Goal: Information Seeking & Learning: Learn about a topic

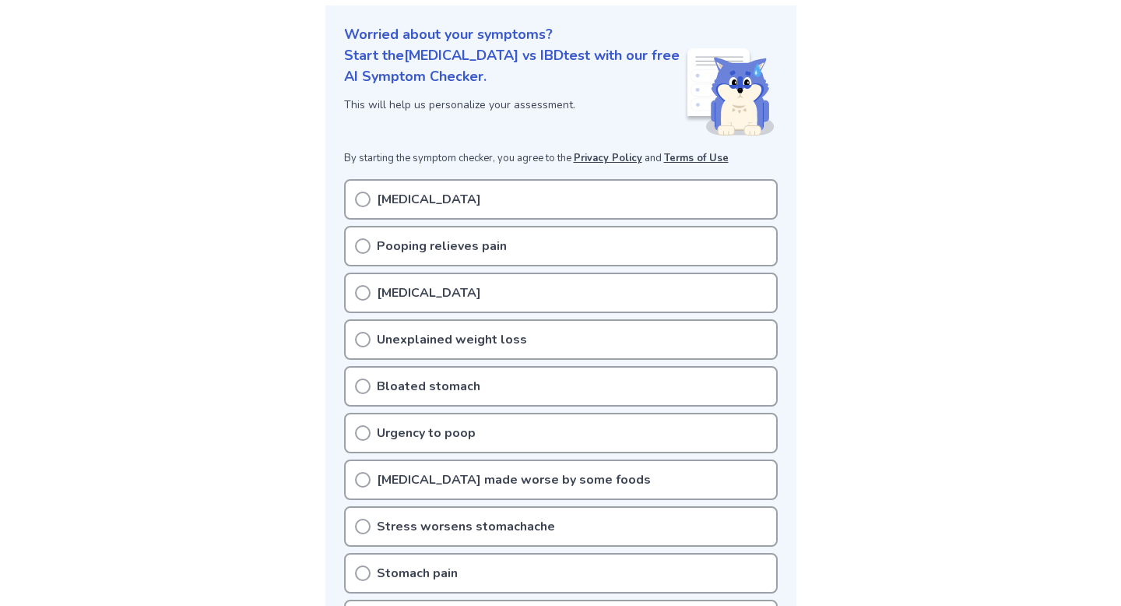
scroll to position [177, 0]
click at [484, 297] on div "Diarrhea" at bounding box center [561, 292] width 434 height 40
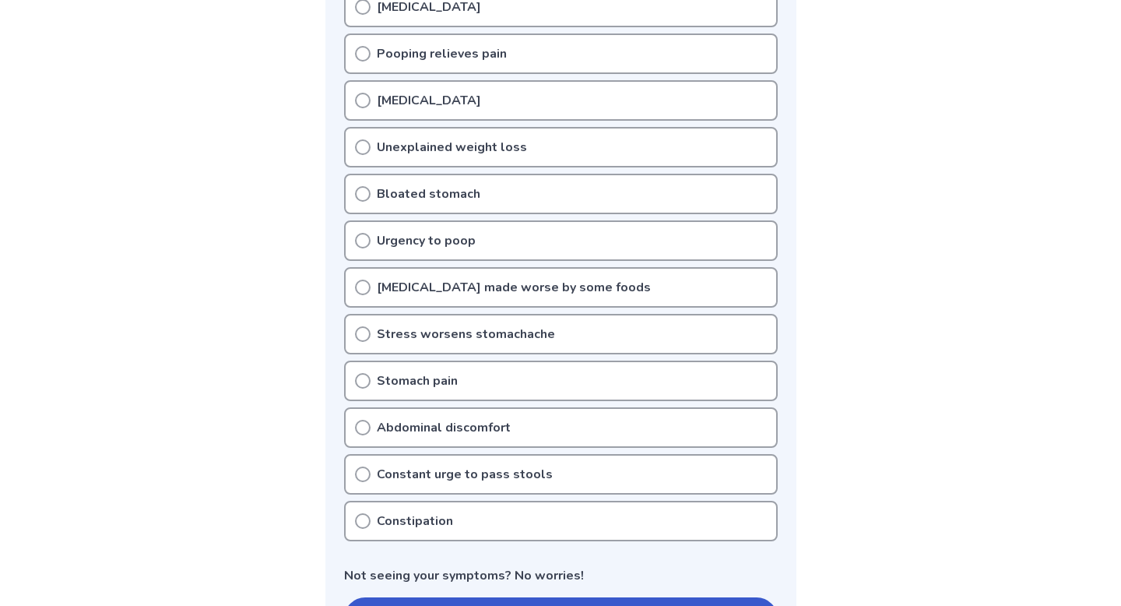
scroll to position [366, 0]
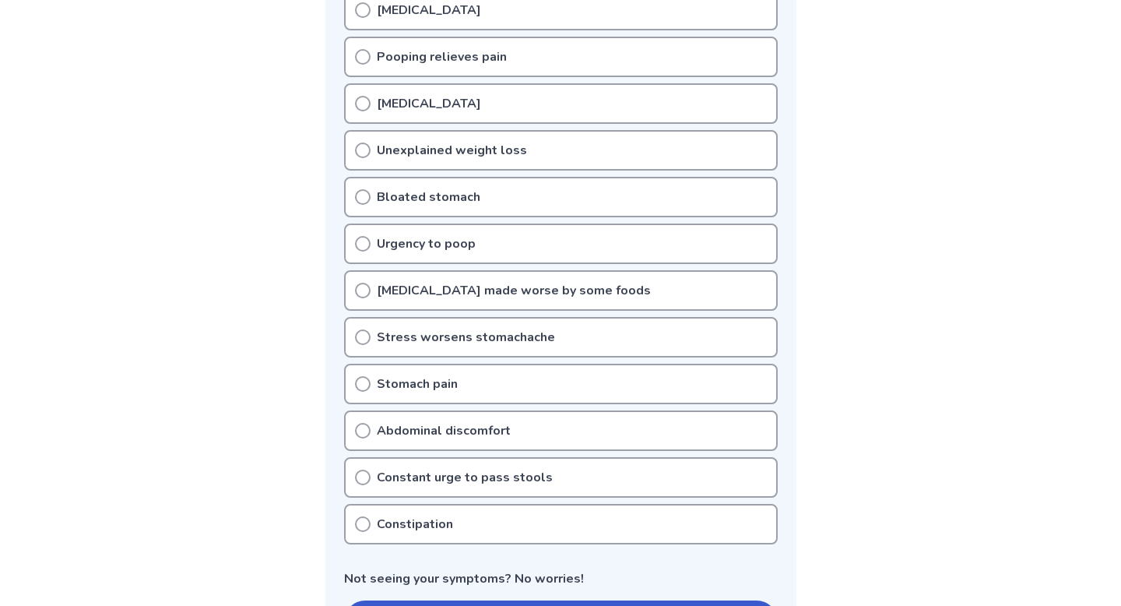
click at [360, 427] on icon at bounding box center [363, 431] width 16 height 16
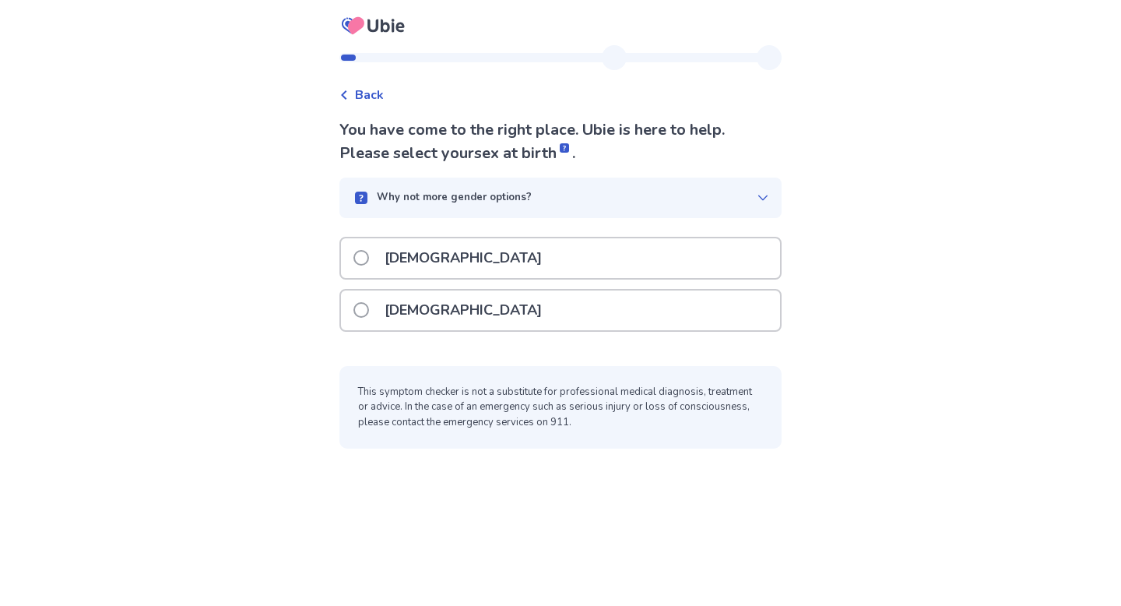
click at [429, 302] on p "Female" at bounding box center [463, 310] width 176 height 40
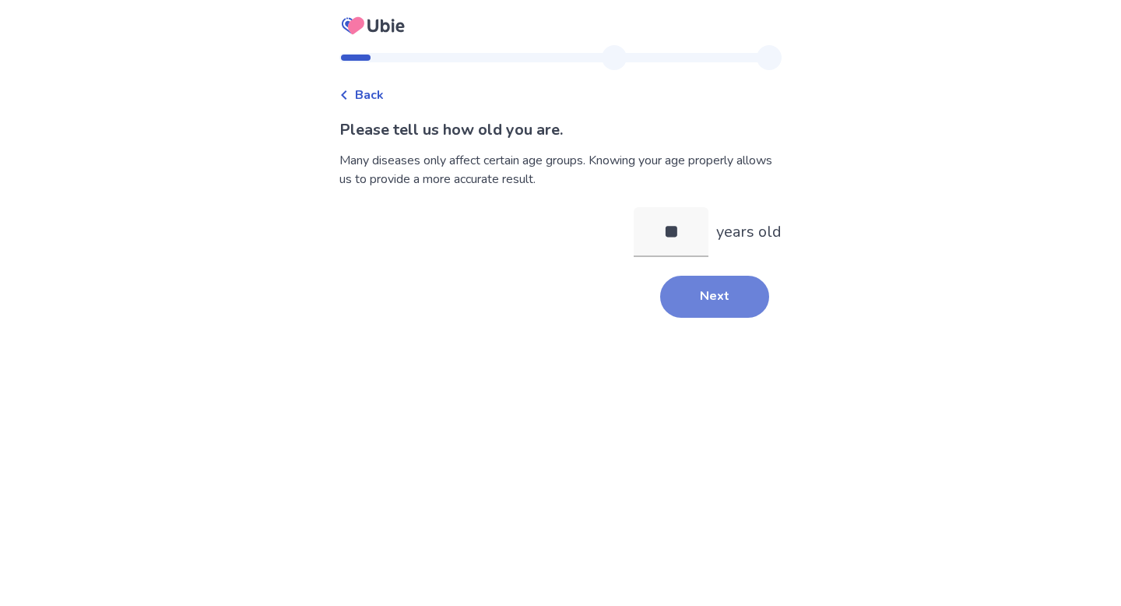
type input "**"
click at [704, 304] on button "Next" at bounding box center [714, 297] width 109 height 42
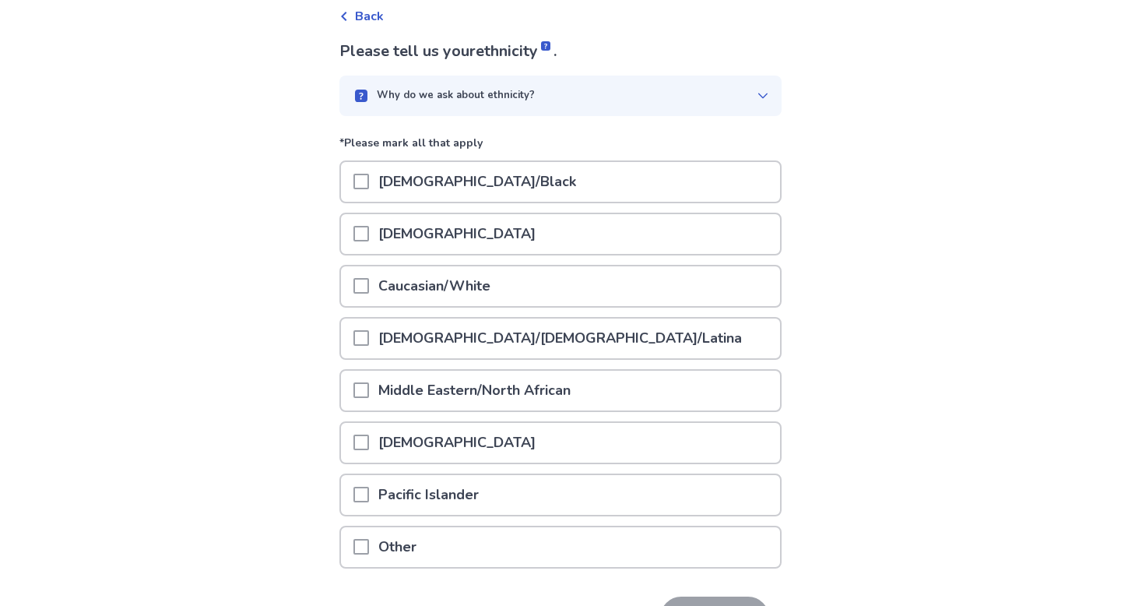
scroll to position [77, 0]
click at [630, 296] on div "Caucasian/White" at bounding box center [560, 288] width 439 height 40
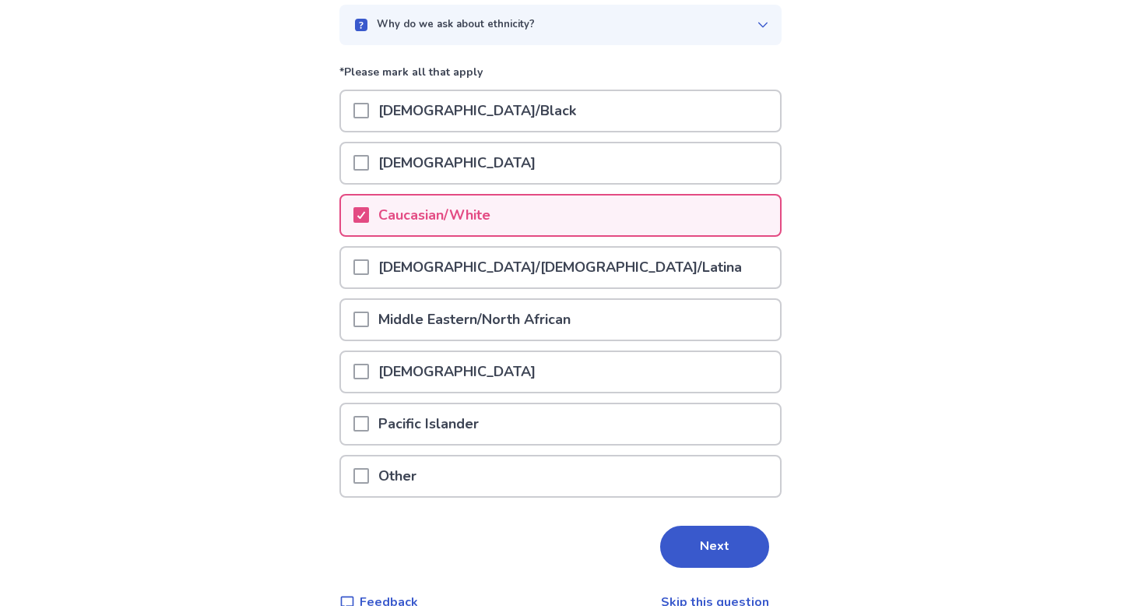
scroll to position [179, 0]
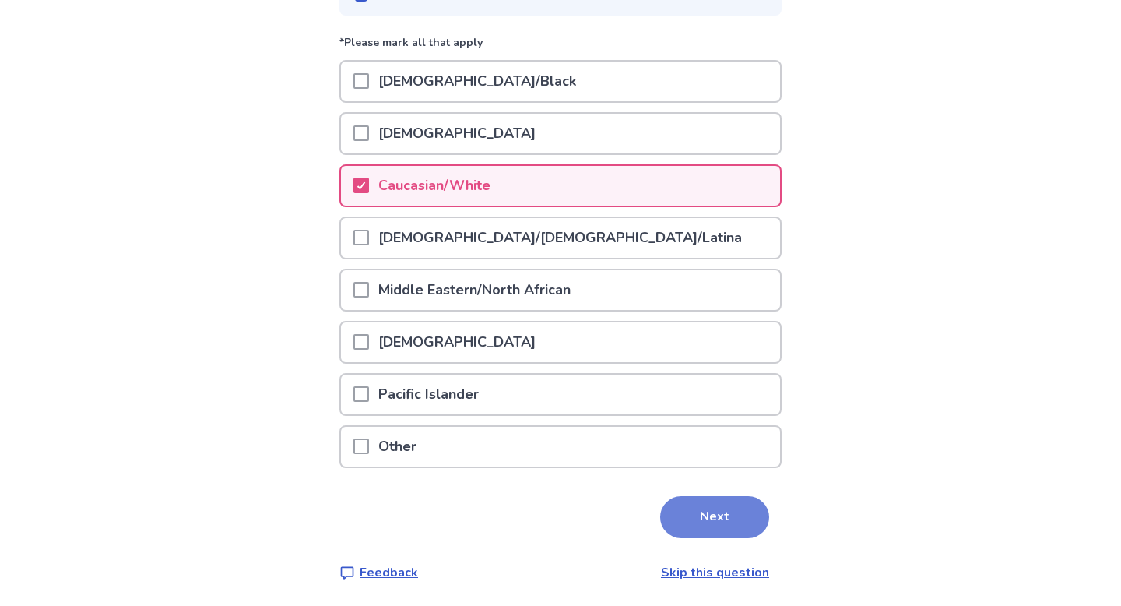
click at [723, 515] on button "Next" at bounding box center [714, 517] width 109 height 42
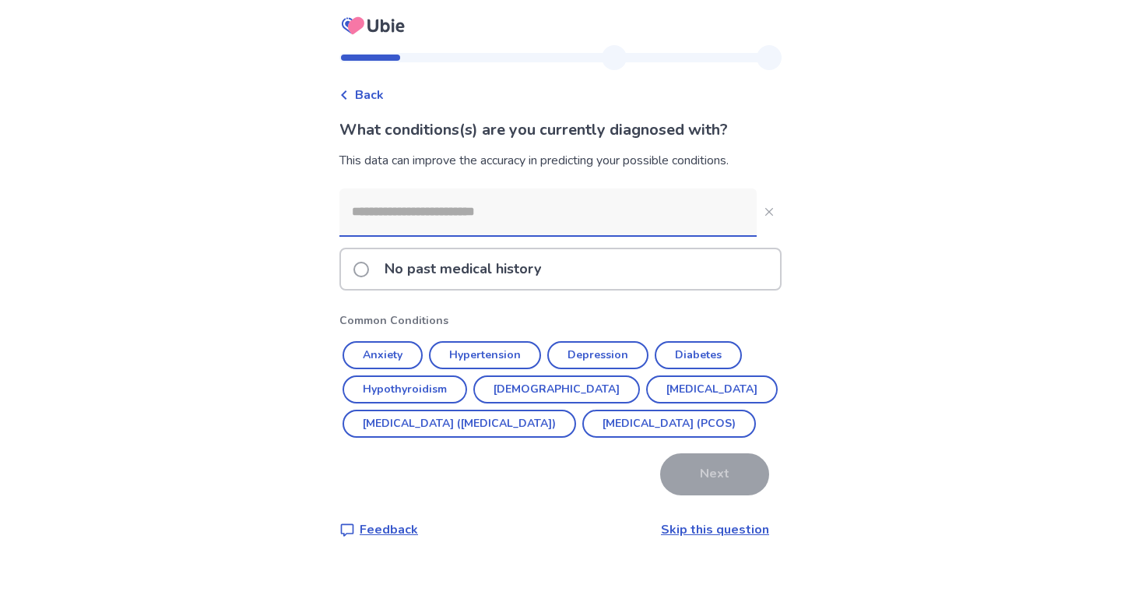
click at [549, 269] on p "No past medical history" at bounding box center [462, 269] width 175 height 40
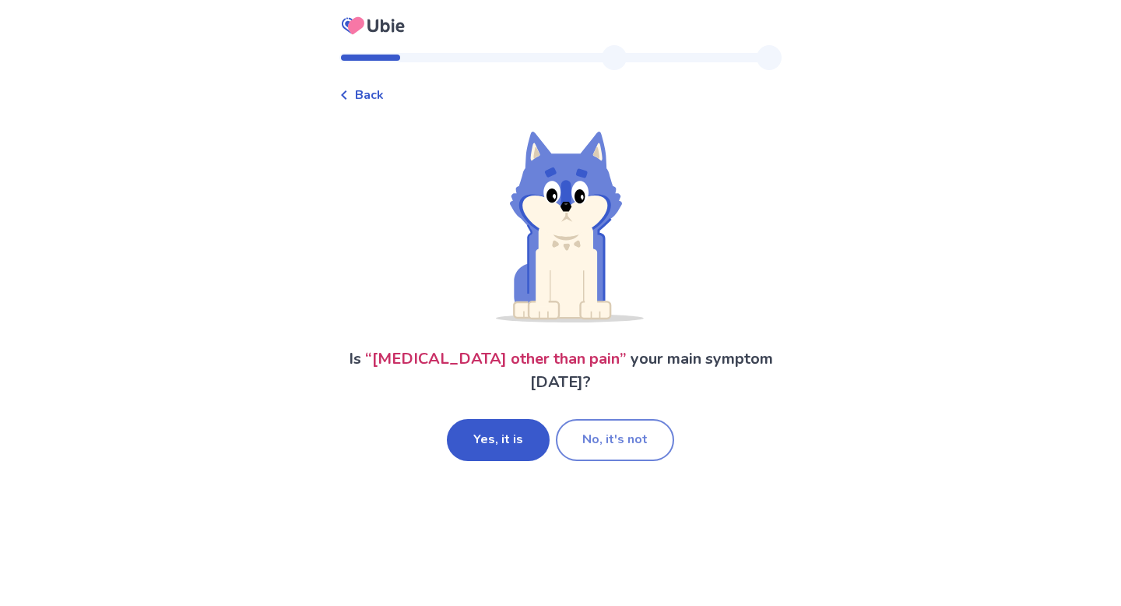
click at [599, 443] on button "No, it's not" at bounding box center [615, 440] width 118 height 42
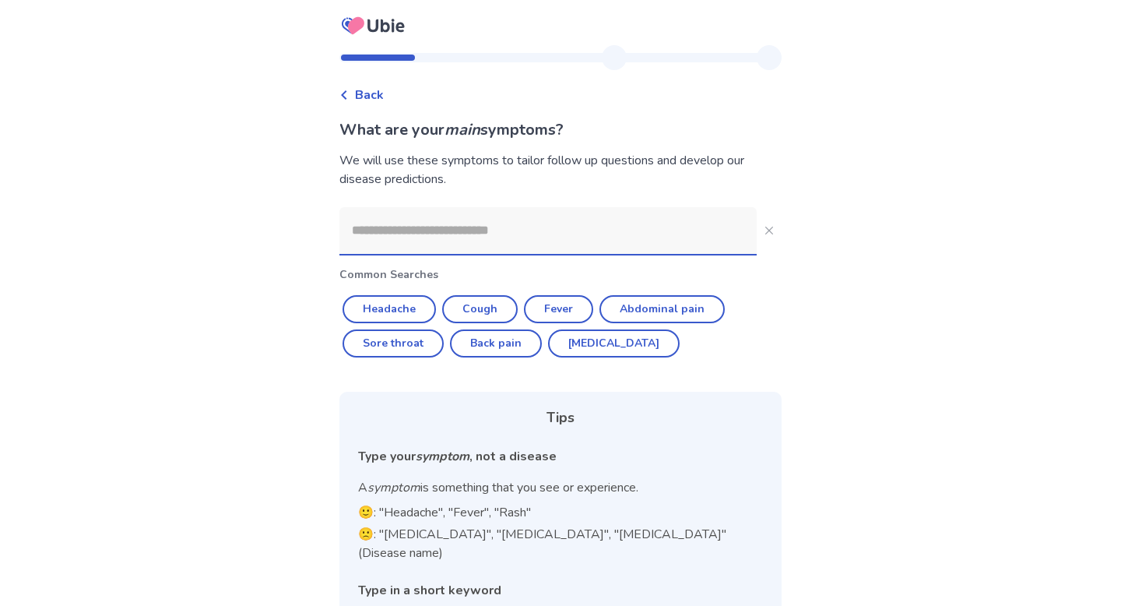
click at [507, 239] on input at bounding box center [547, 230] width 417 height 47
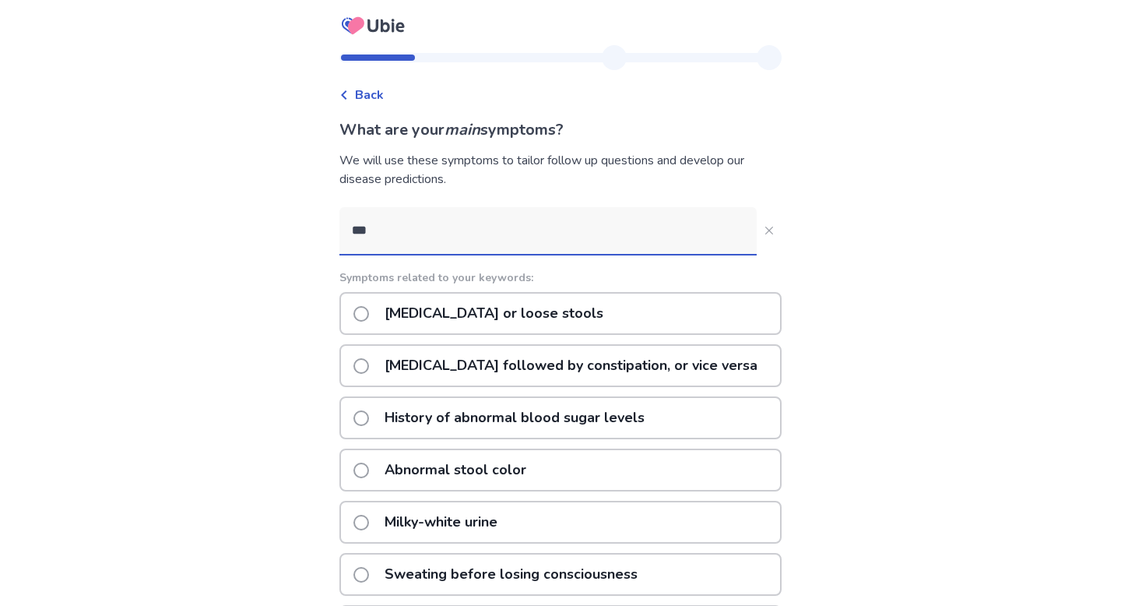
type input "***"
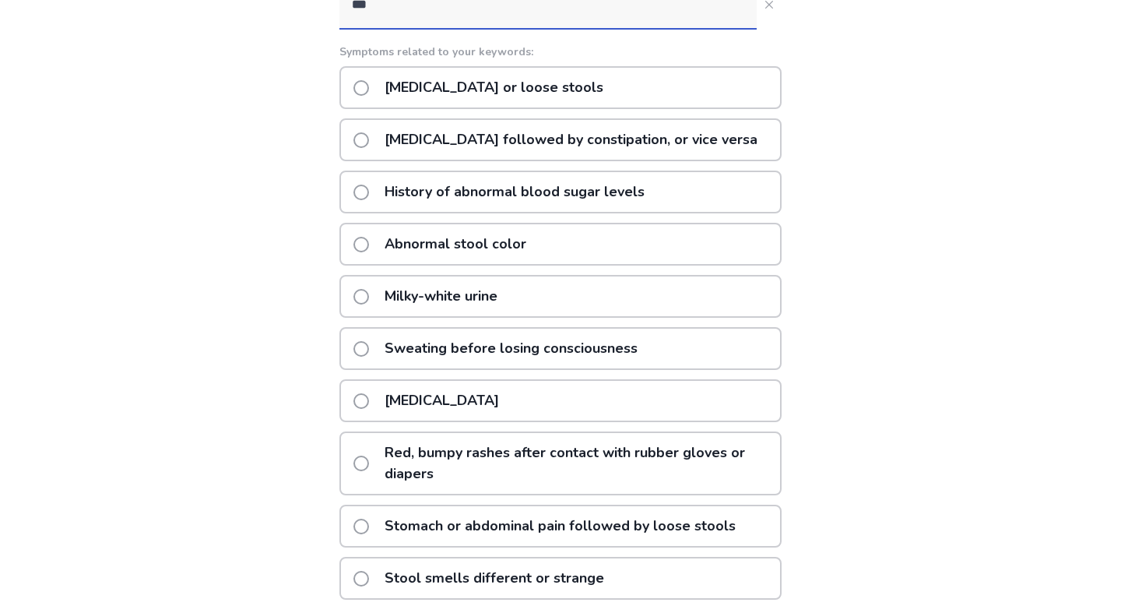
scroll to position [225, 0]
click at [522, 75] on p "Diarrhea or loose stools" at bounding box center [493, 88] width 237 height 40
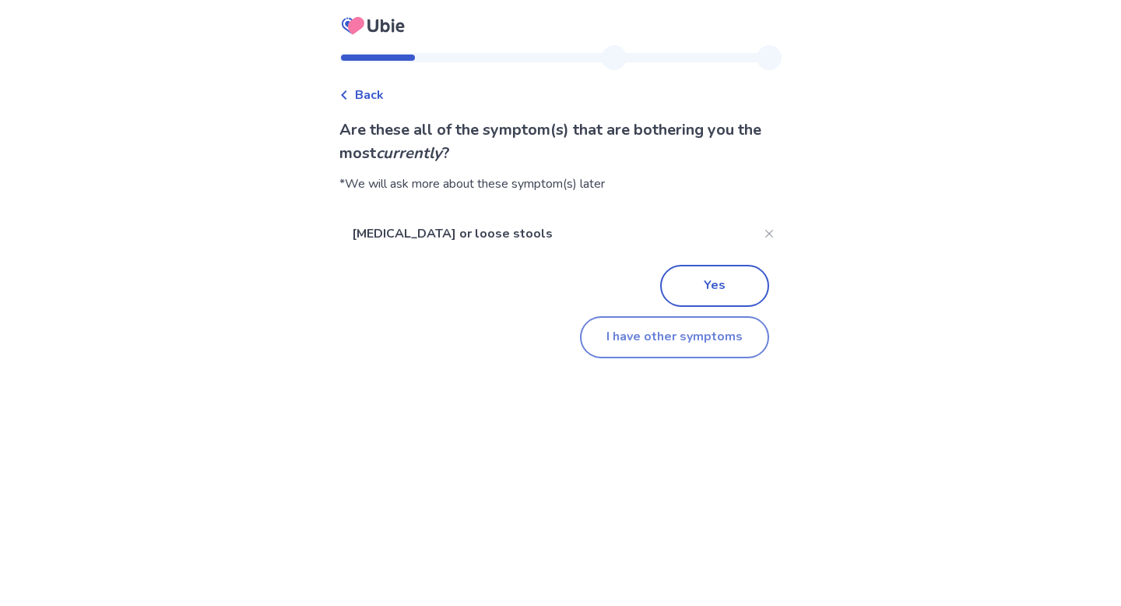
click at [669, 343] on button "I have other symptoms" at bounding box center [674, 337] width 189 height 42
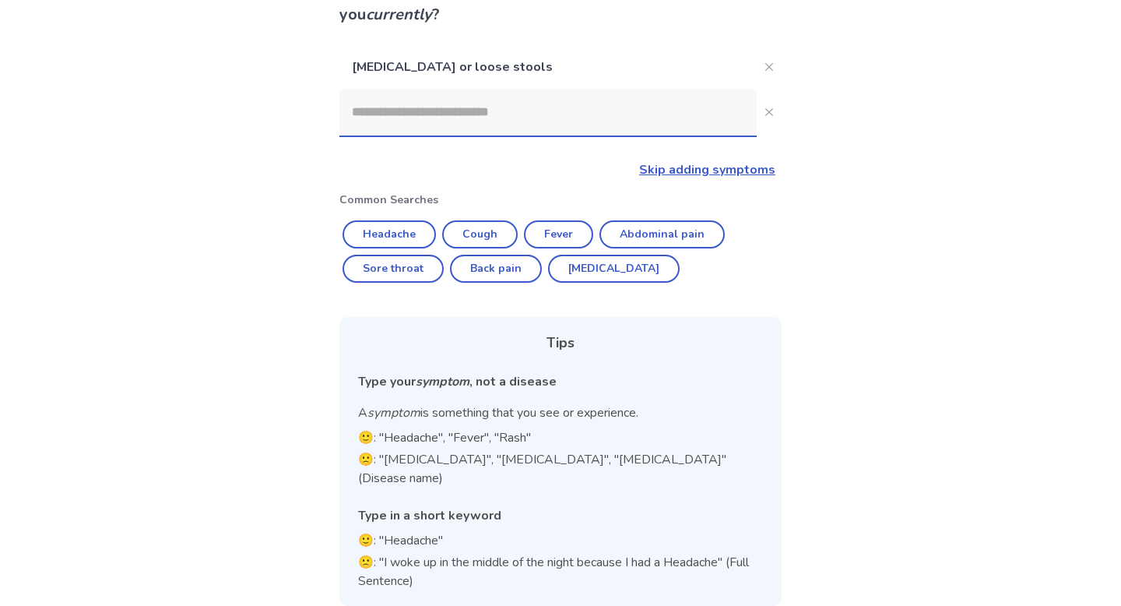
click at [534, 118] on input at bounding box center [547, 112] width 417 height 47
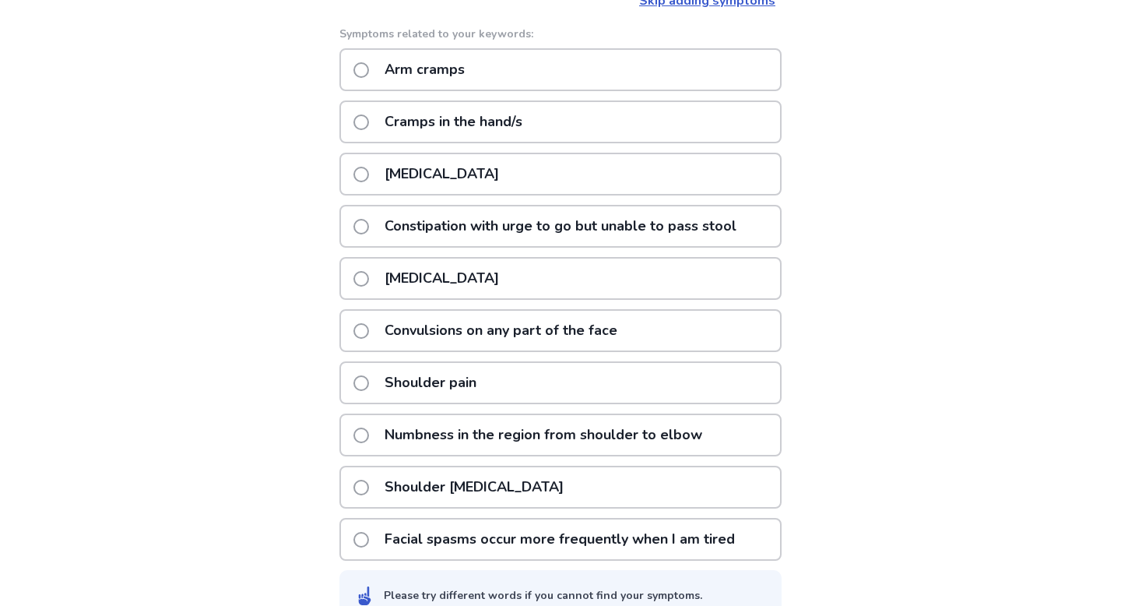
scroll to position [313, 0]
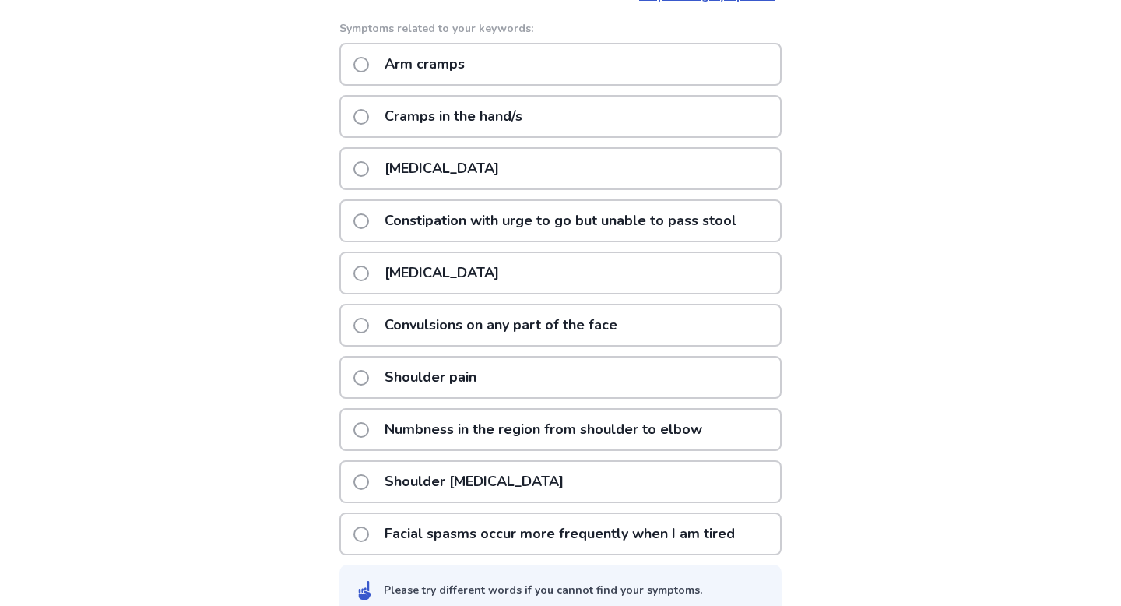
type input "**********"
click at [509, 385] on div "Shoulder pain" at bounding box center [560, 377] width 442 height 43
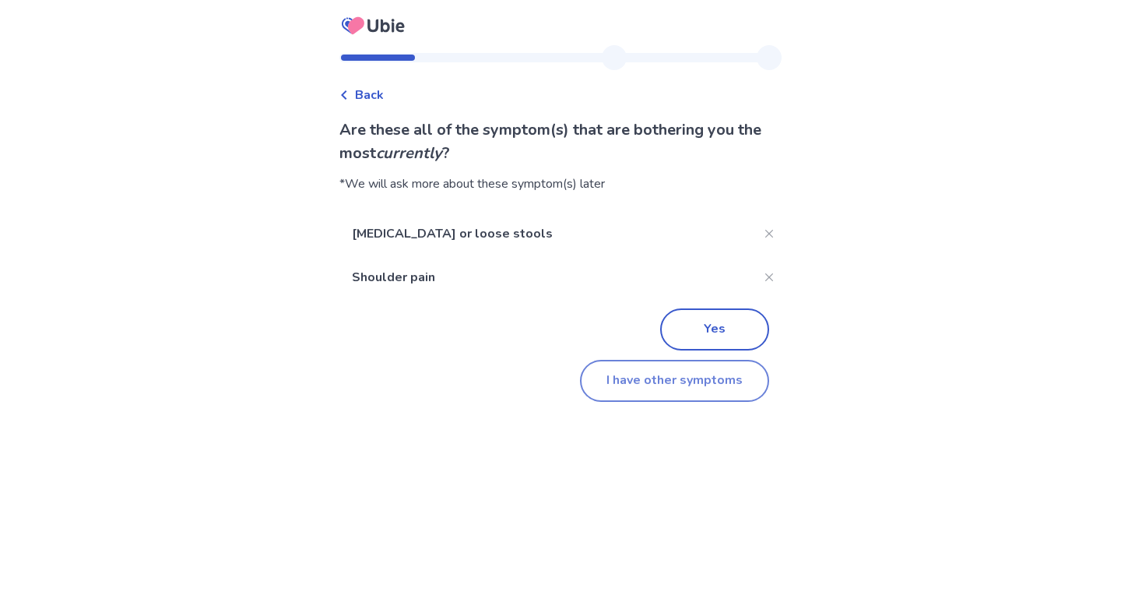
click at [625, 387] on button "I have other symptoms" at bounding box center [674, 381] width 189 height 42
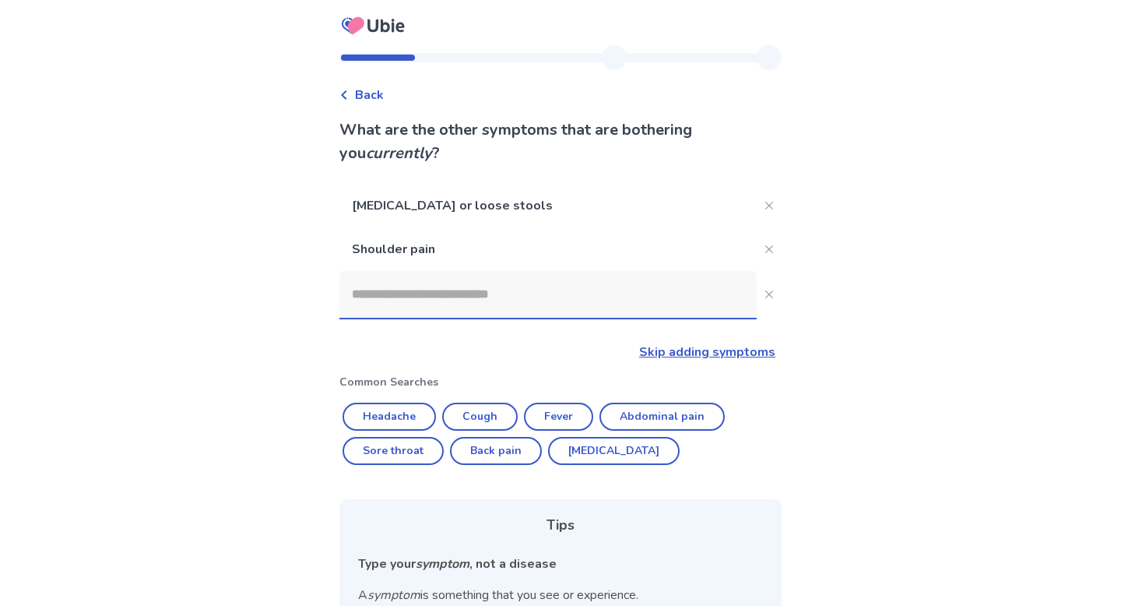
scroll to position [182, 0]
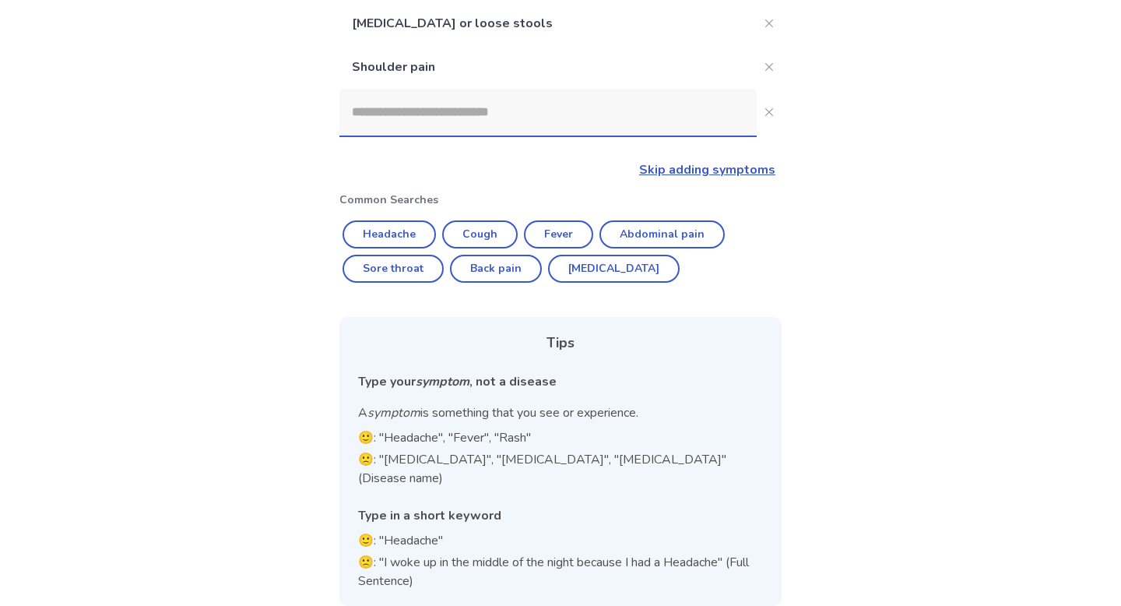
click at [495, 114] on input at bounding box center [547, 112] width 417 height 47
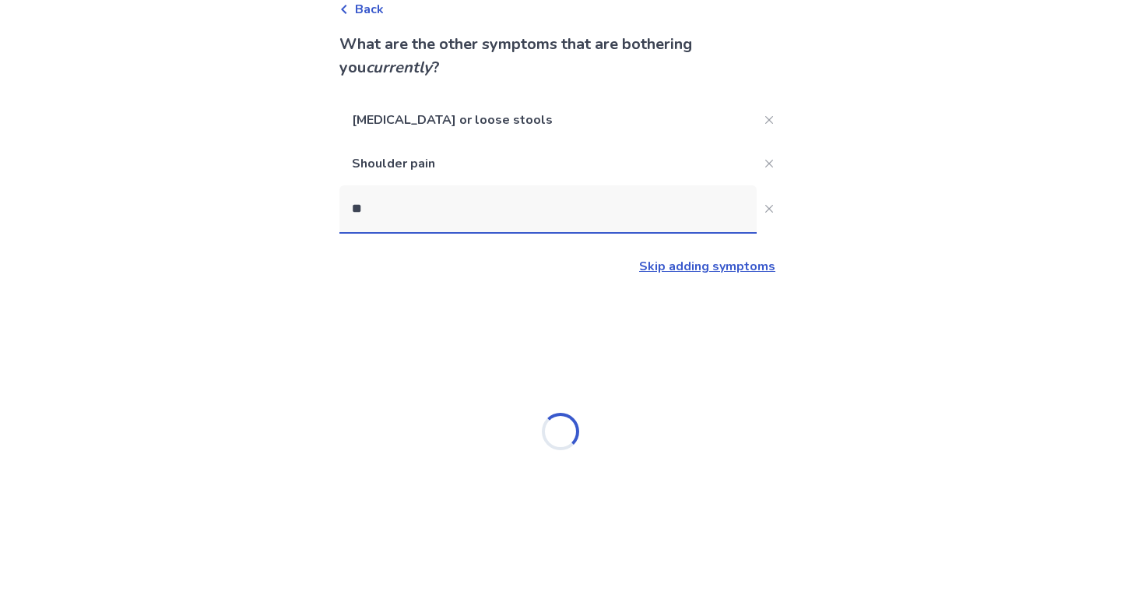
scroll to position [0, 0]
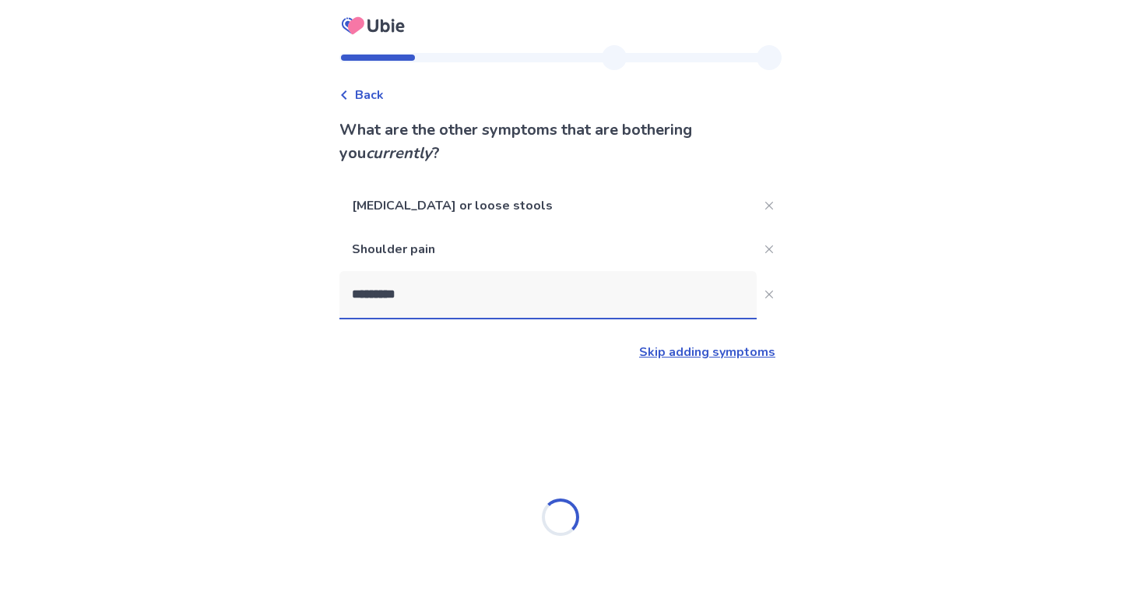
type input "**********"
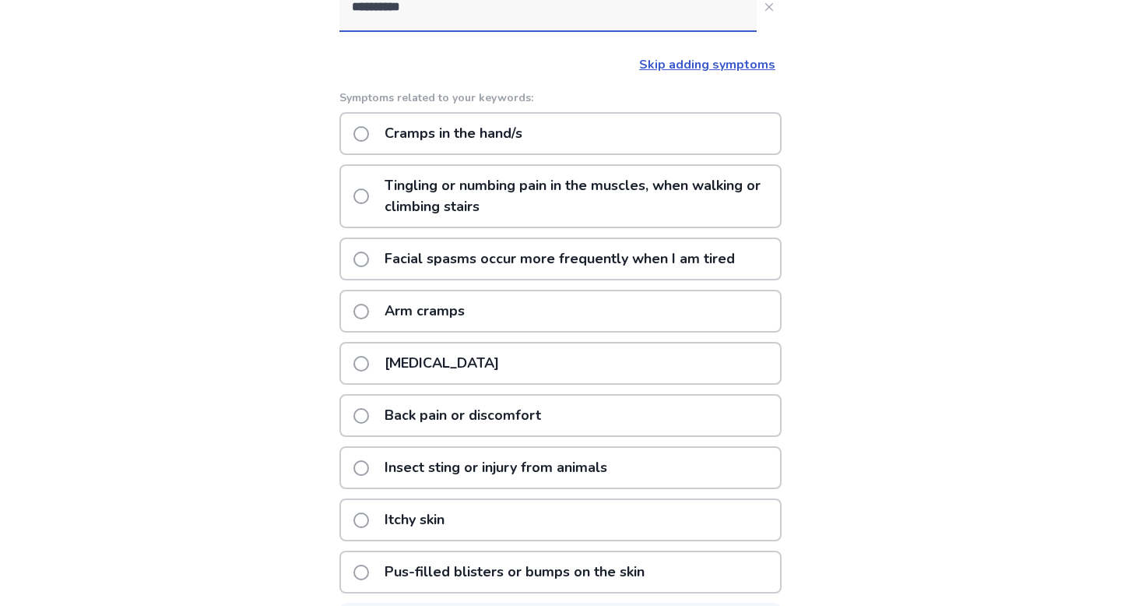
scroll to position [290, 0]
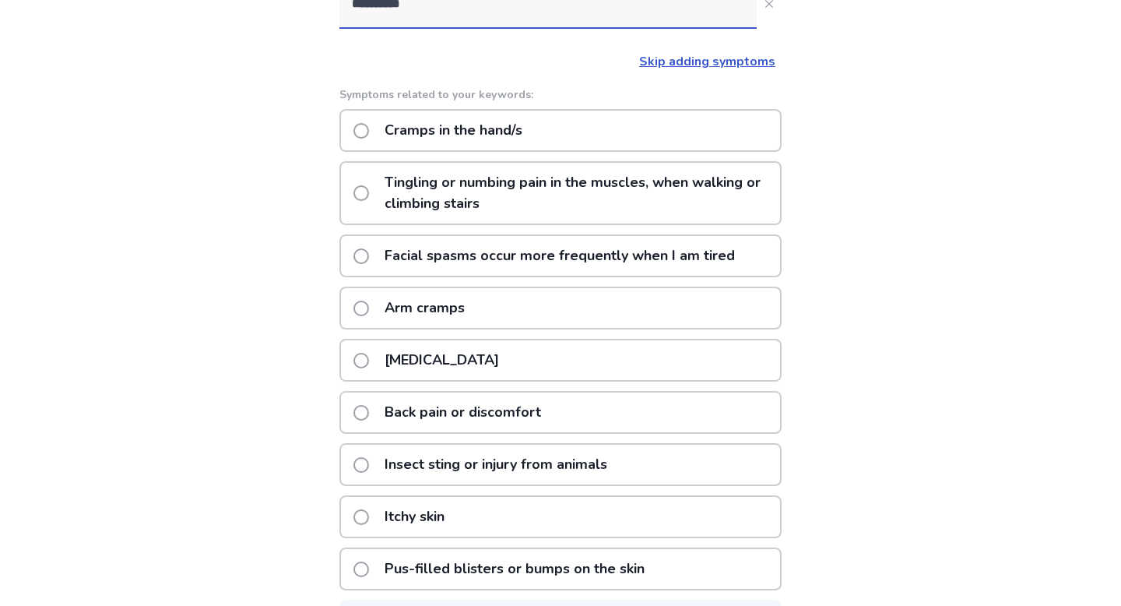
click at [541, 422] on p "Back pain or discomfort" at bounding box center [462, 412] width 175 height 40
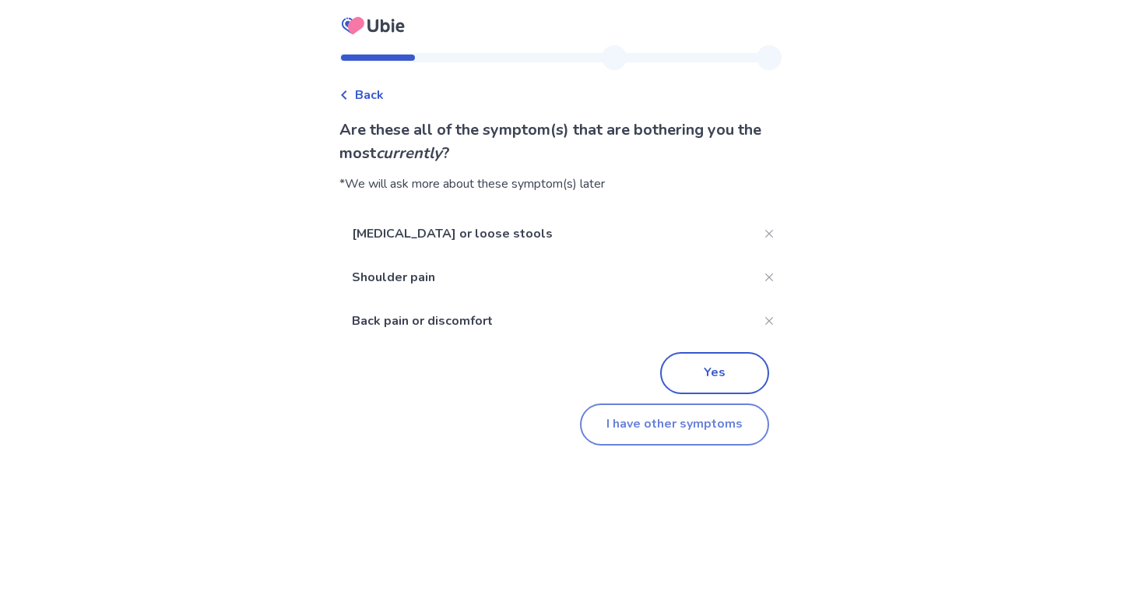
click at [620, 427] on button "I have other symptoms" at bounding box center [674, 424] width 189 height 42
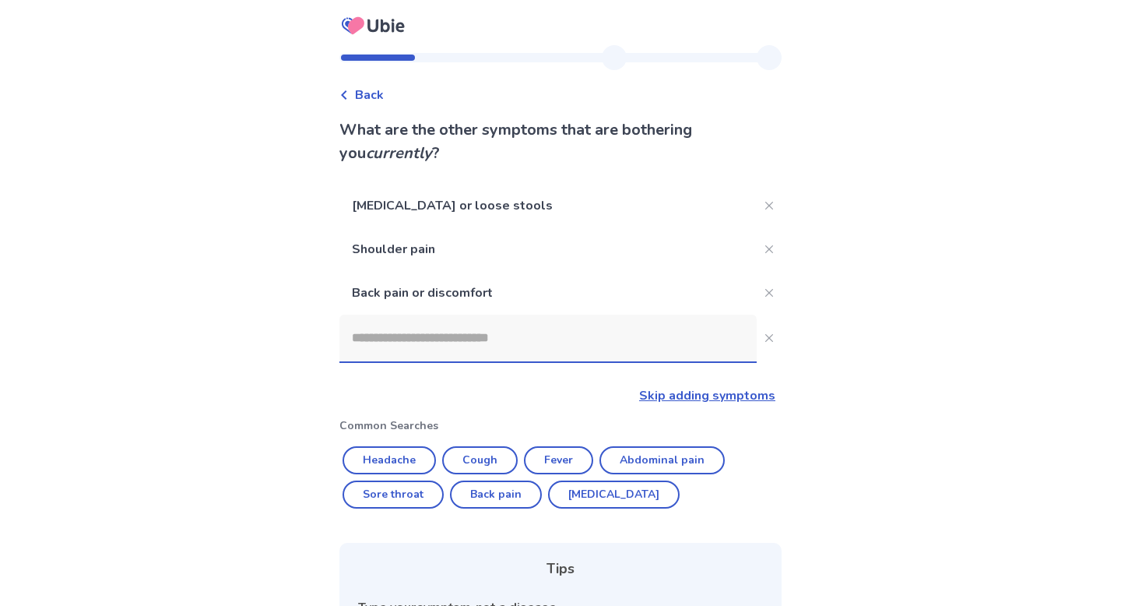
scroll to position [226, 0]
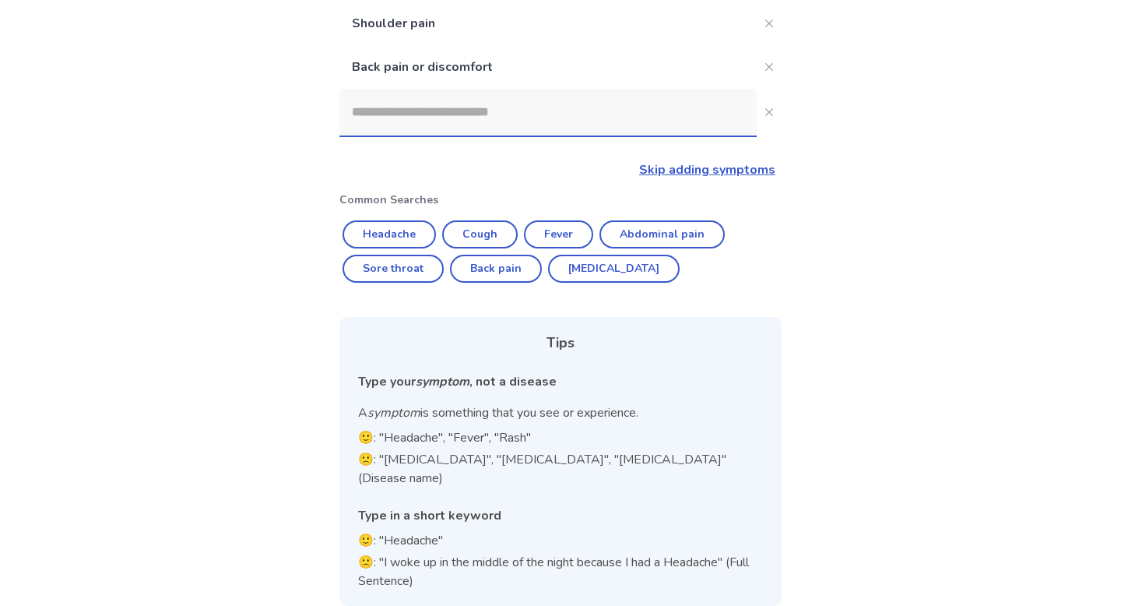
click at [489, 124] on input at bounding box center [547, 112] width 417 height 47
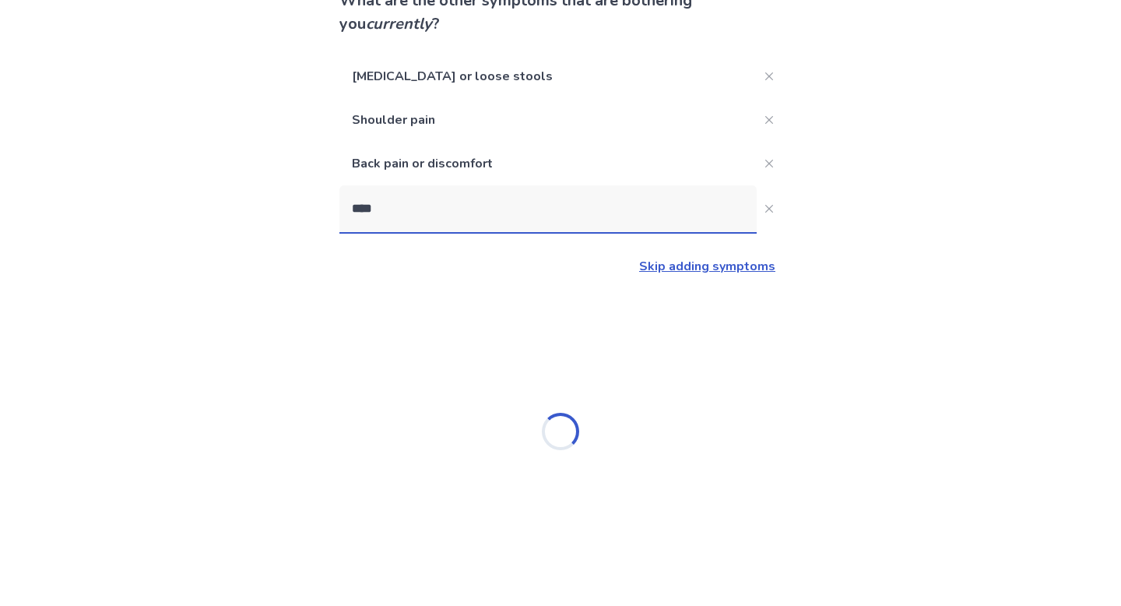
scroll to position [0, 0]
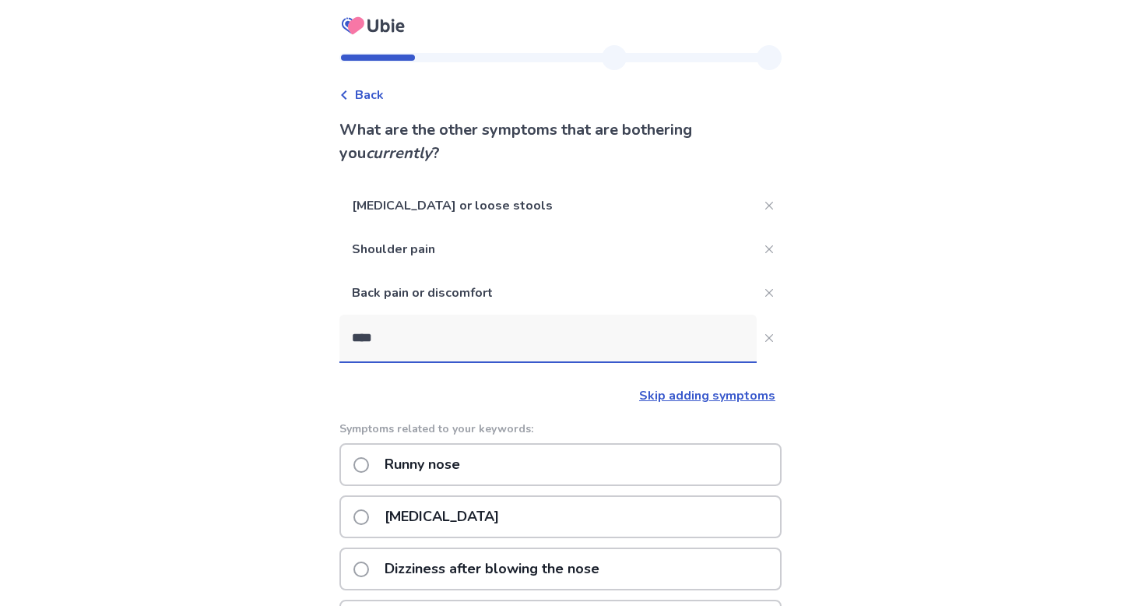
type input "*****"
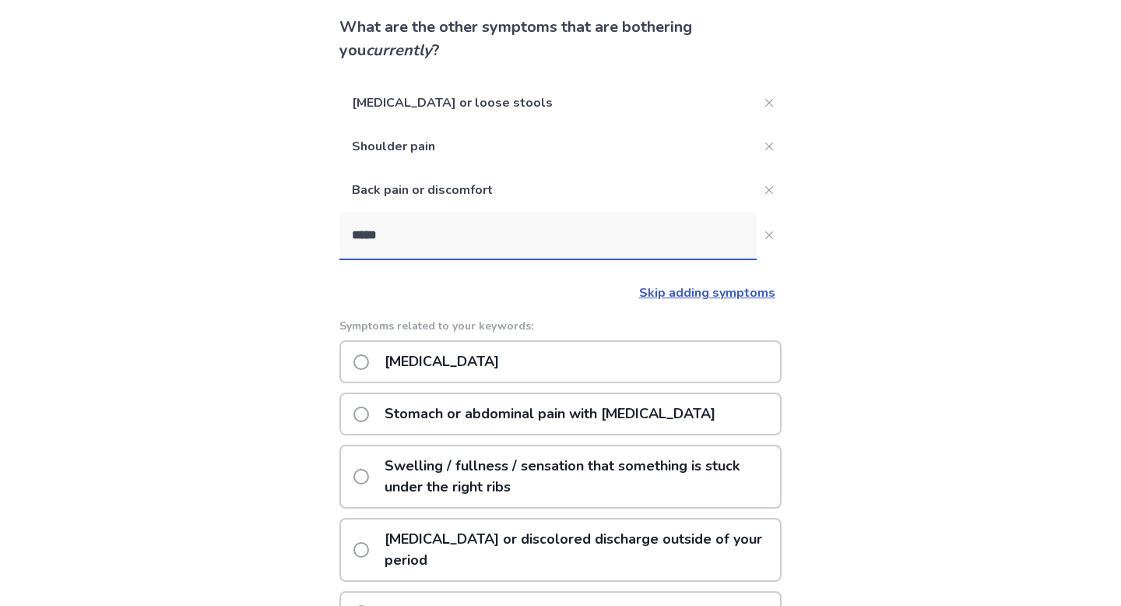
scroll to position [104, 0]
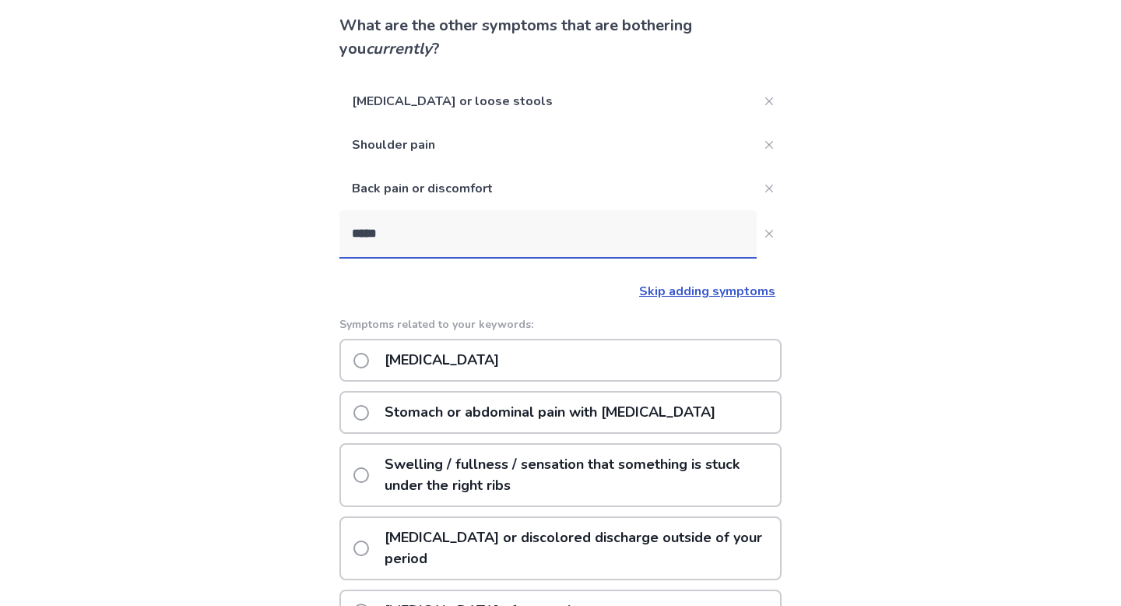
click at [531, 415] on p "Stomach or abdominal pain with bloating" at bounding box center [549, 412] width 349 height 40
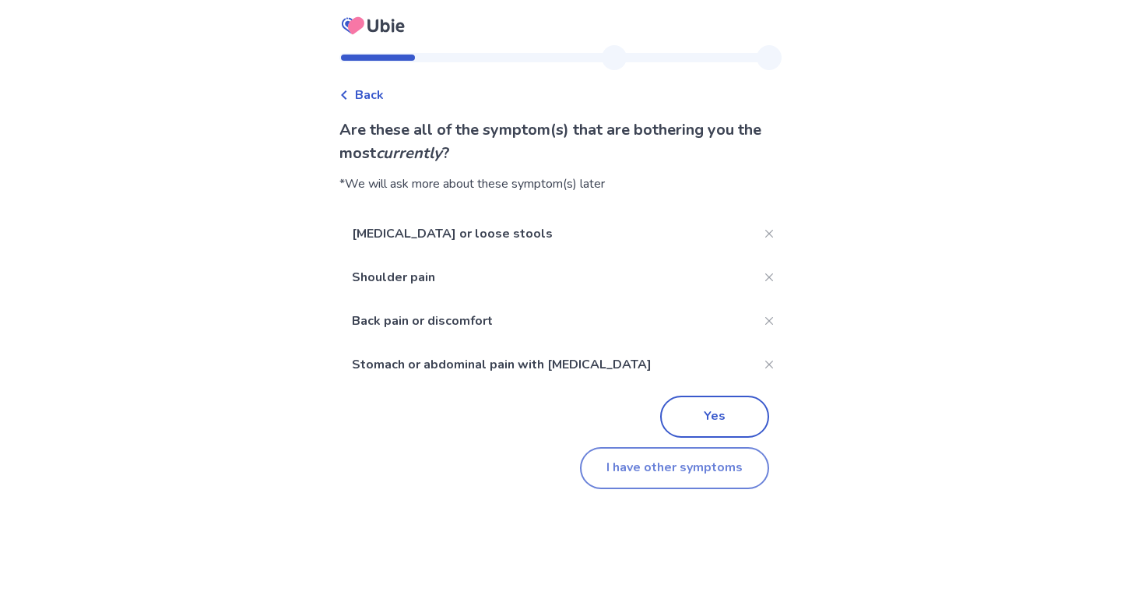
click at [637, 484] on button "I have other symptoms" at bounding box center [674, 468] width 189 height 42
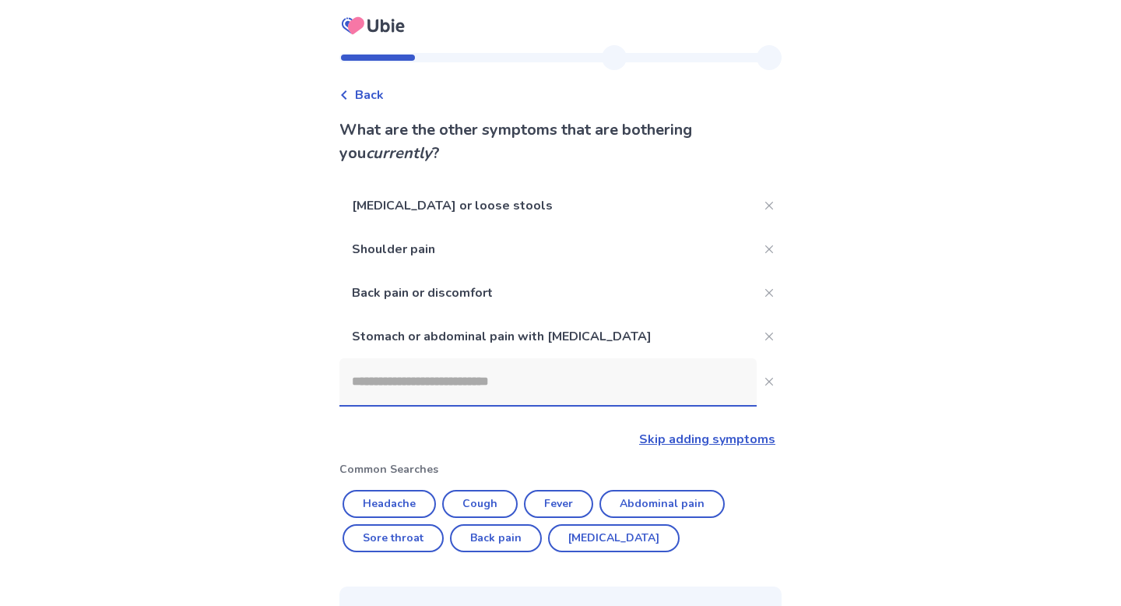
scroll to position [104, 0]
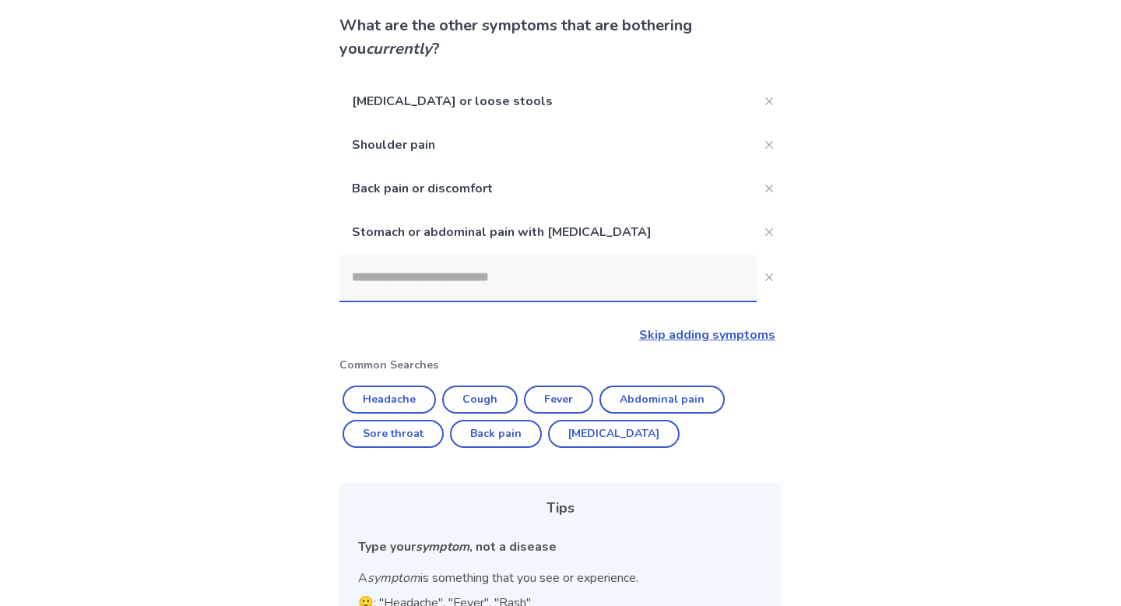
click at [539, 275] on input at bounding box center [547, 277] width 417 height 47
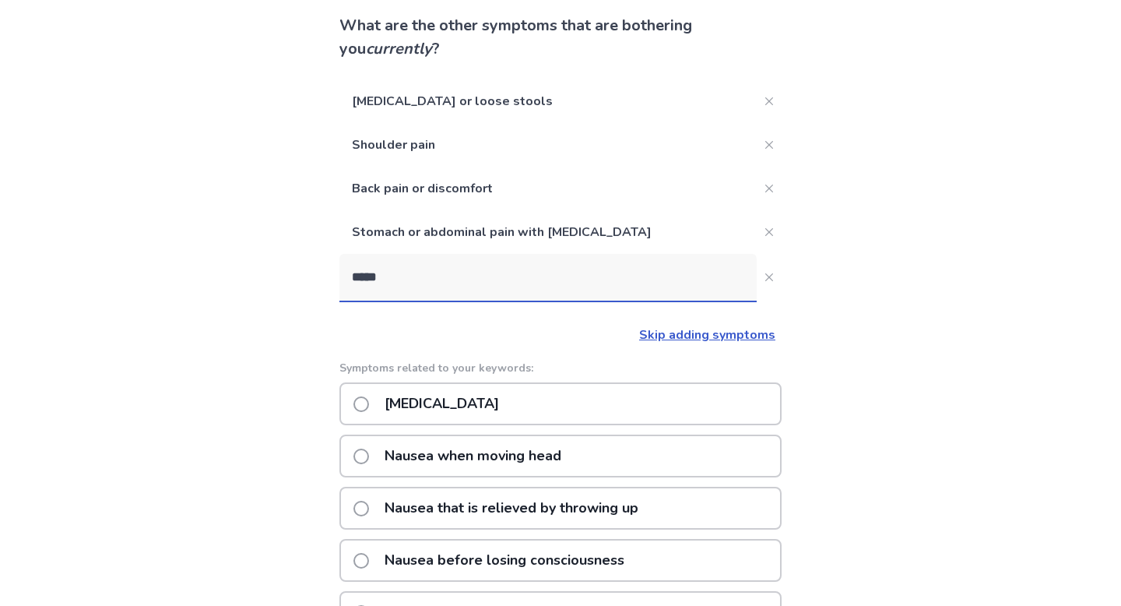
type input "******"
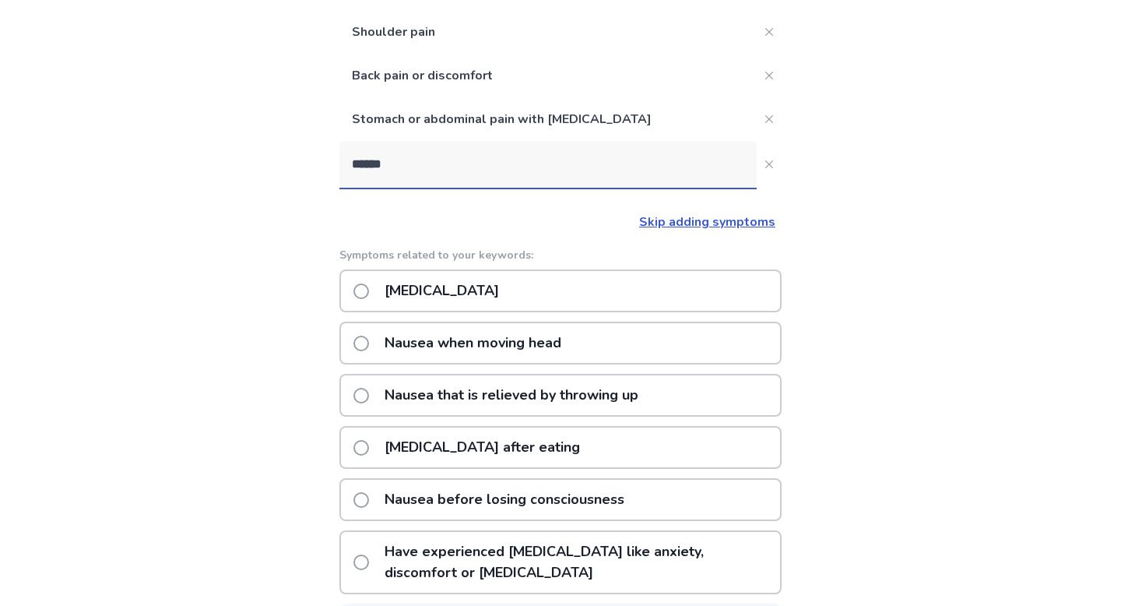
scroll to position [237, 0]
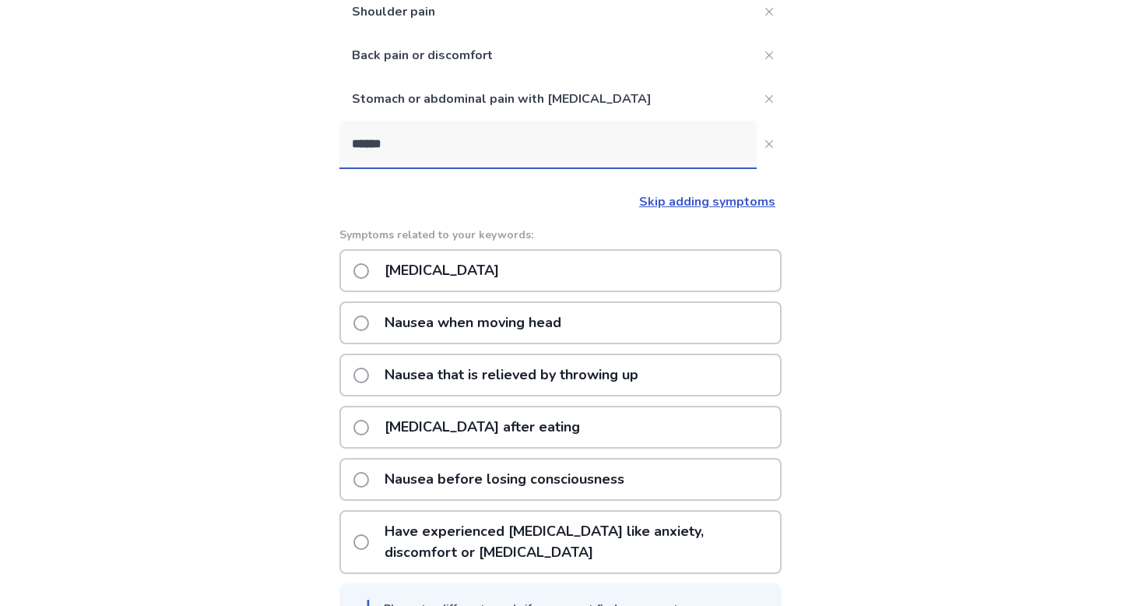
click at [508, 262] on p "Nausea or vomiting" at bounding box center [441, 271] width 133 height 40
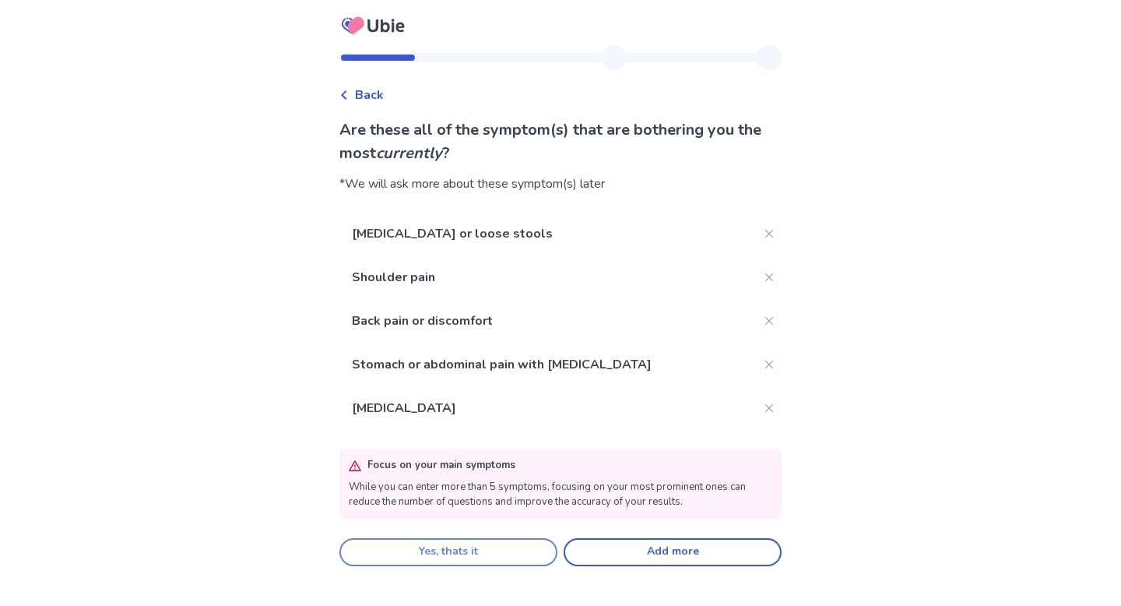
click at [500, 542] on button "Yes, thats it" at bounding box center [448, 552] width 218 height 28
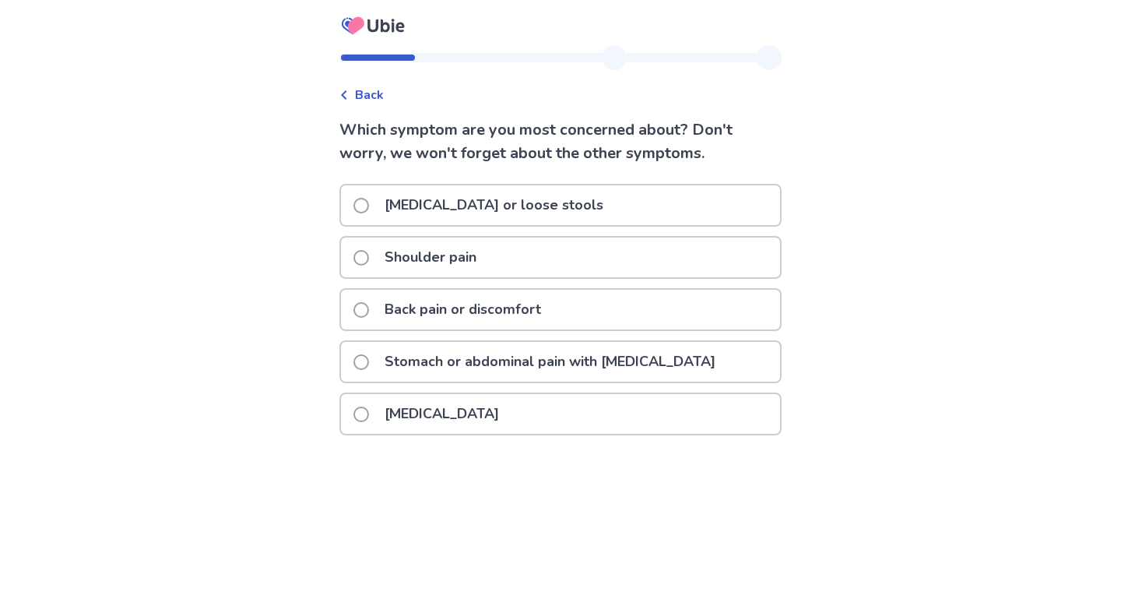
click at [541, 355] on p "Stomach or abdominal pain with bloating" at bounding box center [549, 362] width 349 height 40
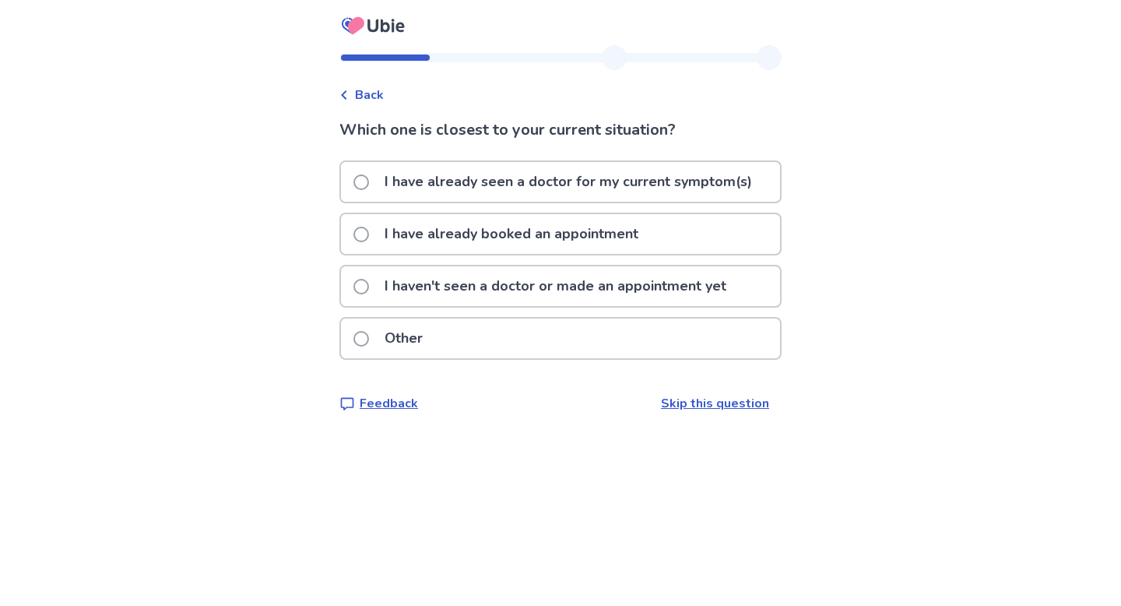
click at [542, 274] on p "I haven't seen a doctor or made an appointment yet" at bounding box center [555, 286] width 360 height 40
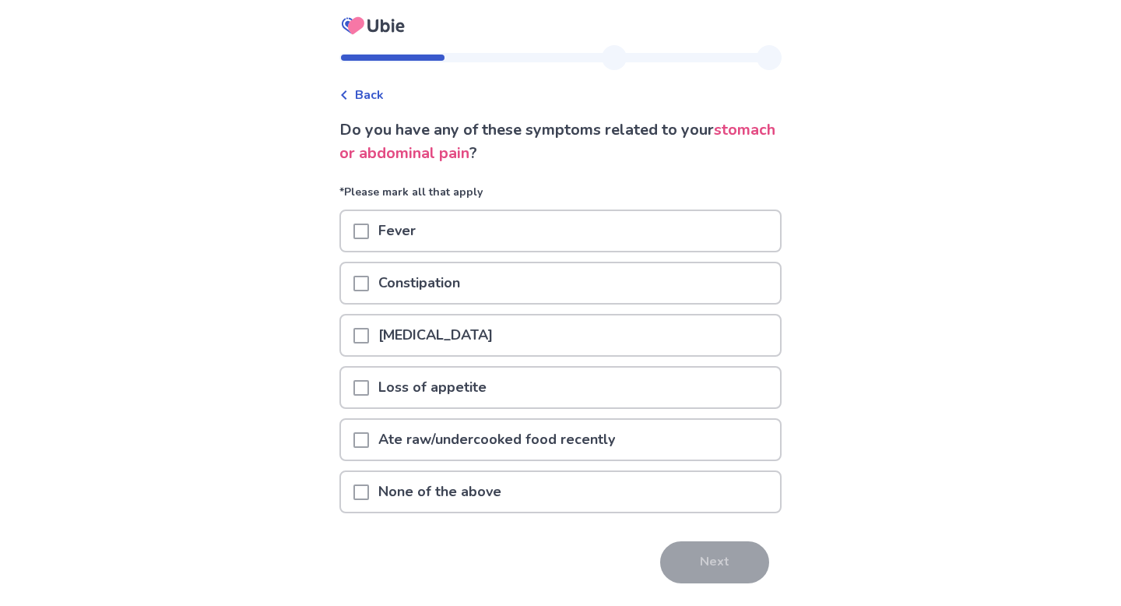
click at [534, 382] on div "Loss of appetite" at bounding box center [560, 387] width 439 height 40
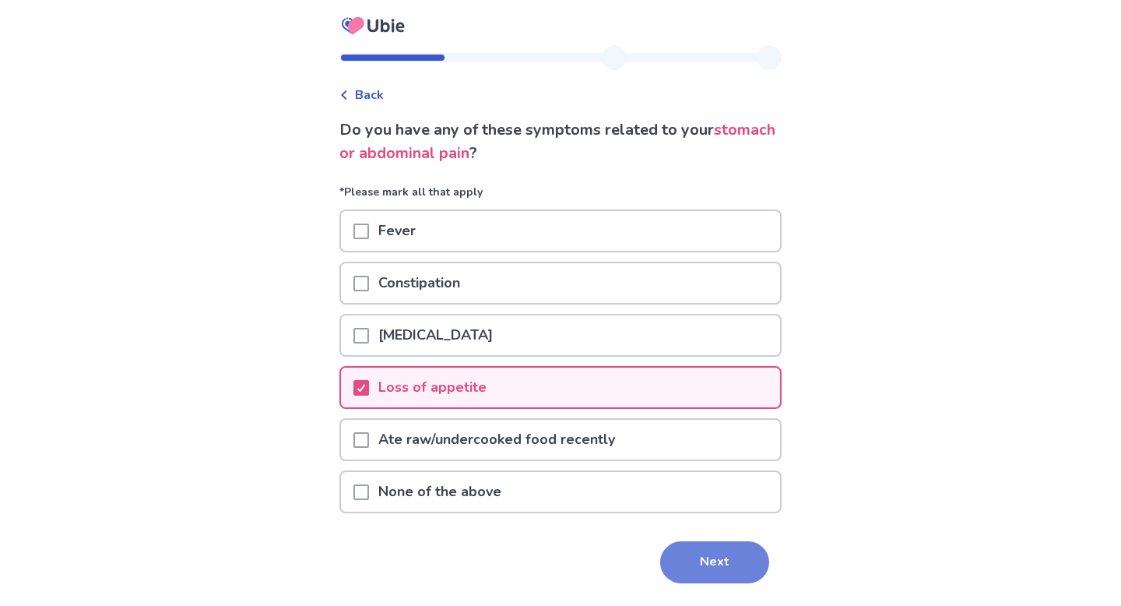
click at [692, 559] on button "Next" at bounding box center [714, 562] width 109 height 42
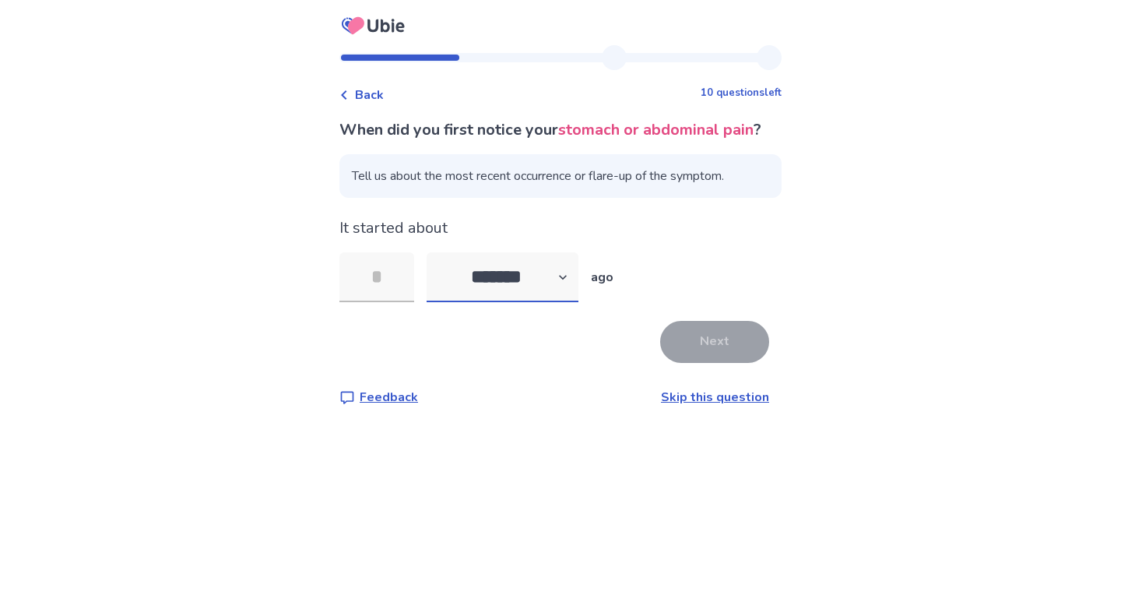
click at [546, 302] on select "******* ****** ******* ******** *******" at bounding box center [503, 277] width 152 height 50
select select "*"
click at [396, 285] on input "tel" at bounding box center [376, 277] width 75 height 50
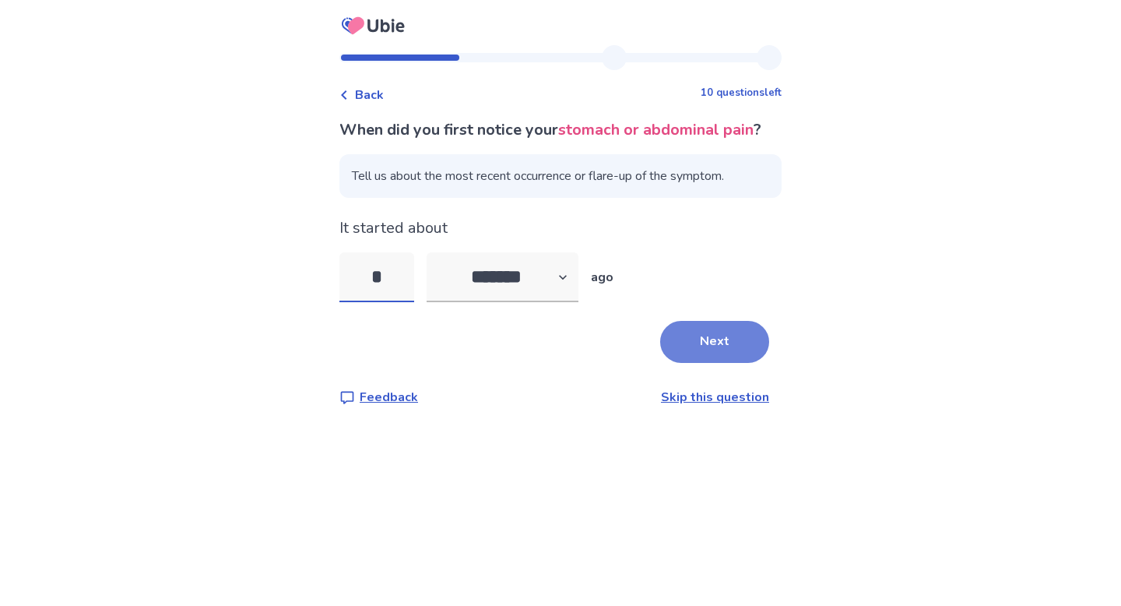
type input "*"
click at [686, 363] on button "Next" at bounding box center [714, 342] width 109 height 42
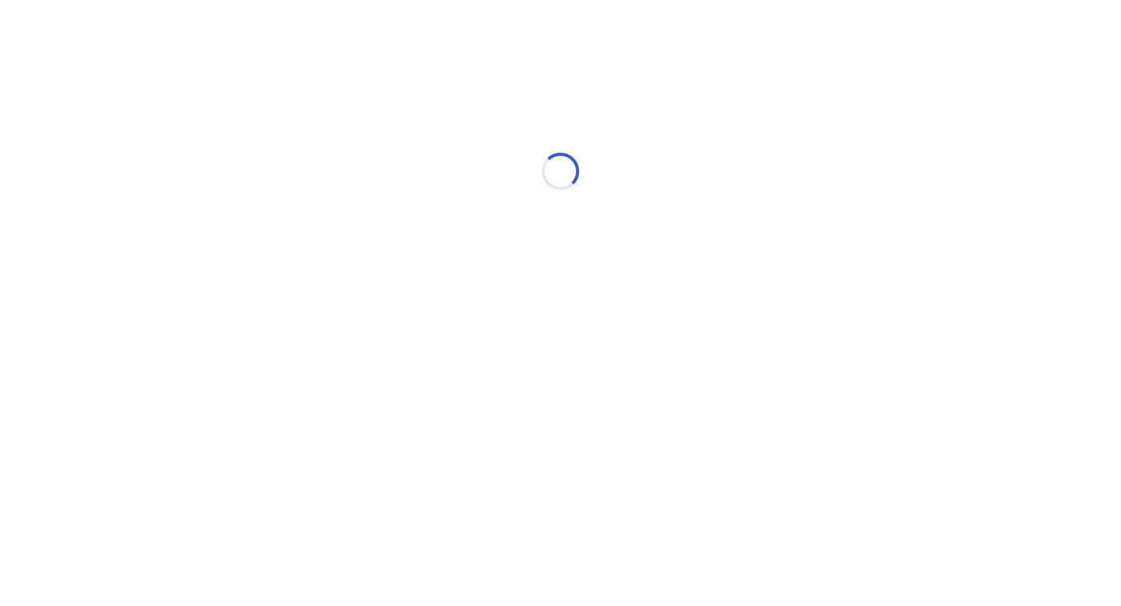
select select "*"
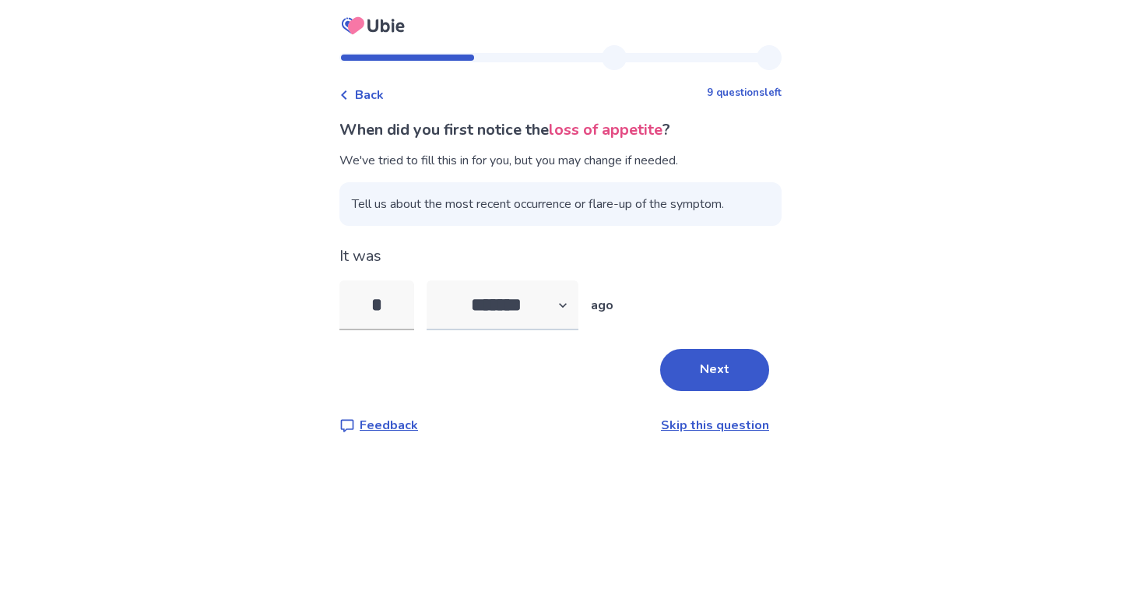
type input "*"
click at [540, 304] on select "******* ****** ******* ******** *******" at bounding box center [503, 305] width 152 height 50
select select "*"
click at [693, 367] on button "Next" at bounding box center [714, 370] width 109 height 42
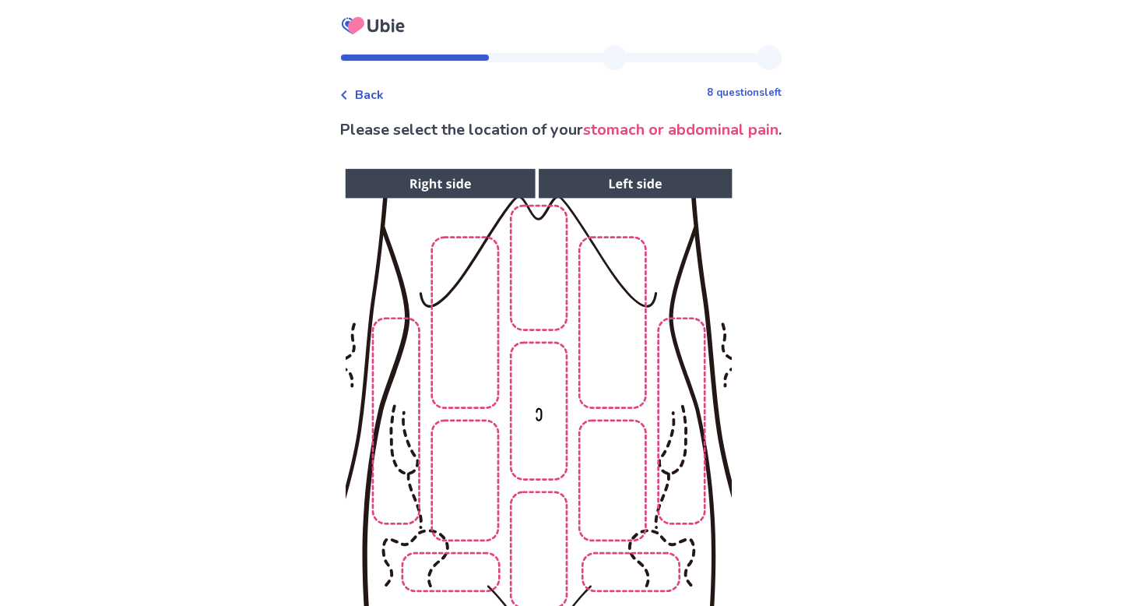
click at [384, 97] on span "Back" at bounding box center [369, 95] width 29 height 19
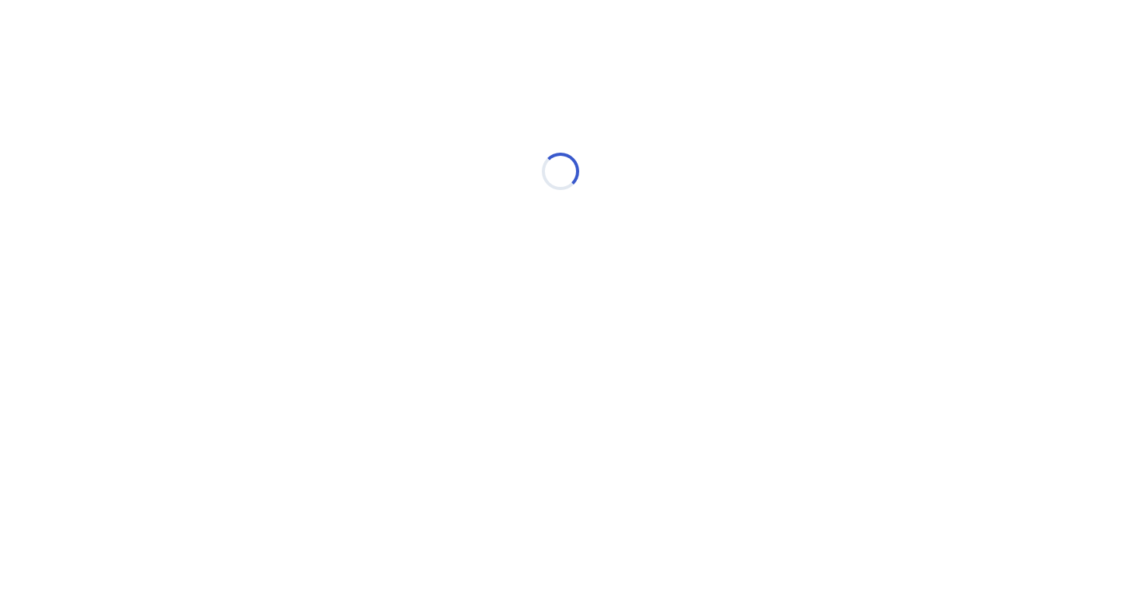
select select "*"
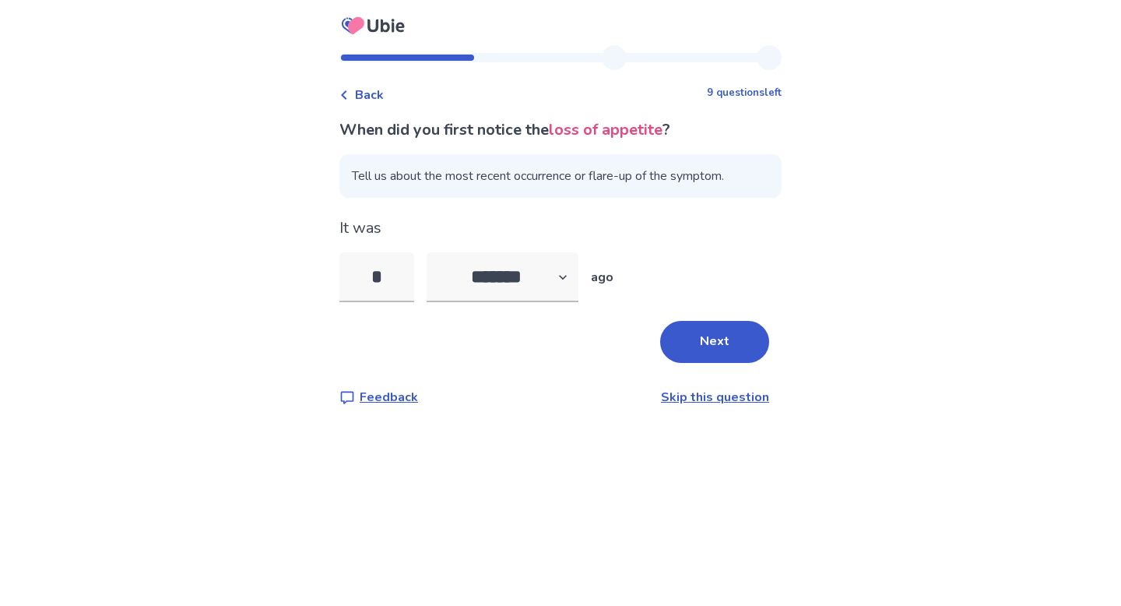
click at [367, 93] on span "Back" at bounding box center [369, 95] width 29 height 19
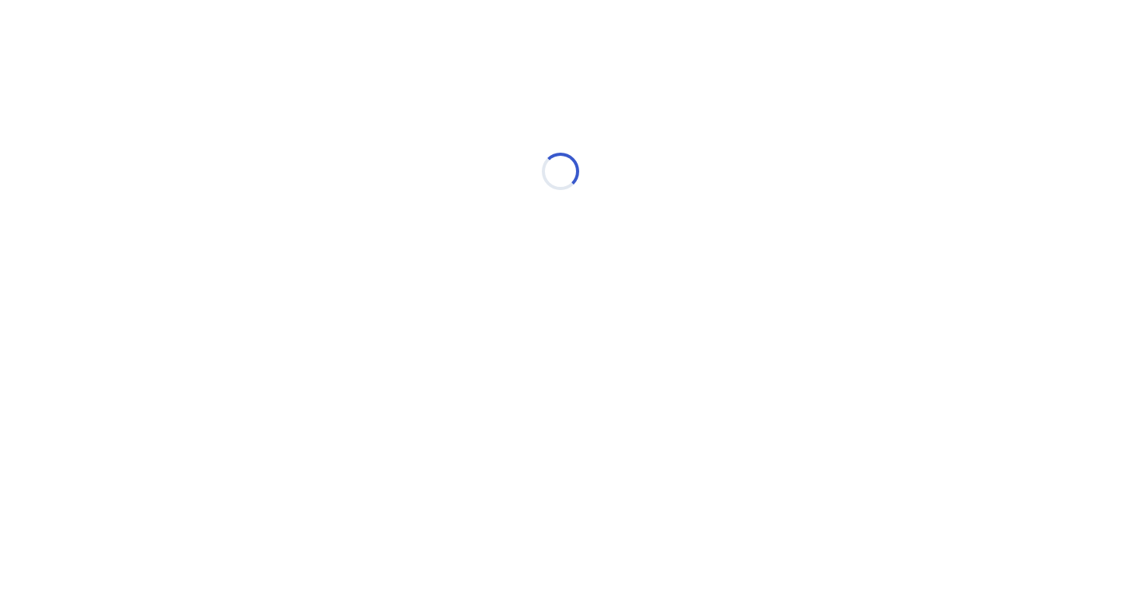
select select "*"
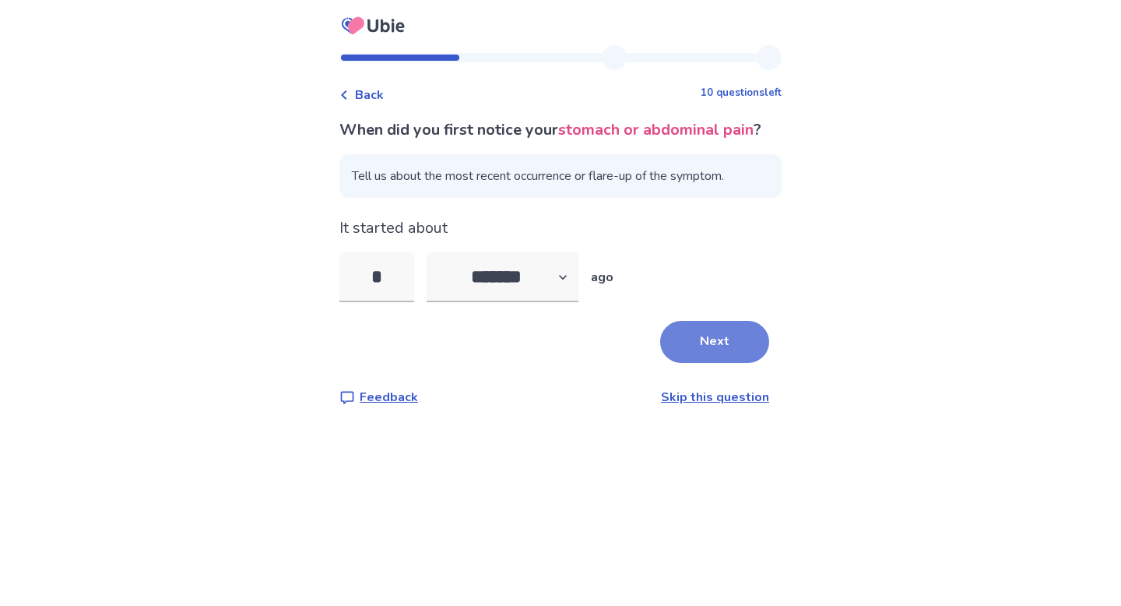
click at [693, 358] on button "Next" at bounding box center [714, 342] width 109 height 42
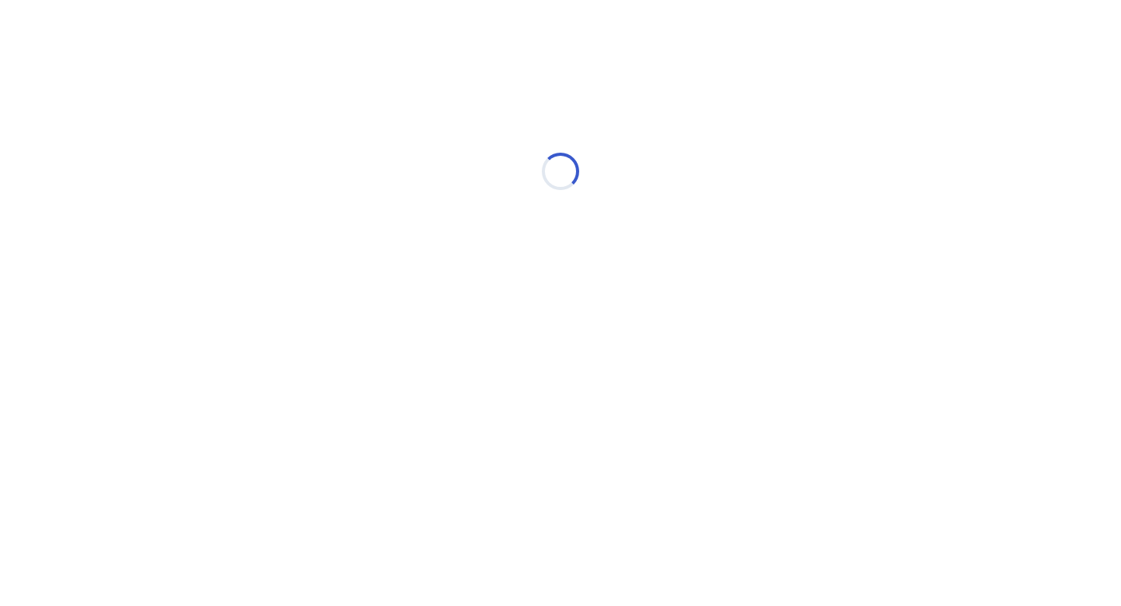
select select "*"
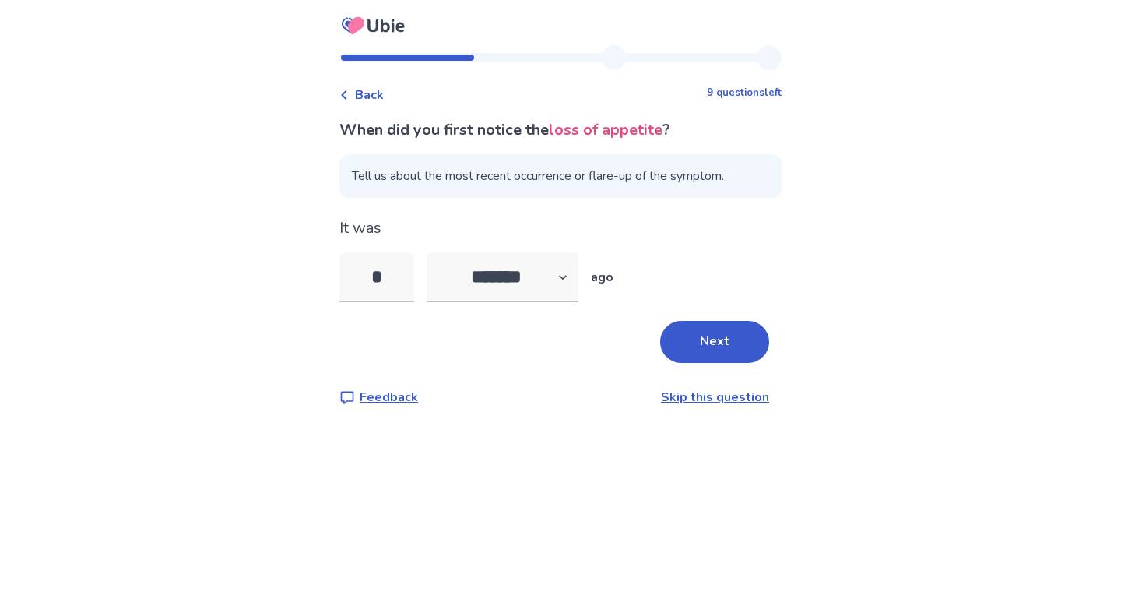
click at [693, 358] on button "Next" at bounding box center [714, 342] width 109 height 42
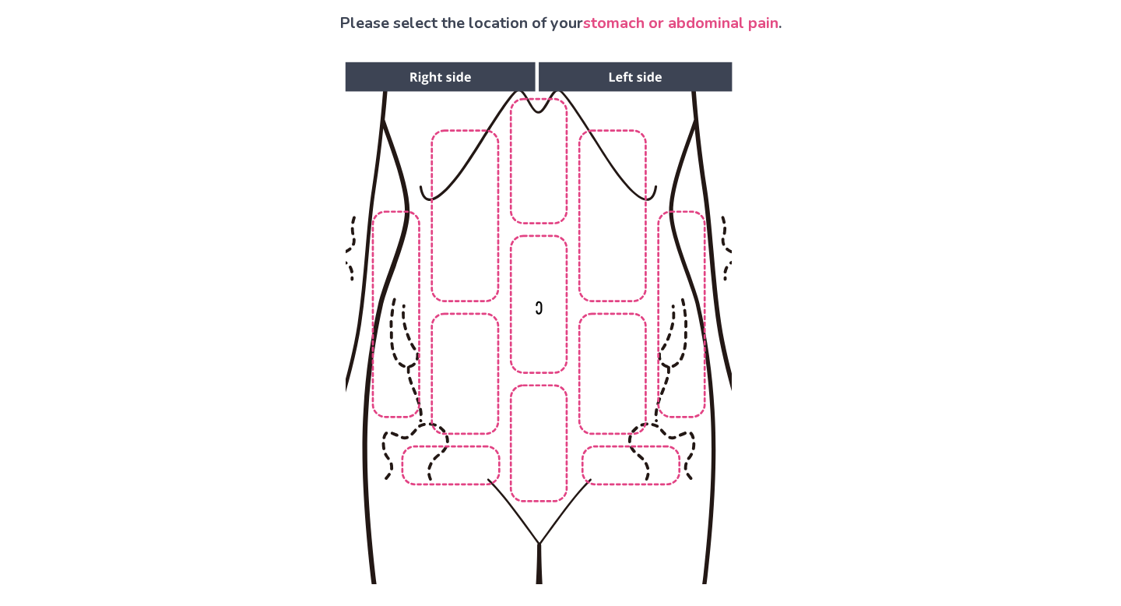
scroll to position [101, 0]
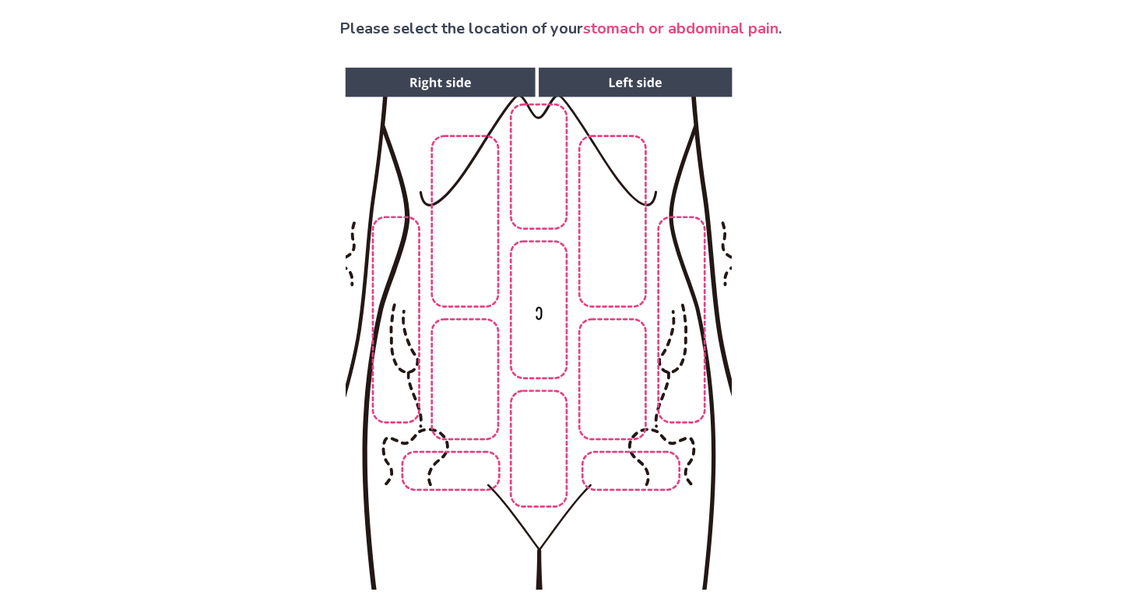
click at [459, 403] on img at bounding box center [537, 328] width 795 height 539
click at [534, 464] on img at bounding box center [537, 328] width 795 height 539
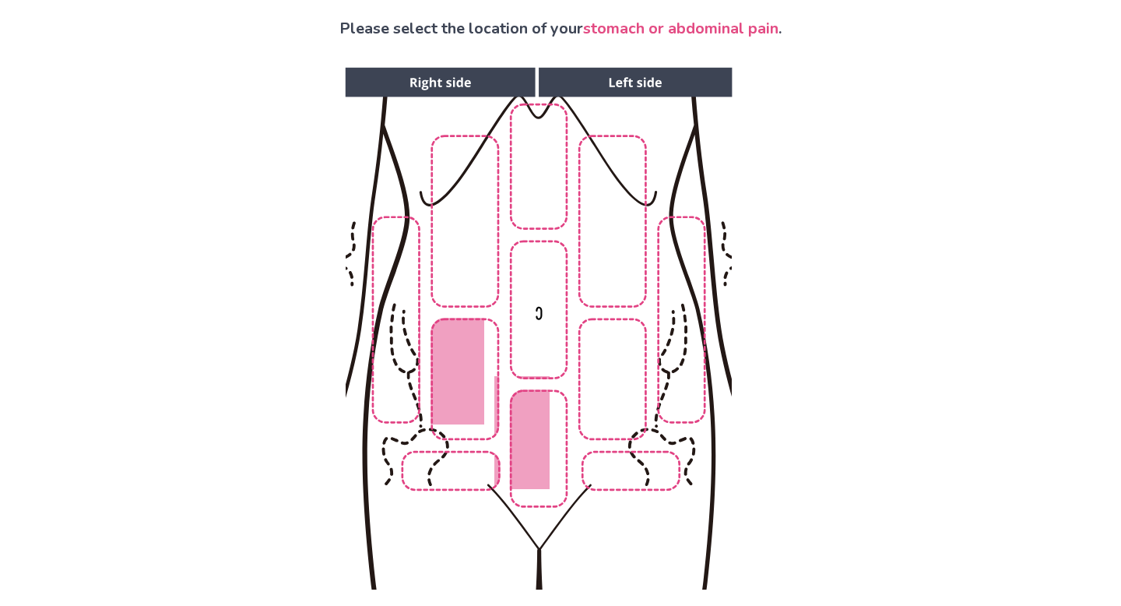
click at [395, 355] on img at bounding box center [537, 328] width 795 height 539
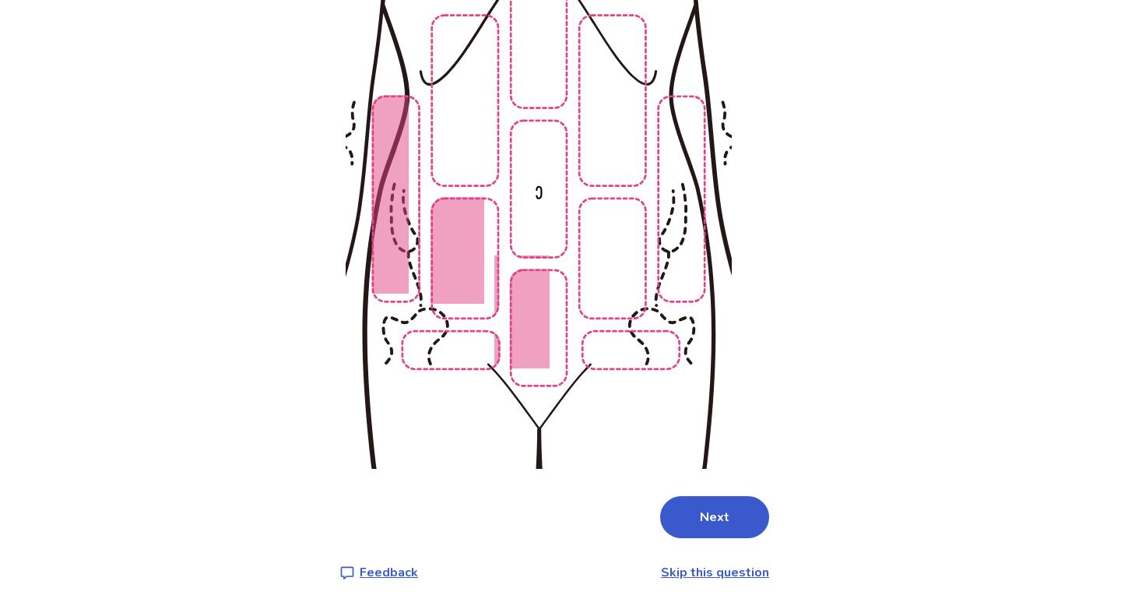
scroll to position [223, 0]
click at [700, 528] on button "Next" at bounding box center [714, 516] width 109 height 42
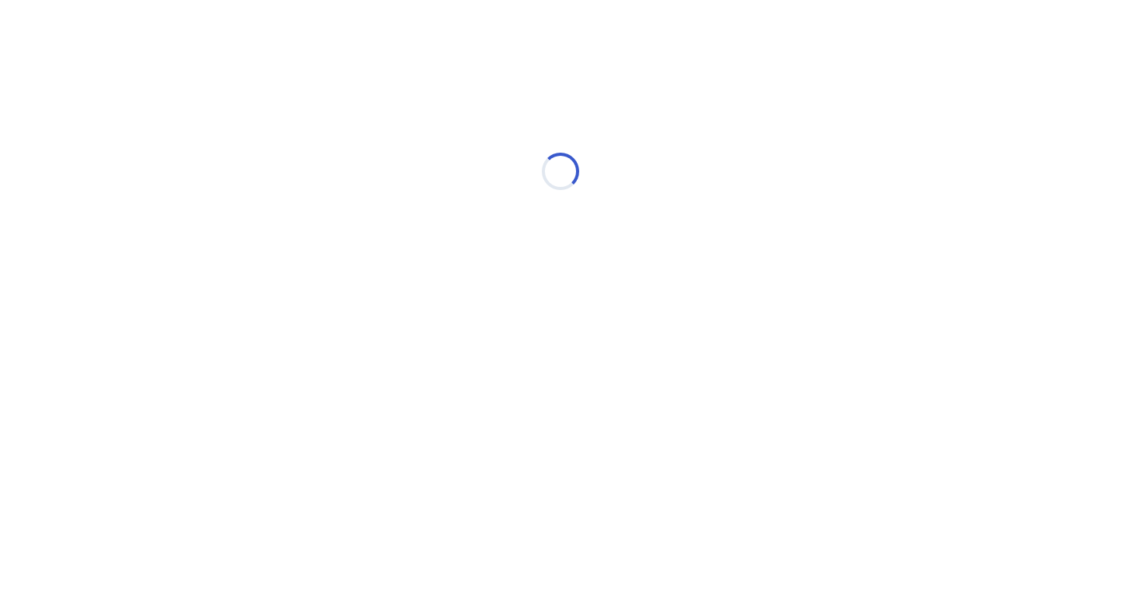
scroll to position [0, 0]
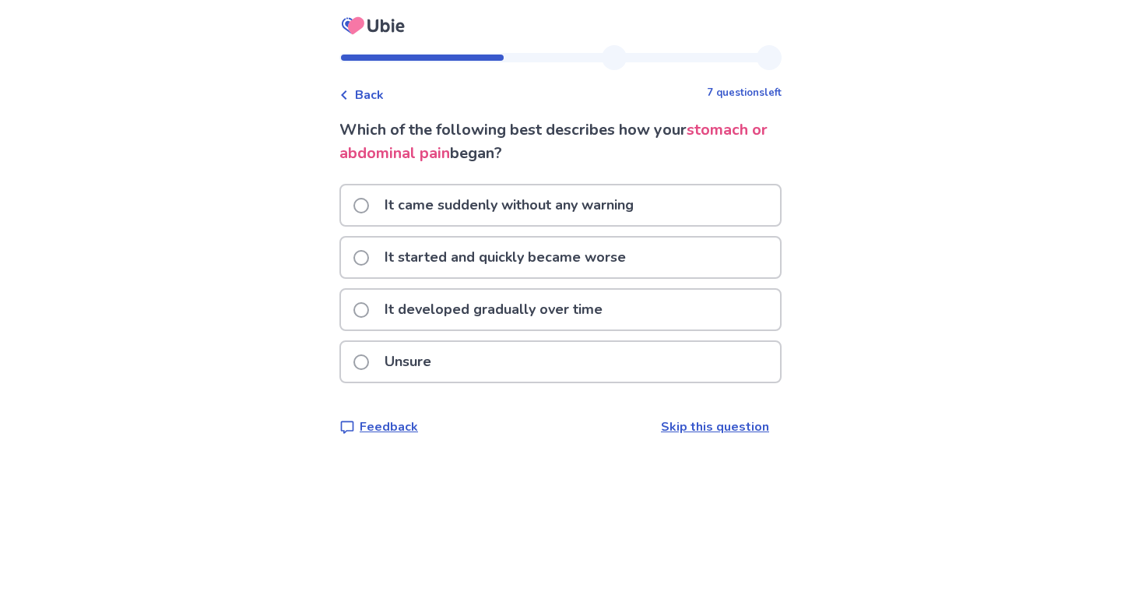
click at [600, 215] on p "It came suddenly without any warning" at bounding box center [509, 205] width 268 height 40
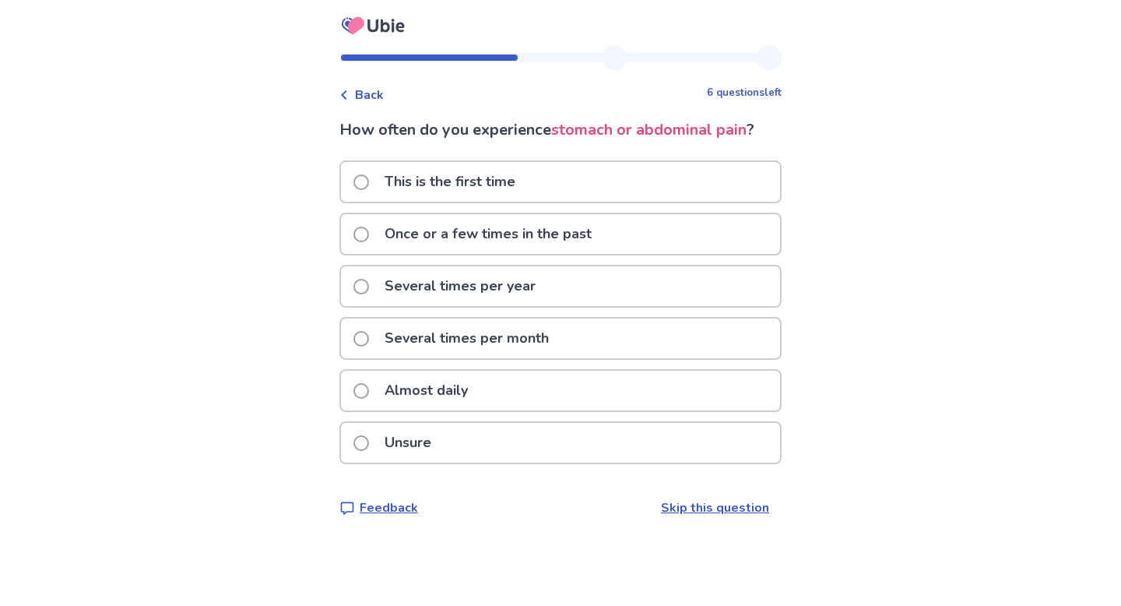
click at [581, 334] on div "Several times per month" at bounding box center [560, 338] width 439 height 40
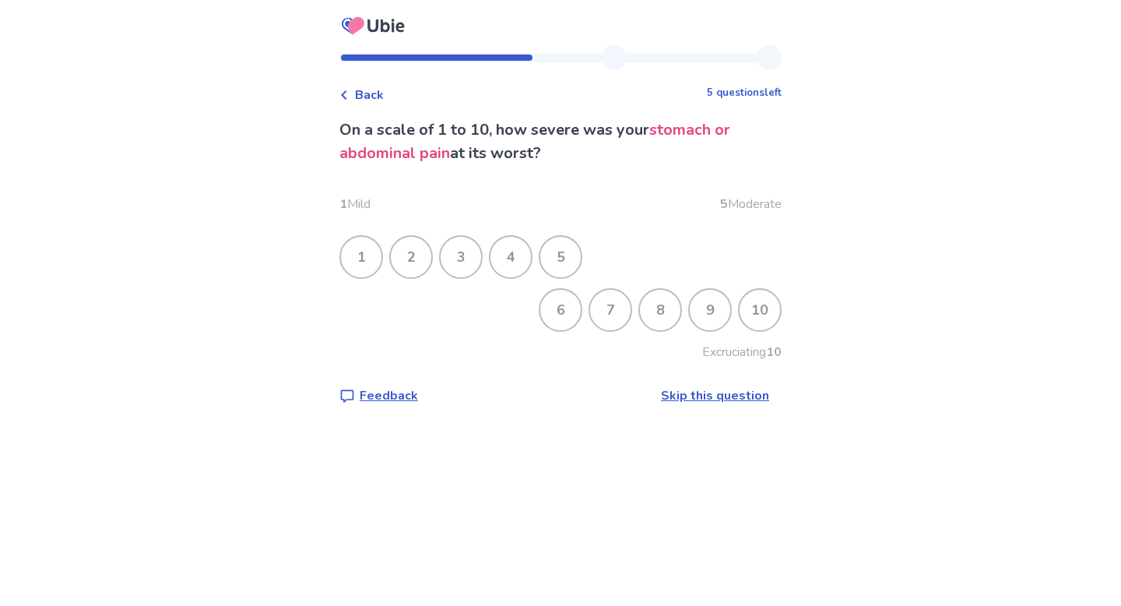
click at [646, 315] on div "8" at bounding box center [660, 310] width 40 height 40
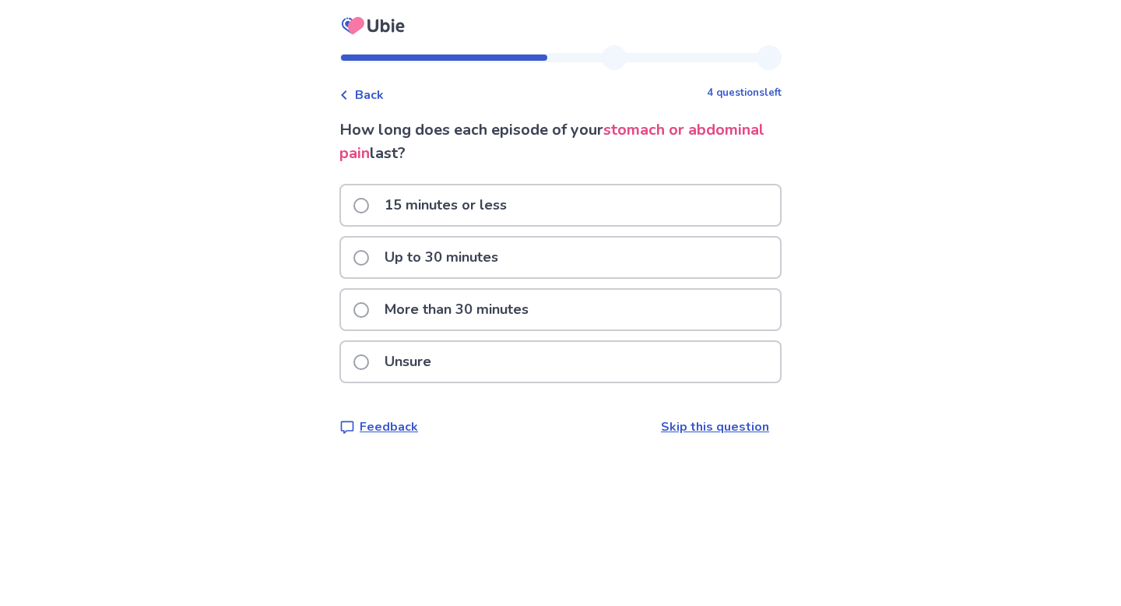
click at [646, 315] on div "More than 30 minutes" at bounding box center [560, 310] width 439 height 40
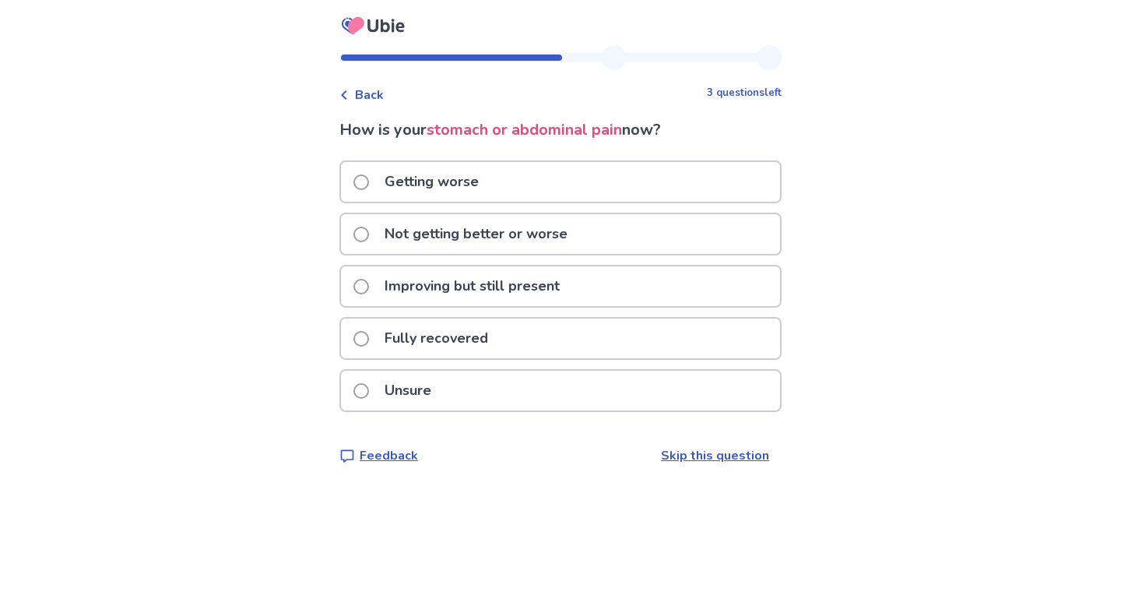
click at [682, 460] on link "Skip this question" at bounding box center [715, 455] width 108 height 17
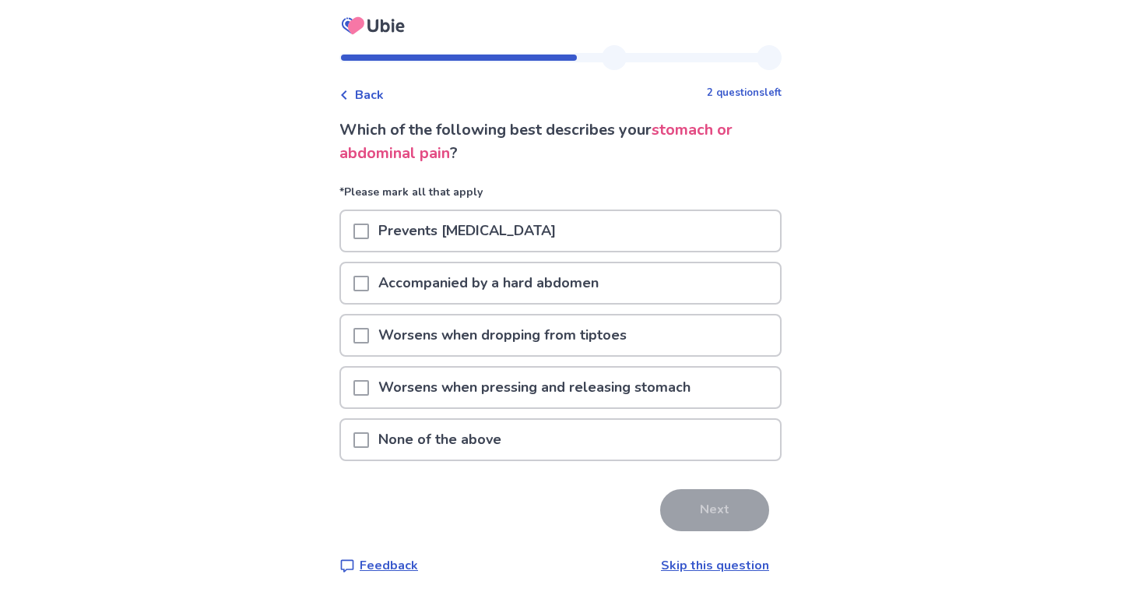
click at [588, 241] on div "Prevents deep breathing" at bounding box center [560, 231] width 439 height 40
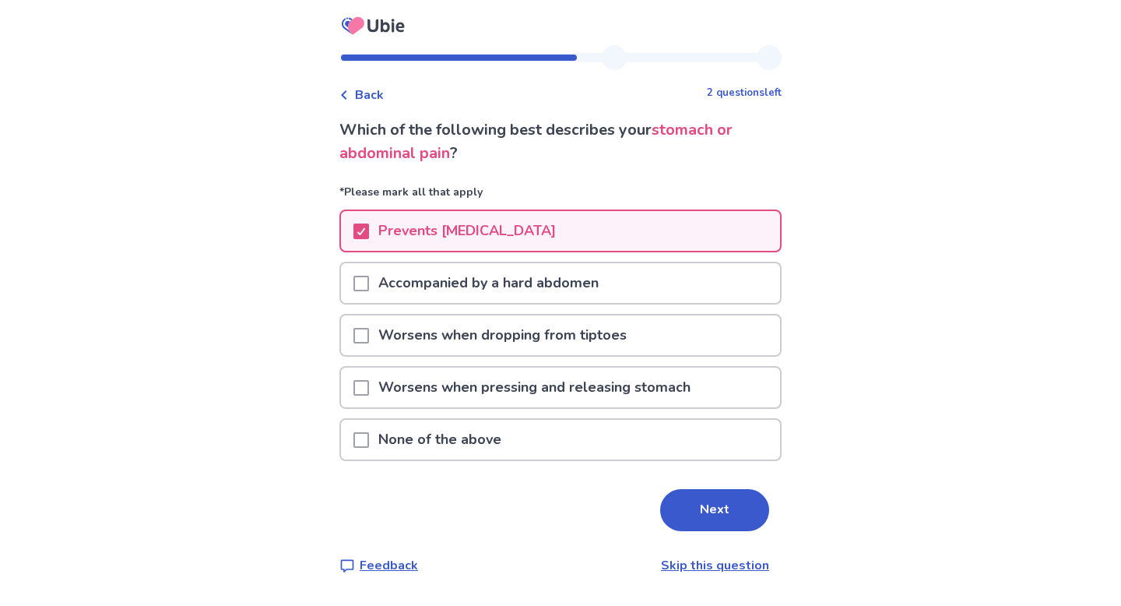
click at [603, 383] on p "Worsens when pressing and releasing stomach" at bounding box center [534, 387] width 331 height 40
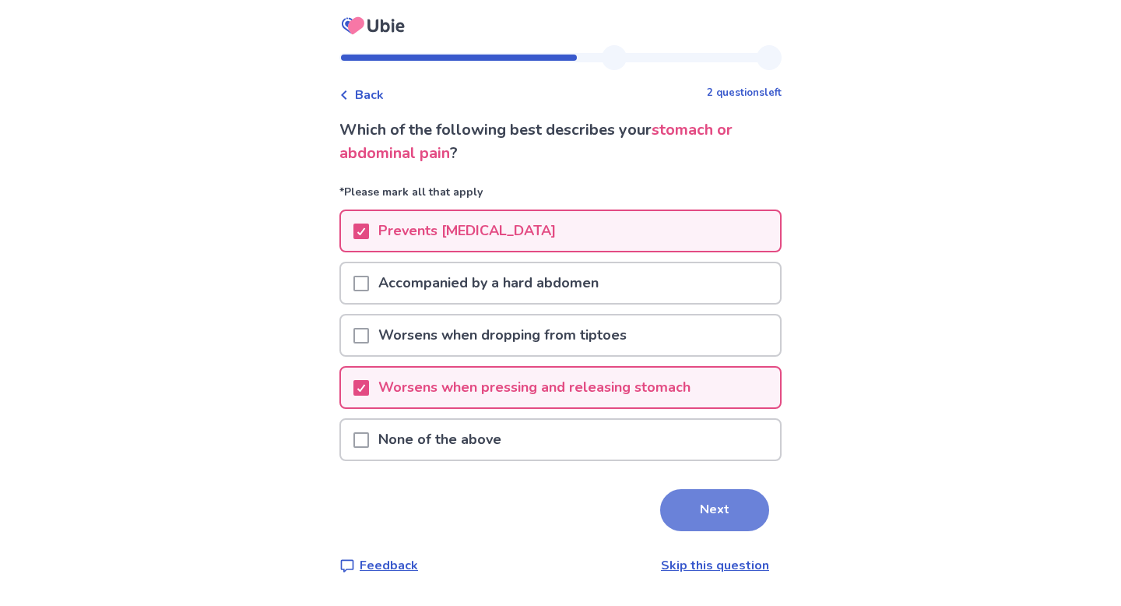
click at [679, 500] on button "Next" at bounding box center [714, 510] width 109 height 42
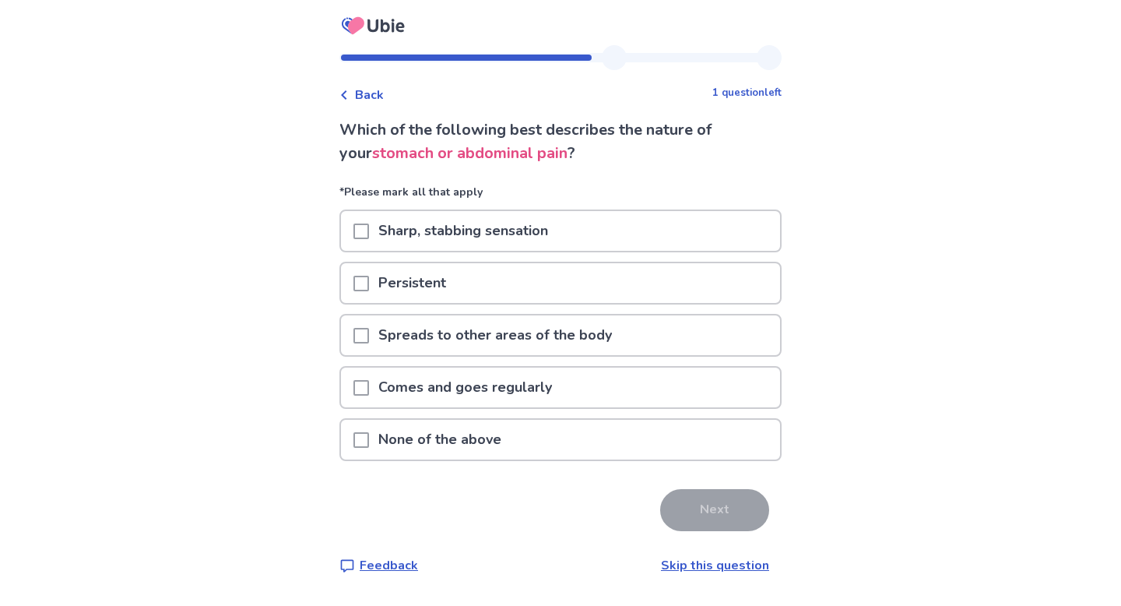
click at [578, 283] on div "Persistent" at bounding box center [560, 283] width 439 height 40
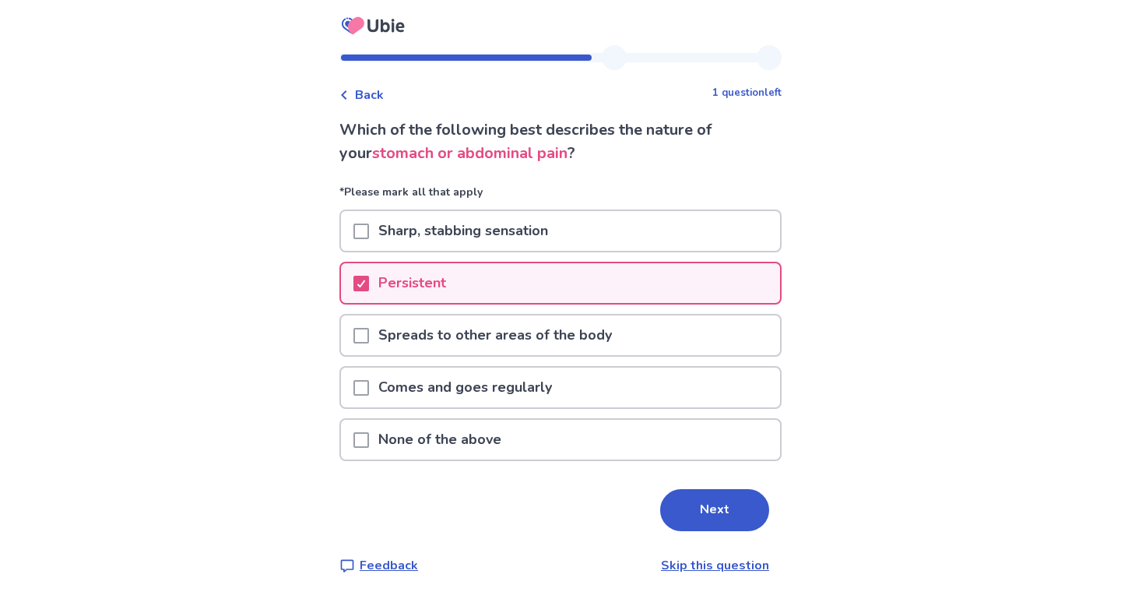
click at [578, 325] on p "Spreads to other areas of the body" at bounding box center [495, 335] width 252 height 40
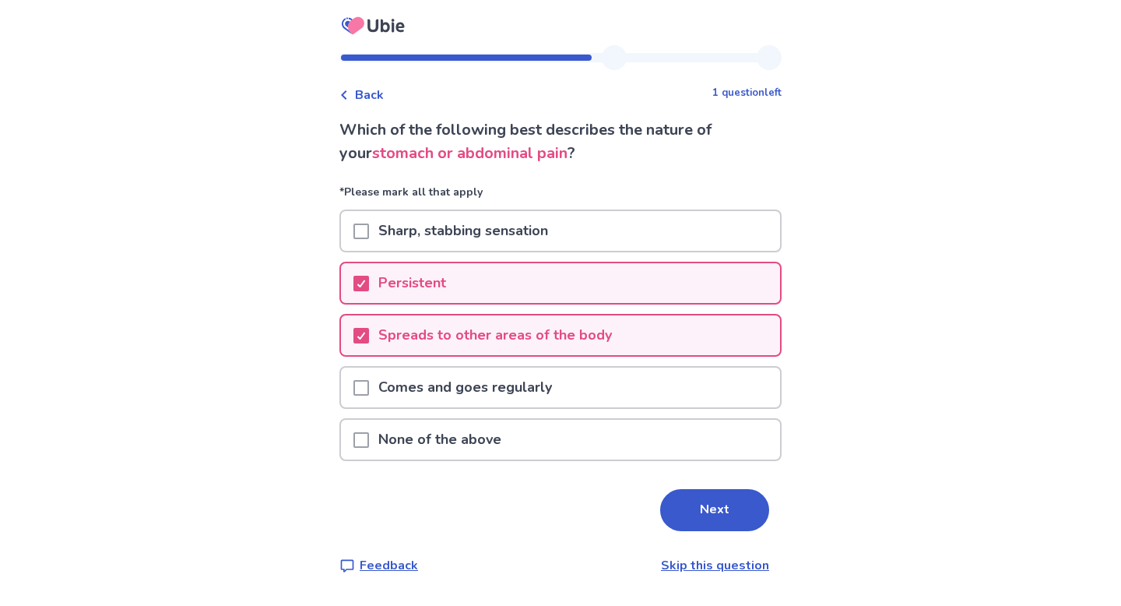
click at [571, 383] on div "Comes and goes regularly" at bounding box center [560, 387] width 439 height 40
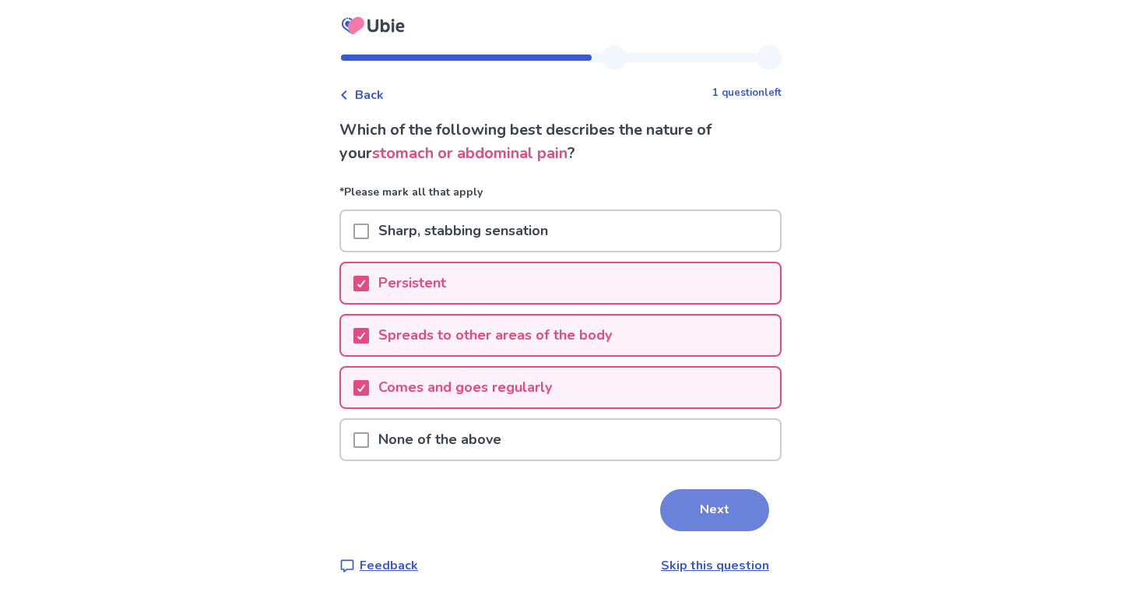
click at [708, 501] on button "Next" at bounding box center [714, 510] width 109 height 42
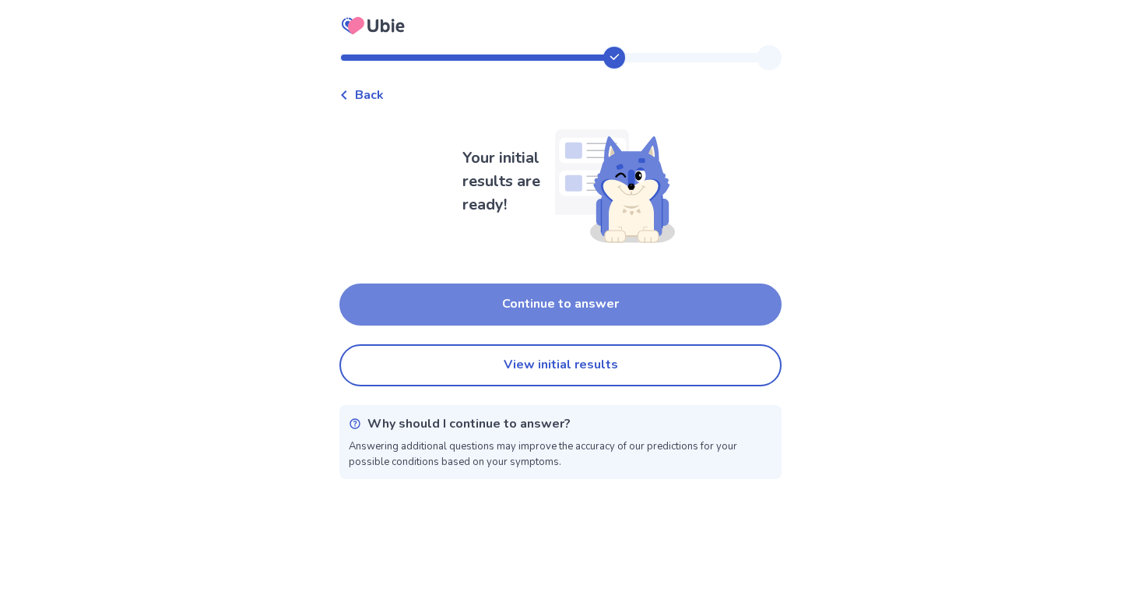
click at [568, 309] on button "Continue to answer" at bounding box center [560, 304] width 442 height 42
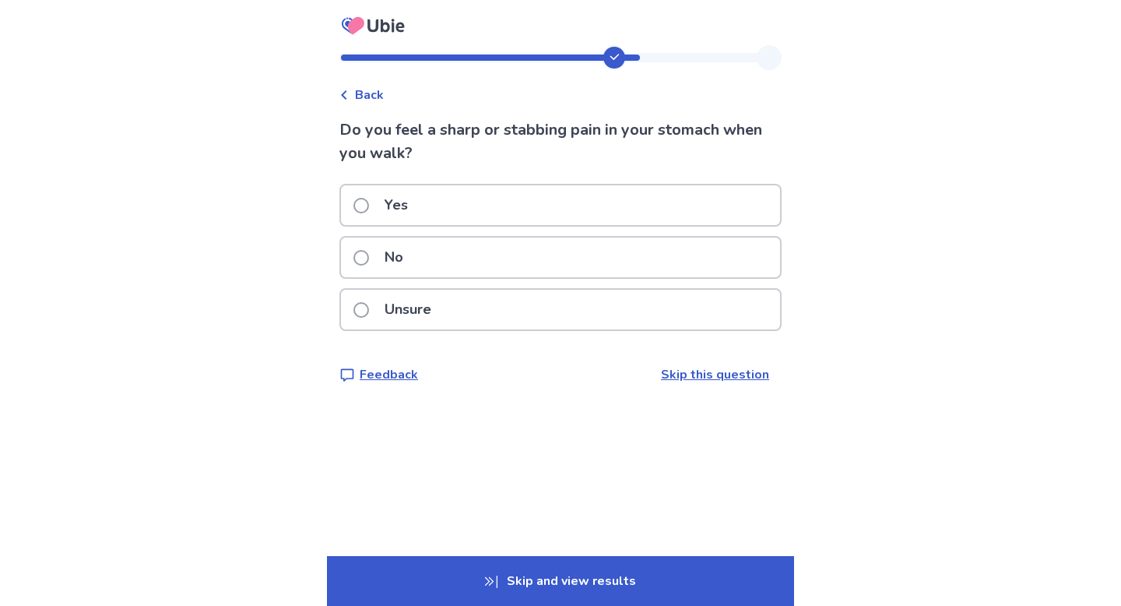
click at [558, 270] on div "No" at bounding box center [560, 257] width 439 height 40
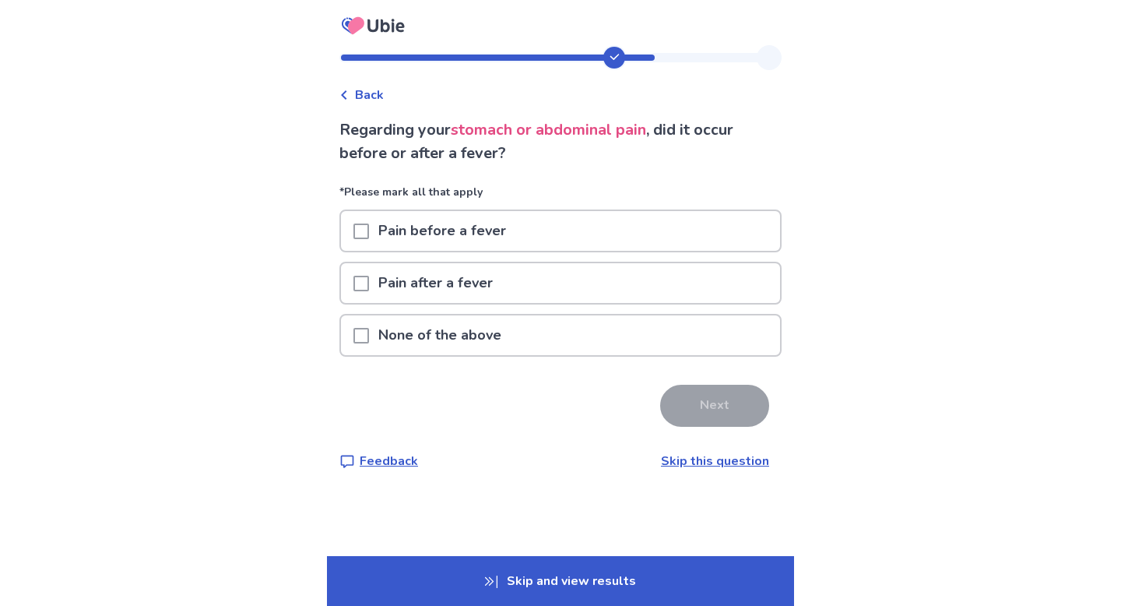
click at [557, 341] on div "None of the above" at bounding box center [560, 335] width 439 height 40
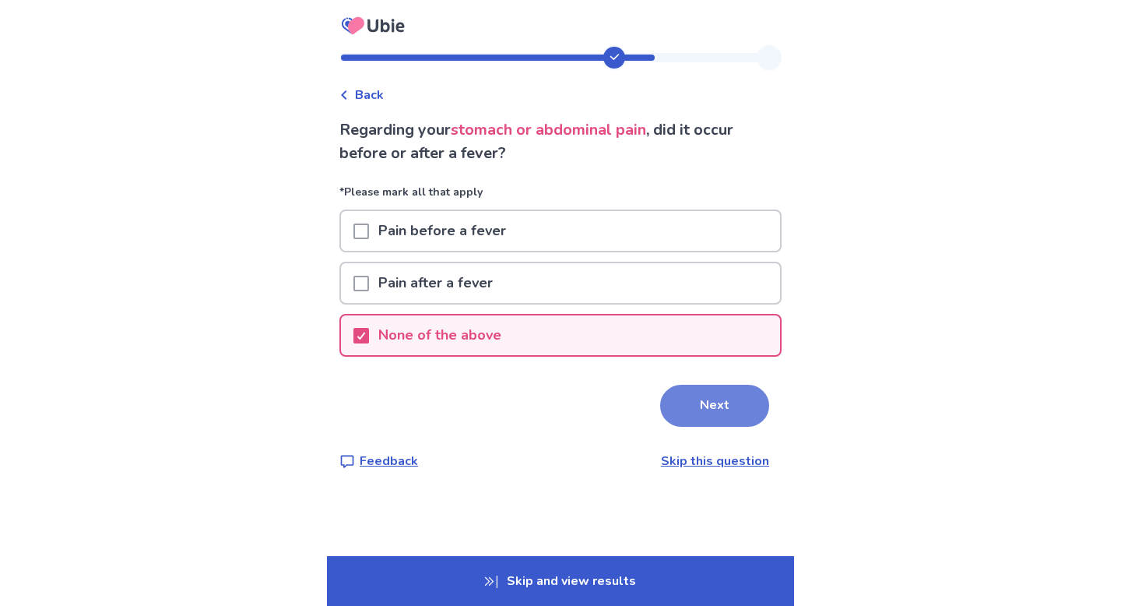
click at [693, 405] on button "Next" at bounding box center [714, 405] width 109 height 42
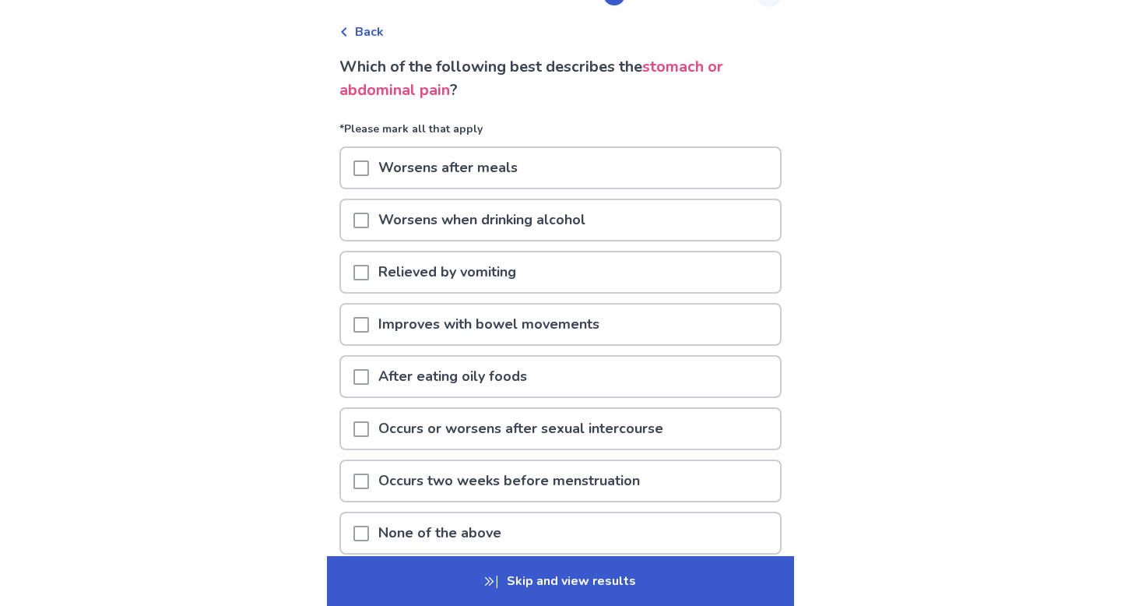
scroll to position [81, 0]
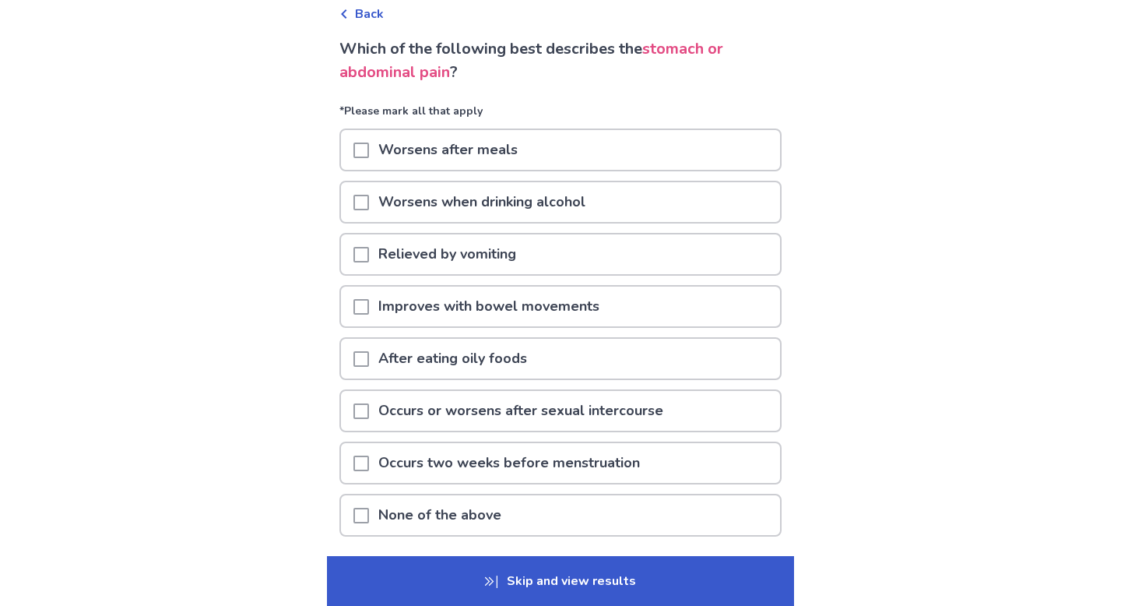
click at [573, 151] on div "Worsens after meals" at bounding box center [560, 150] width 439 height 40
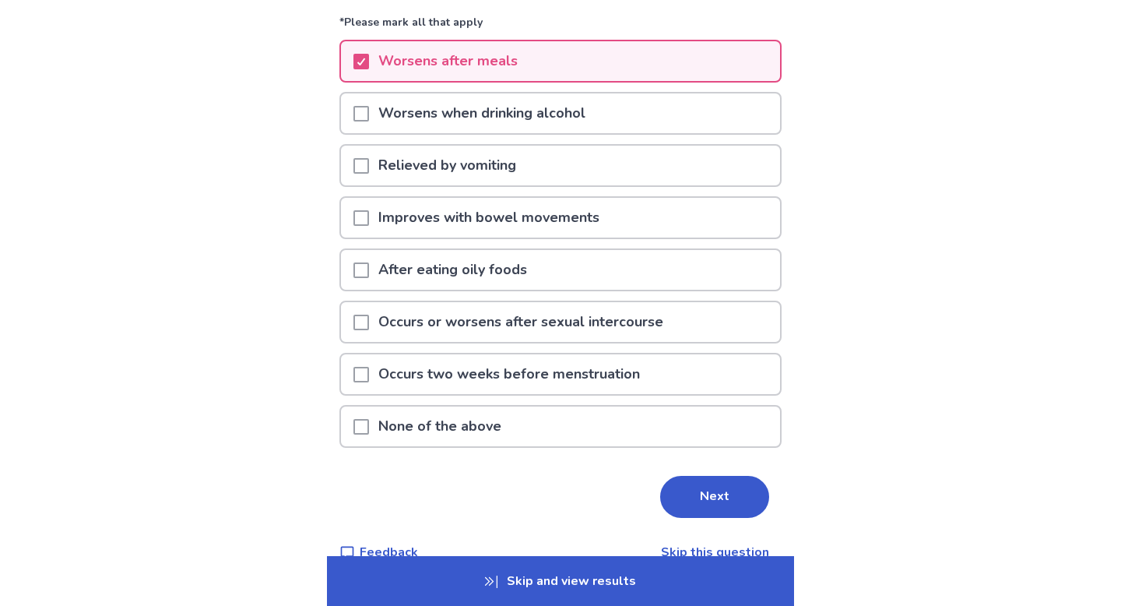
scroll to position [172, 0]
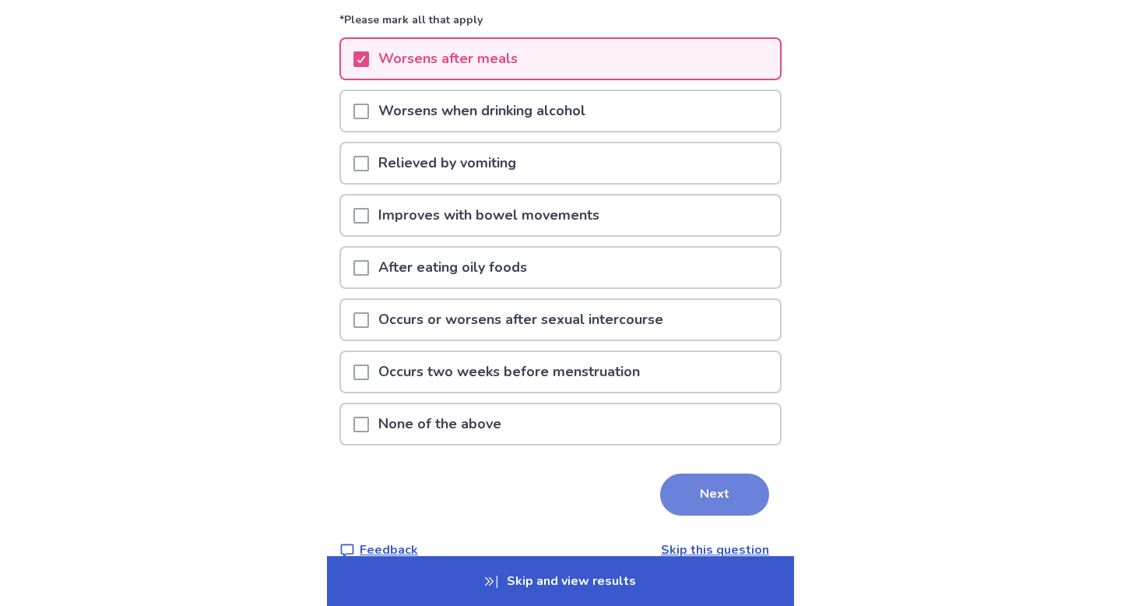
click at [698, 490] on button "Next" at bounding box center [714, 494] width 109 height 42
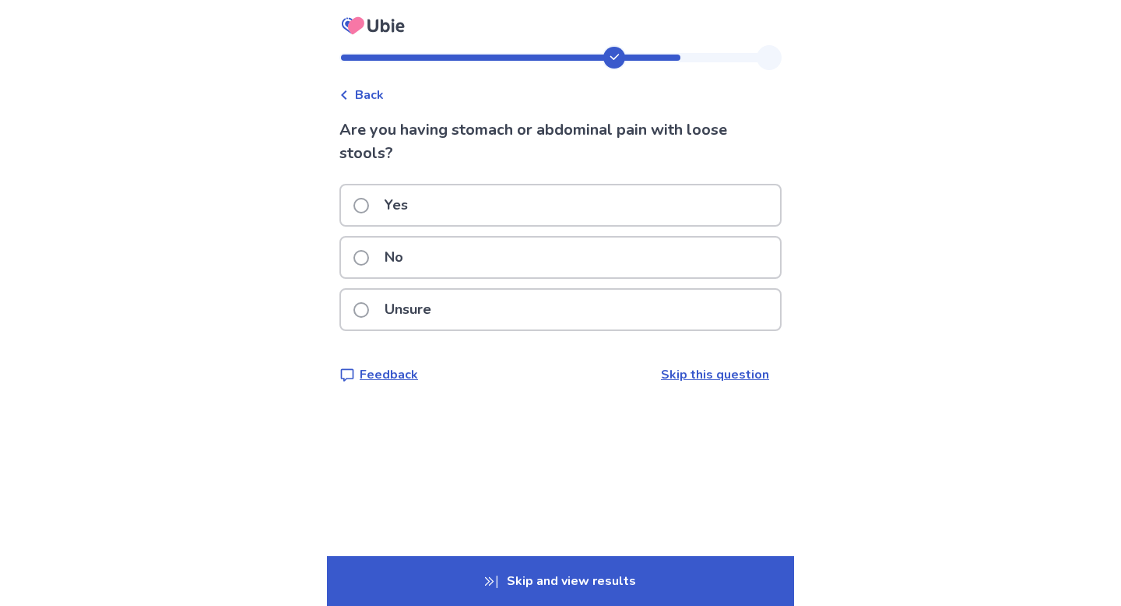
click at [535, 197] on div "Yes" at bounding box center [560, 205] width 439 height 40
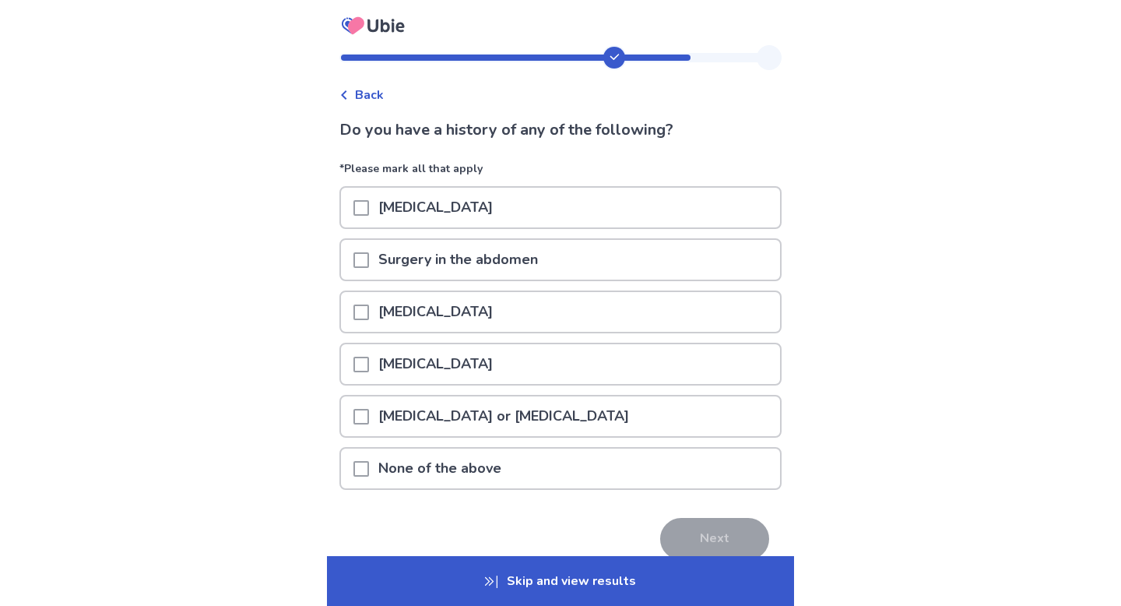
click at [511, 472] on p "None of the above" at bounding box center [440, 468] width 142 height 40
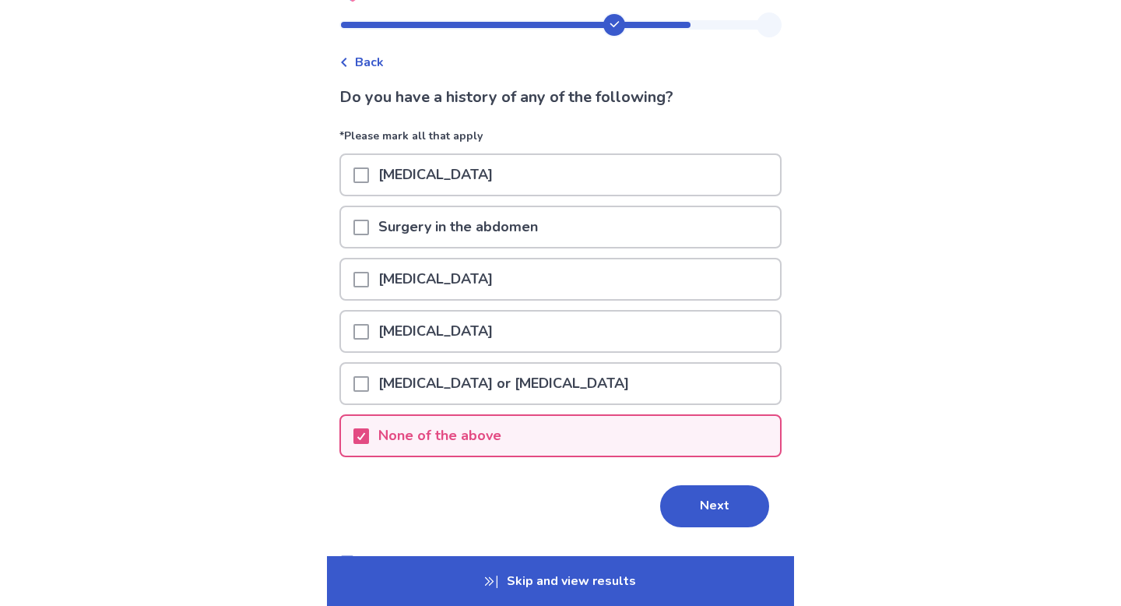
scroll to position [40, 0]
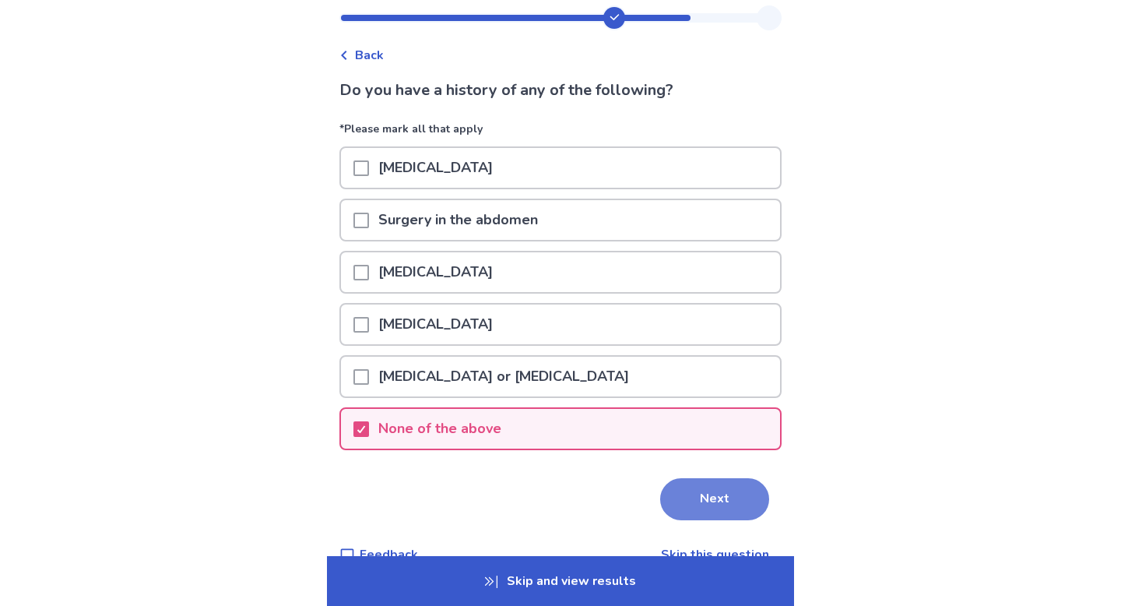
click at [704, 505] on button "Next" at bounding box center [714, 499] width 109 height 42
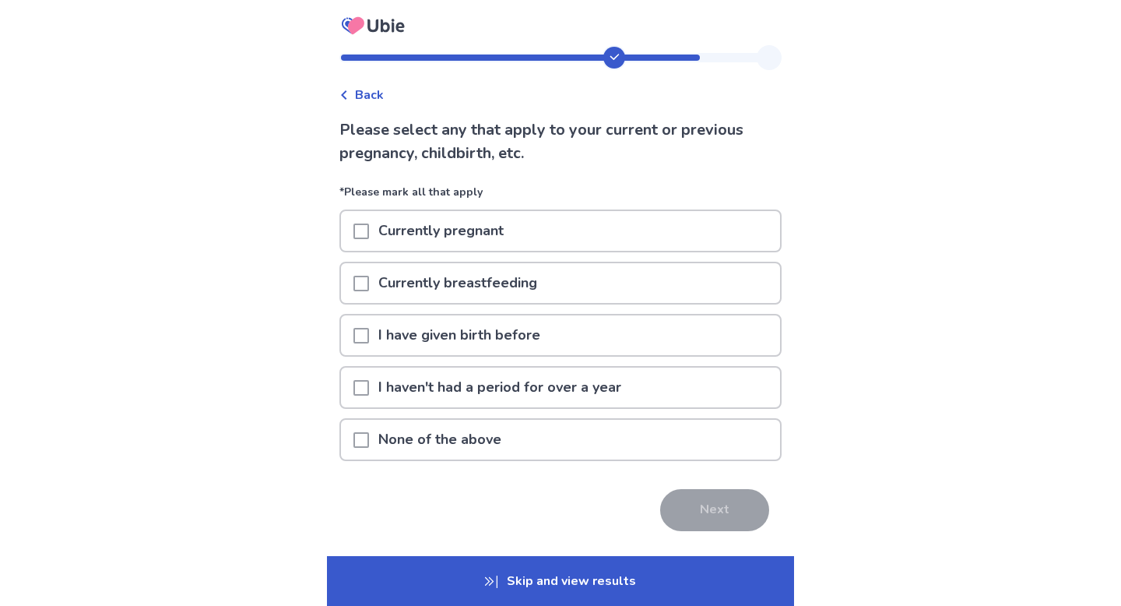
click at [663, 386] on div "I haven't had a period for over a year" at bounding box center [560, 387] width 439 height 40
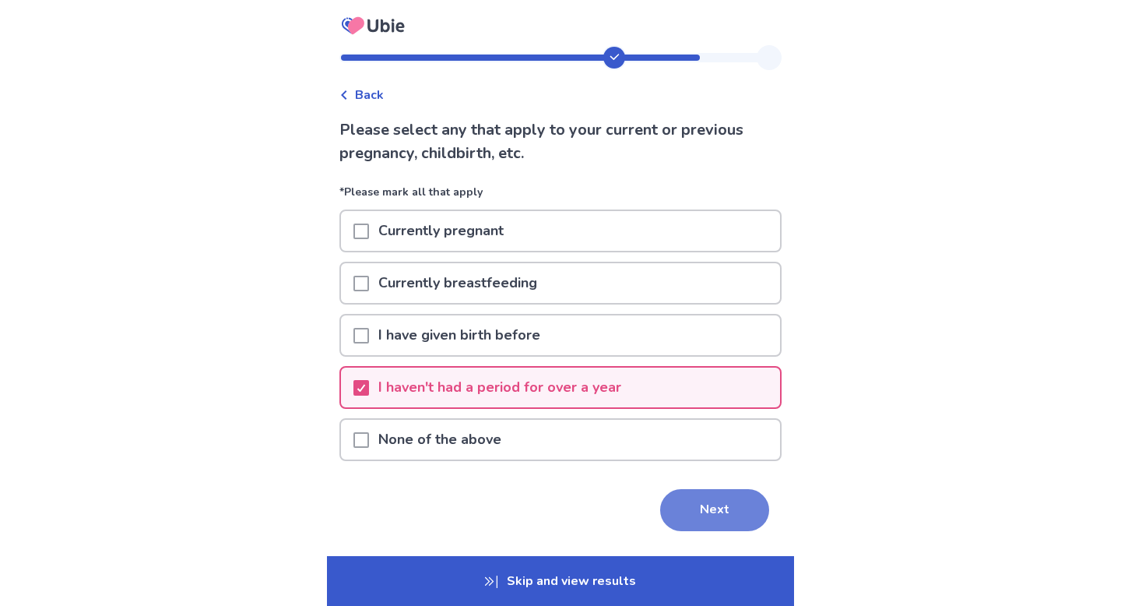
click at [709, 511] on button "Next" at bounding box center [714, 510] width 109 height 42
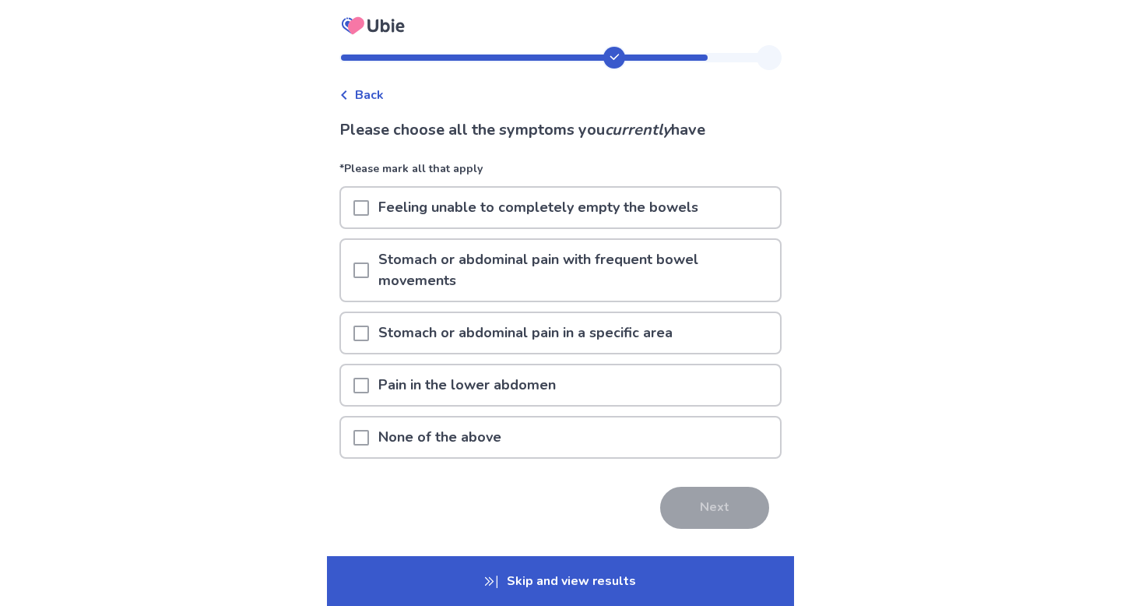
click at [635, 269] on p "Stomach or abdominal pain with frequent bowel movements" at bounding box center [574, 270] width 411 height 61
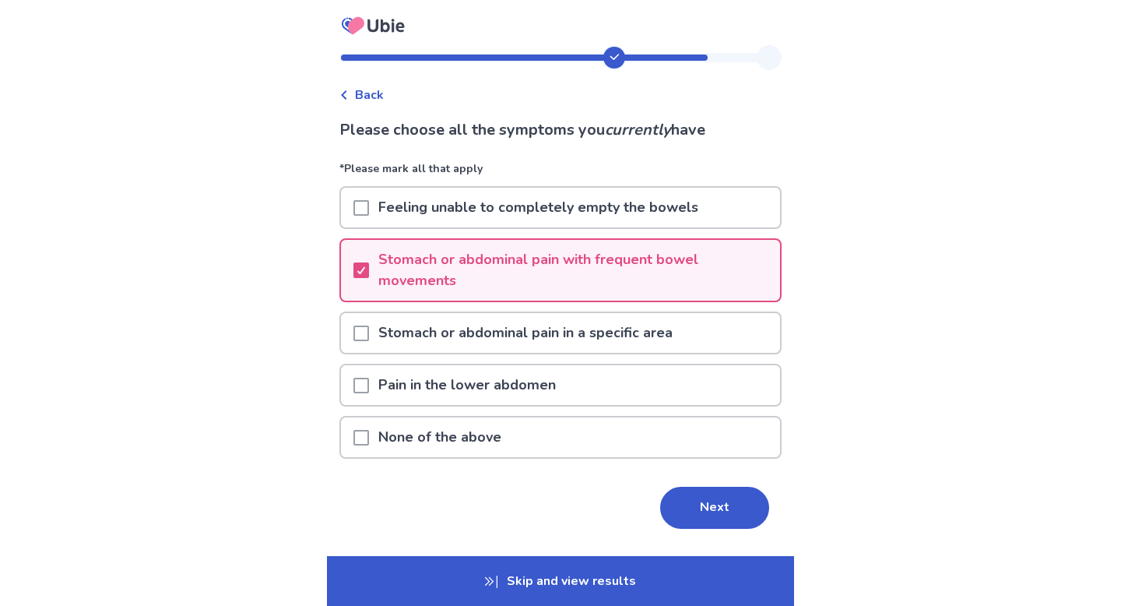
click at [620, 202] on p "Feeling unable to completely empty the bowels" at bounding box center [538, 208] width 339 height 40
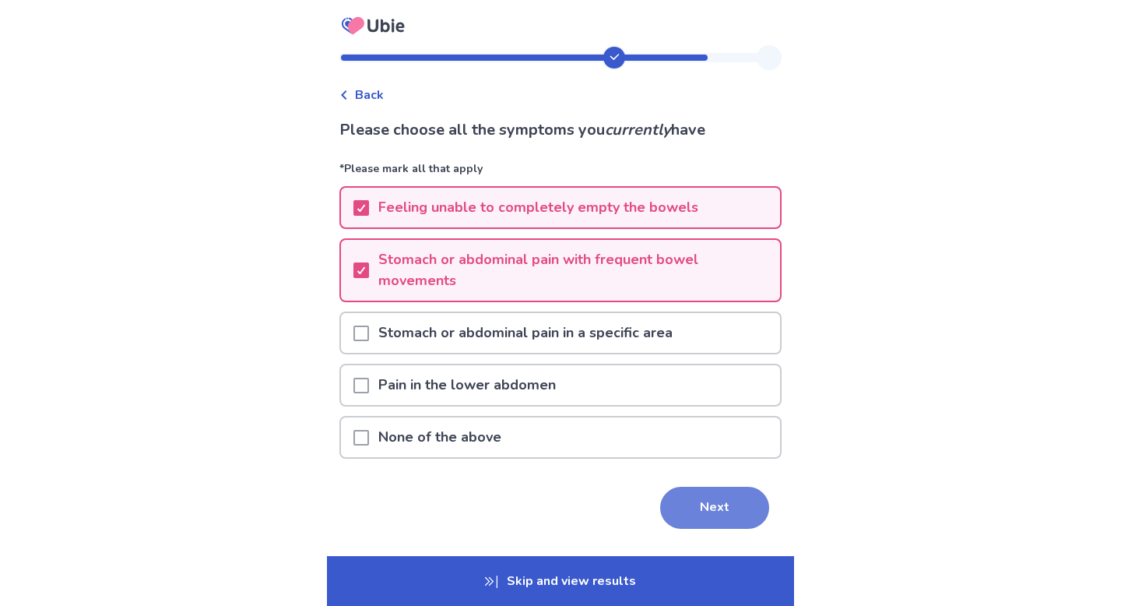
click at [704, 523] on button "Next" at bounding box center [714, 507] width 109 height 42
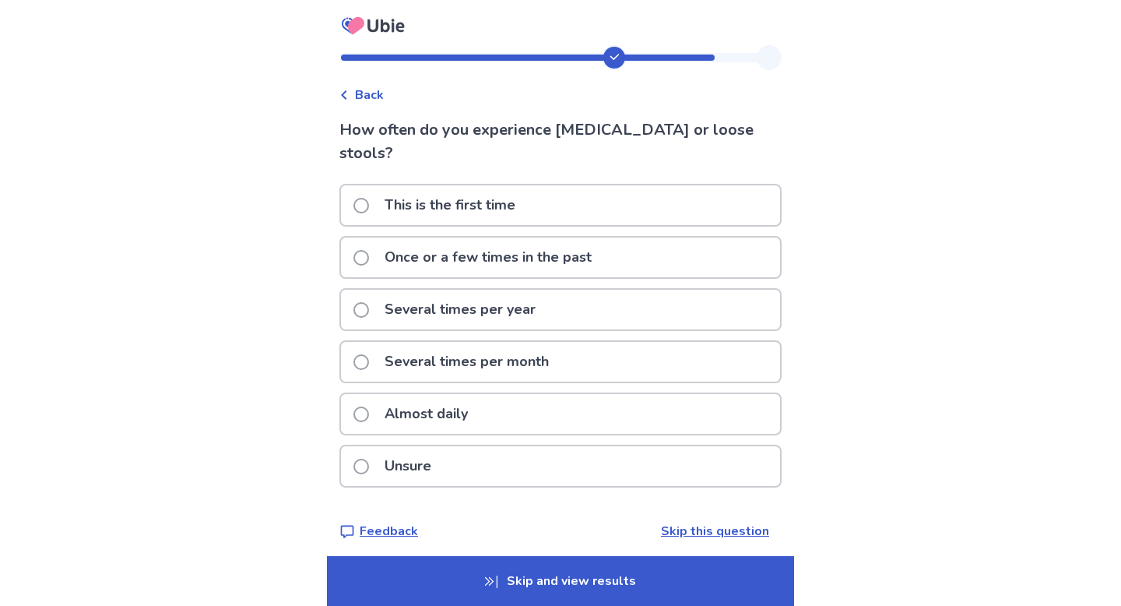
click at [560, 394] on div "Almost daily" at bounding box center [560, 414] width 439 height 40
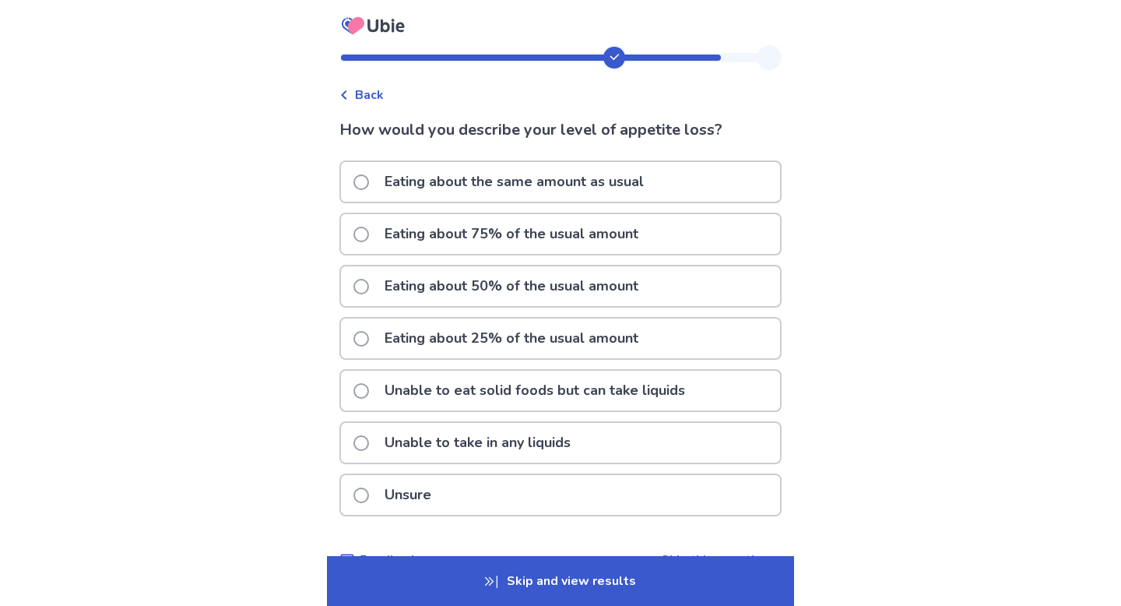
click at [596, 179] on p "Eating about the same amount as usual" at bounding box center [514, 182] width 278 height 40
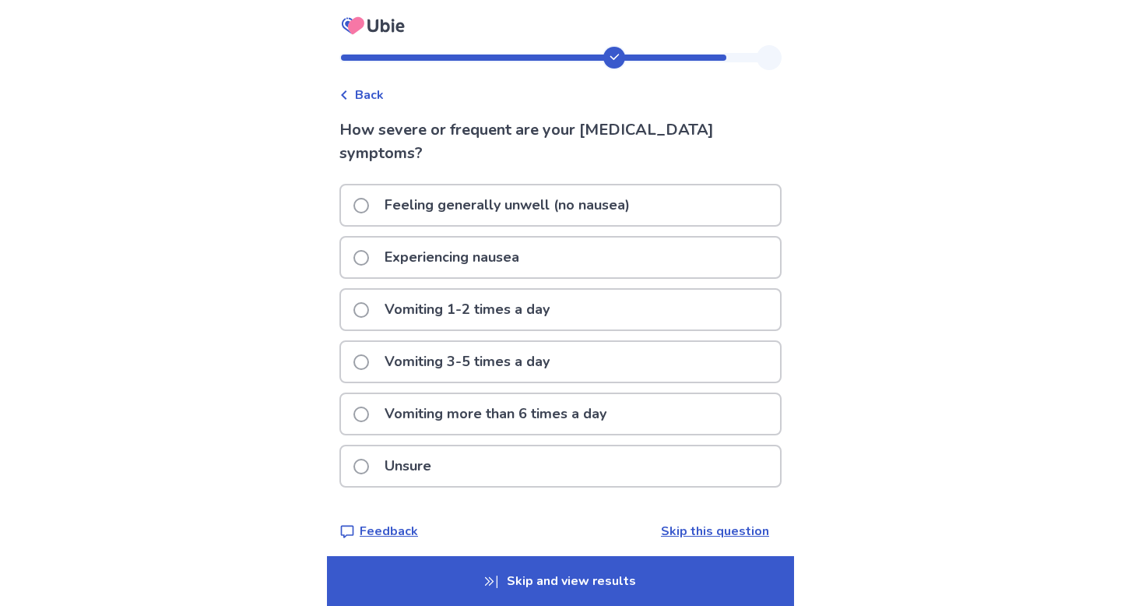
click at [576, 260] on div "Experiencing nausea" at bounding box center [560, 257] width 439 height 40
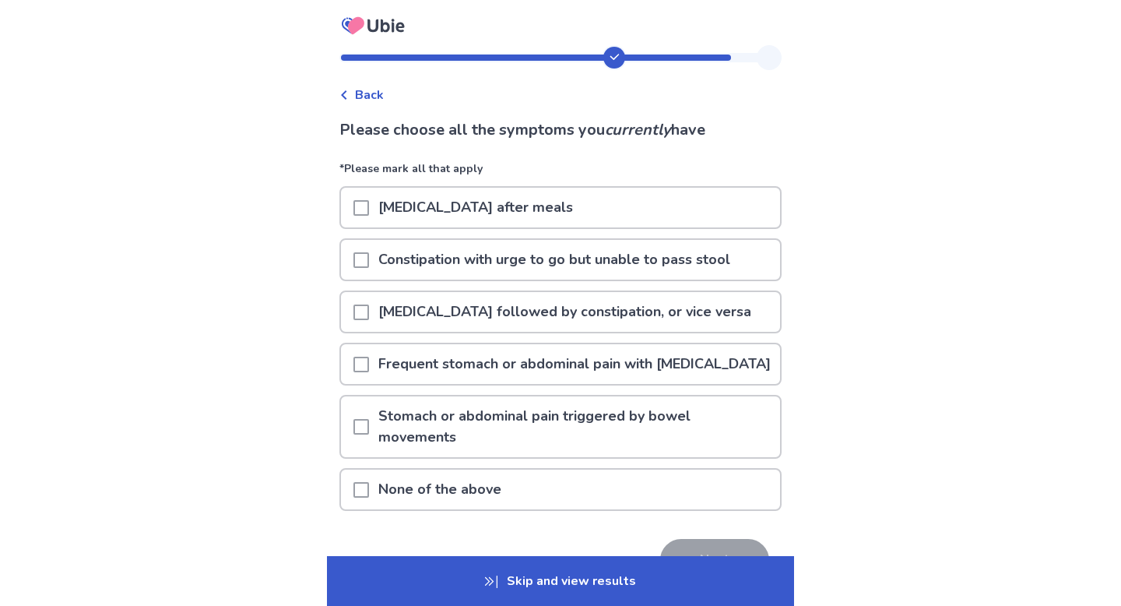
click at [578, 210] on p "Abdominal bloating after meals" at bounding box center [475, 208] width 213 height 40
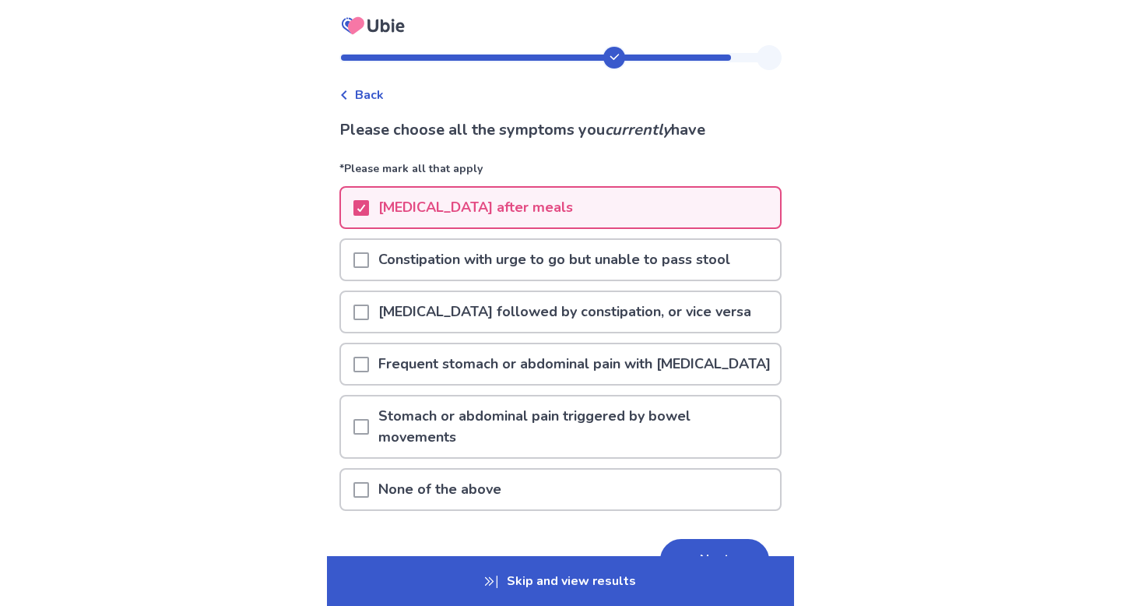
click at [594, 372] on p "Frequent stomach or abdominal pain with unknown causes" at bounding box center [574, 364] width 411 height 40
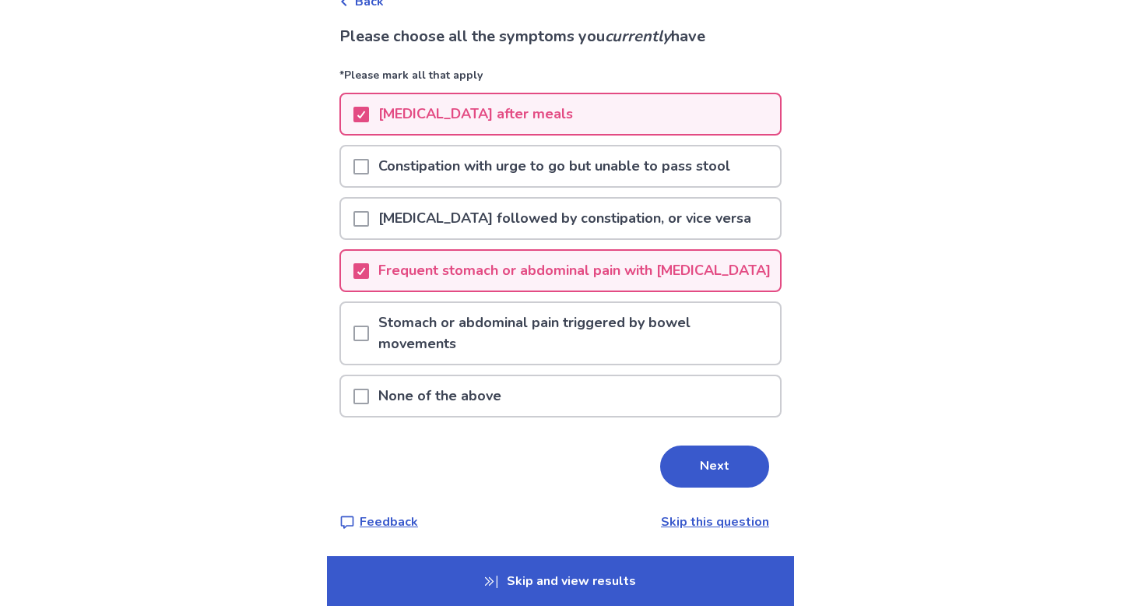
scroll to position [110, 0]
click at [707, 467] on button "Next" at bounding box center [714, 466] width 109 height 42
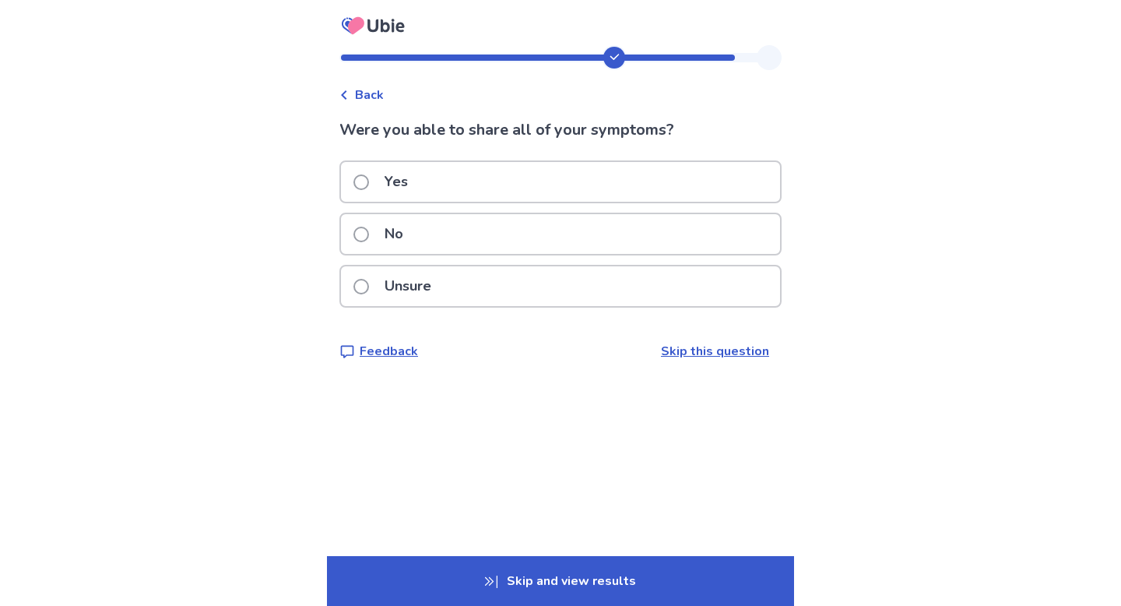
click at [536, 188] on div "Yes" at bounding box center [560, 182] width 439 height 40
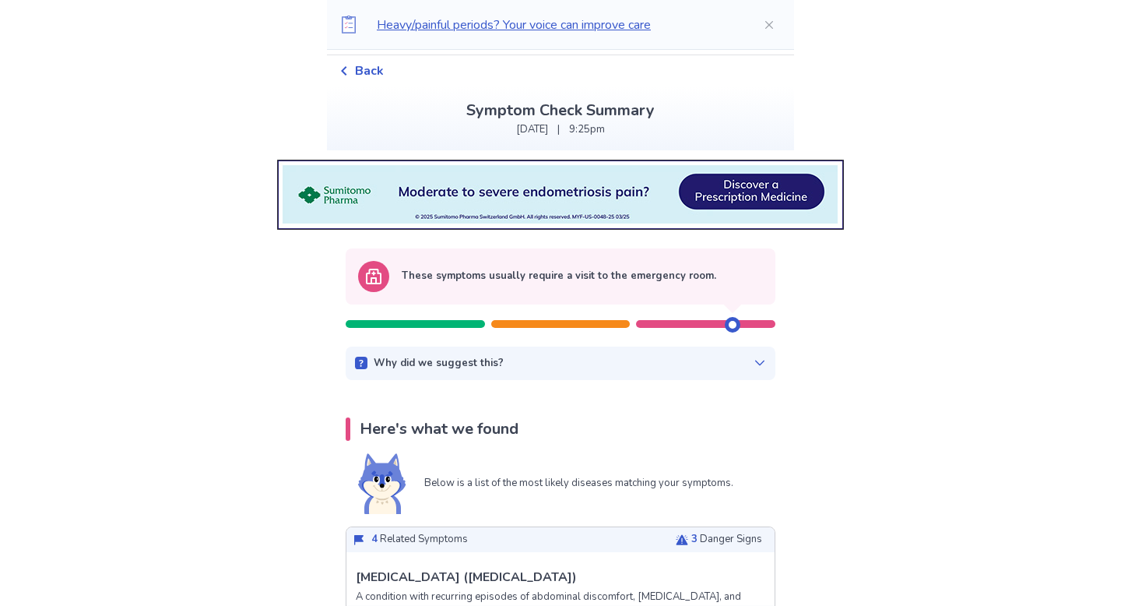
scroll to position [49, 0]
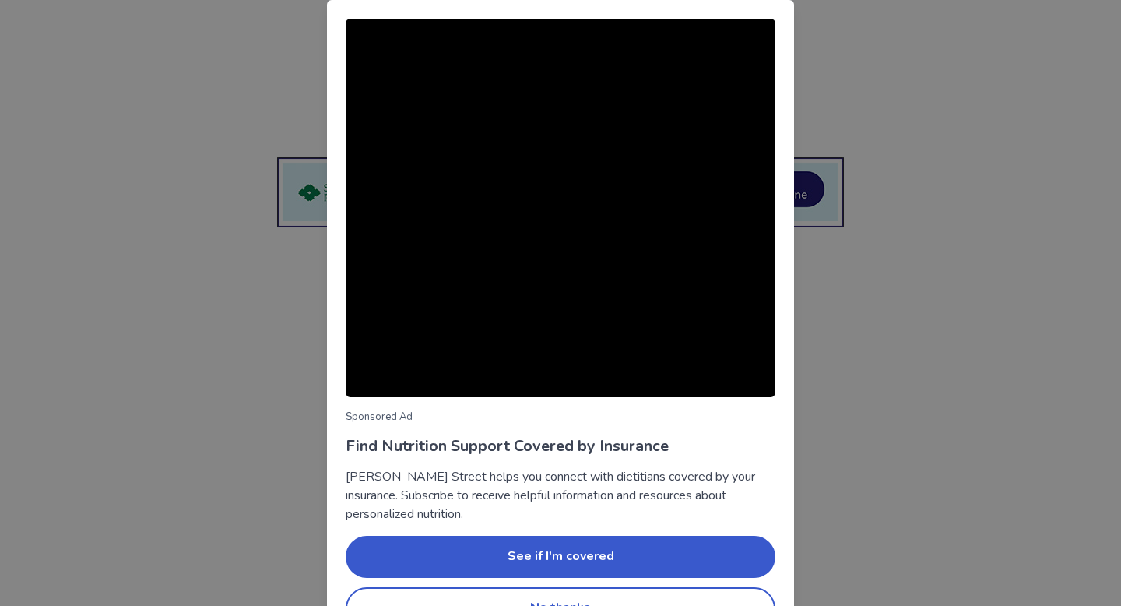
click at [878, 381] on div "Sponsored Ad Find Nutrition Support Covered by Insurance Berry Street helps you…" at bounding box center [560, 303] width 1121 height 606
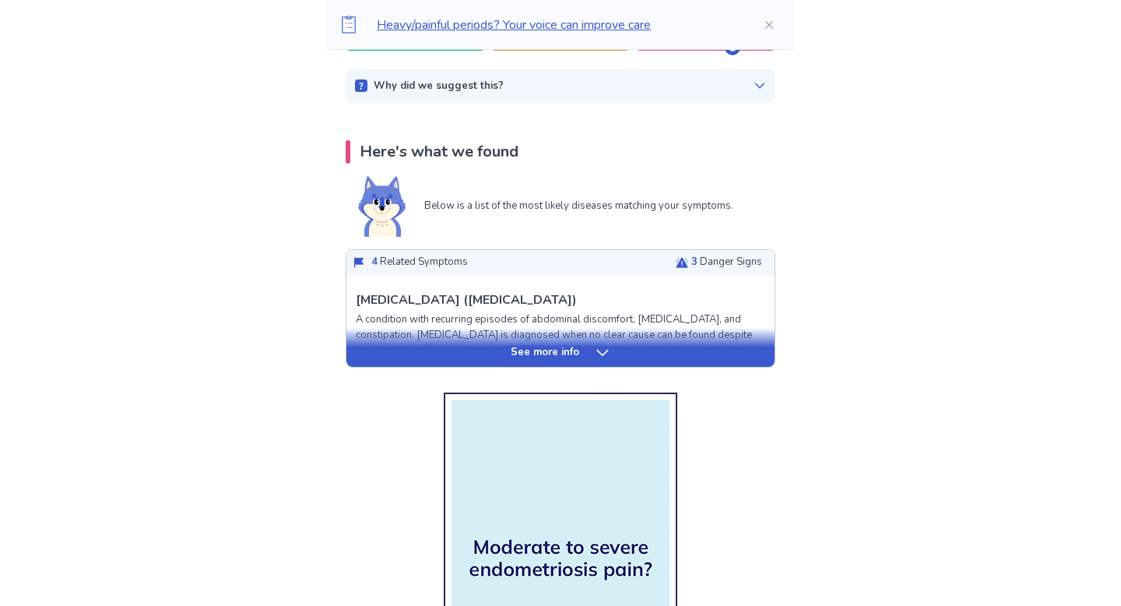
scroll to position [360, 0]
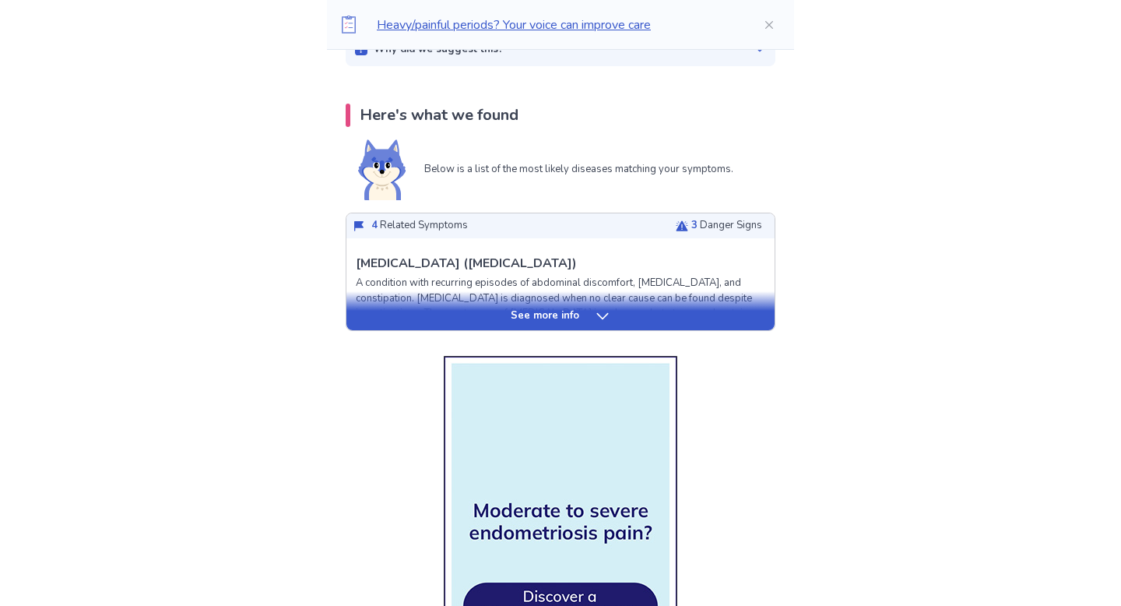
click at [612, 315] on div "See more info" at bounding box center [560, 316] width 428 height 16
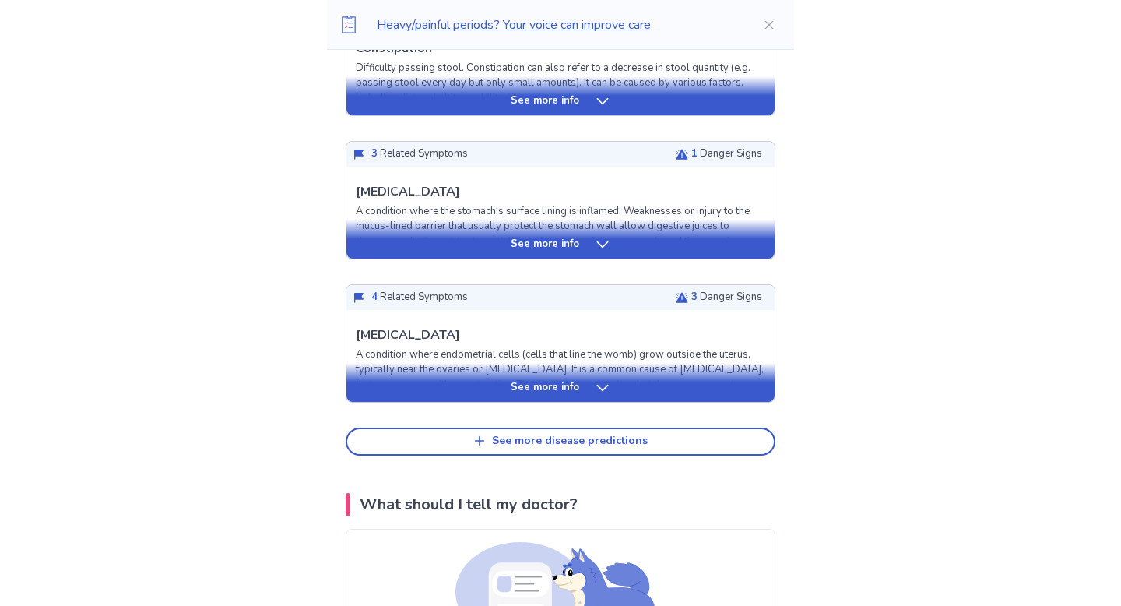
scroll to position [2397, 0]
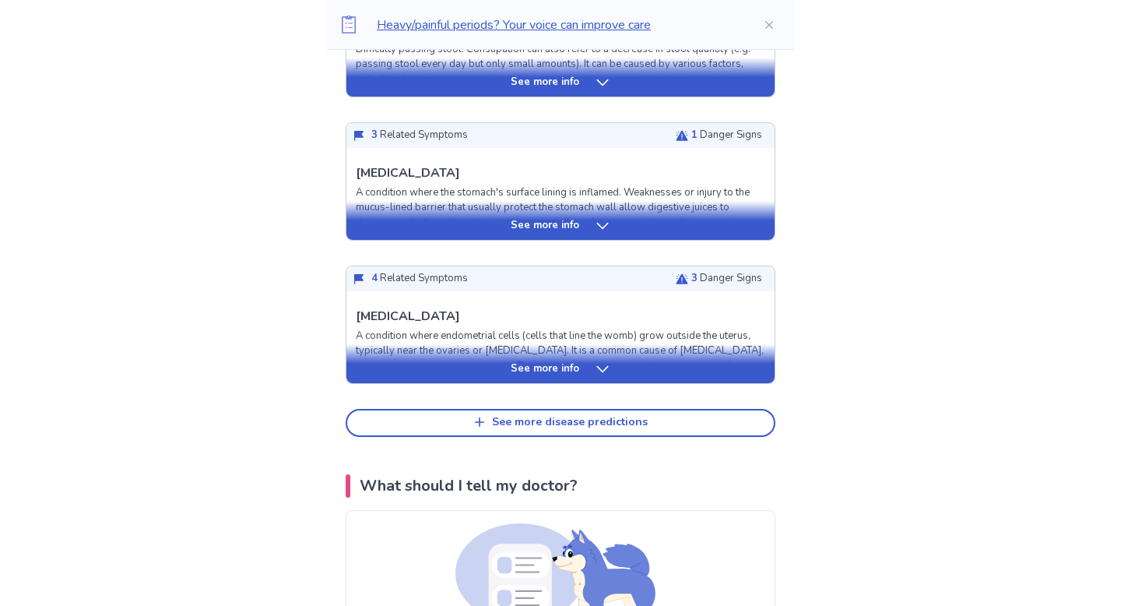
click at [590, 377] on div "See more info" at bounding box center [560, 369] width 428 height 16
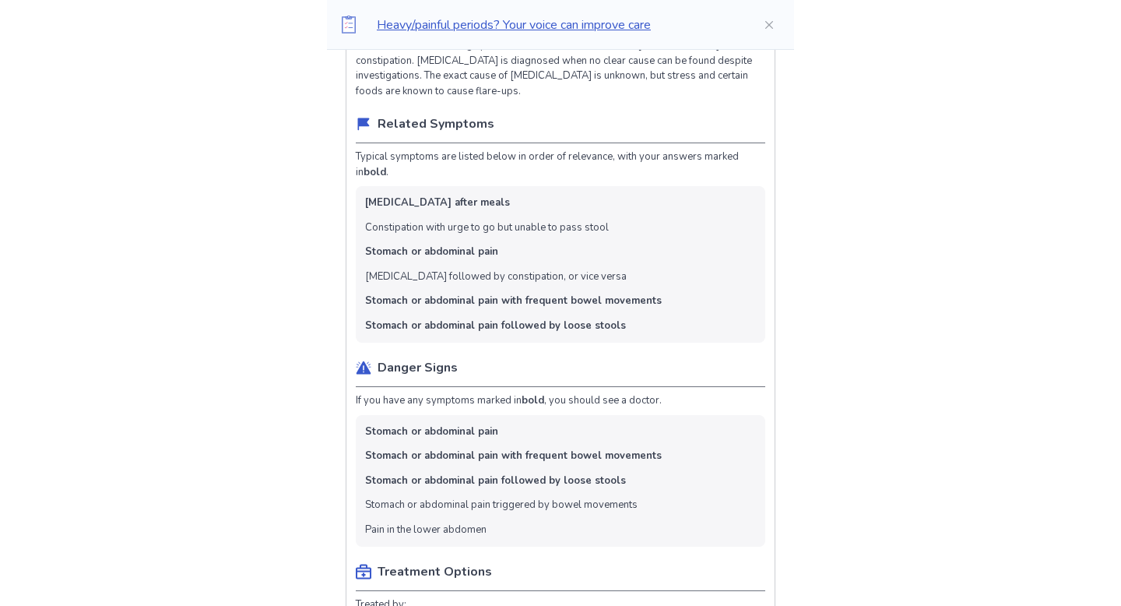
scroll to position [0, 0]
